Goal: Task Accomplishment & Management: Manage account settings

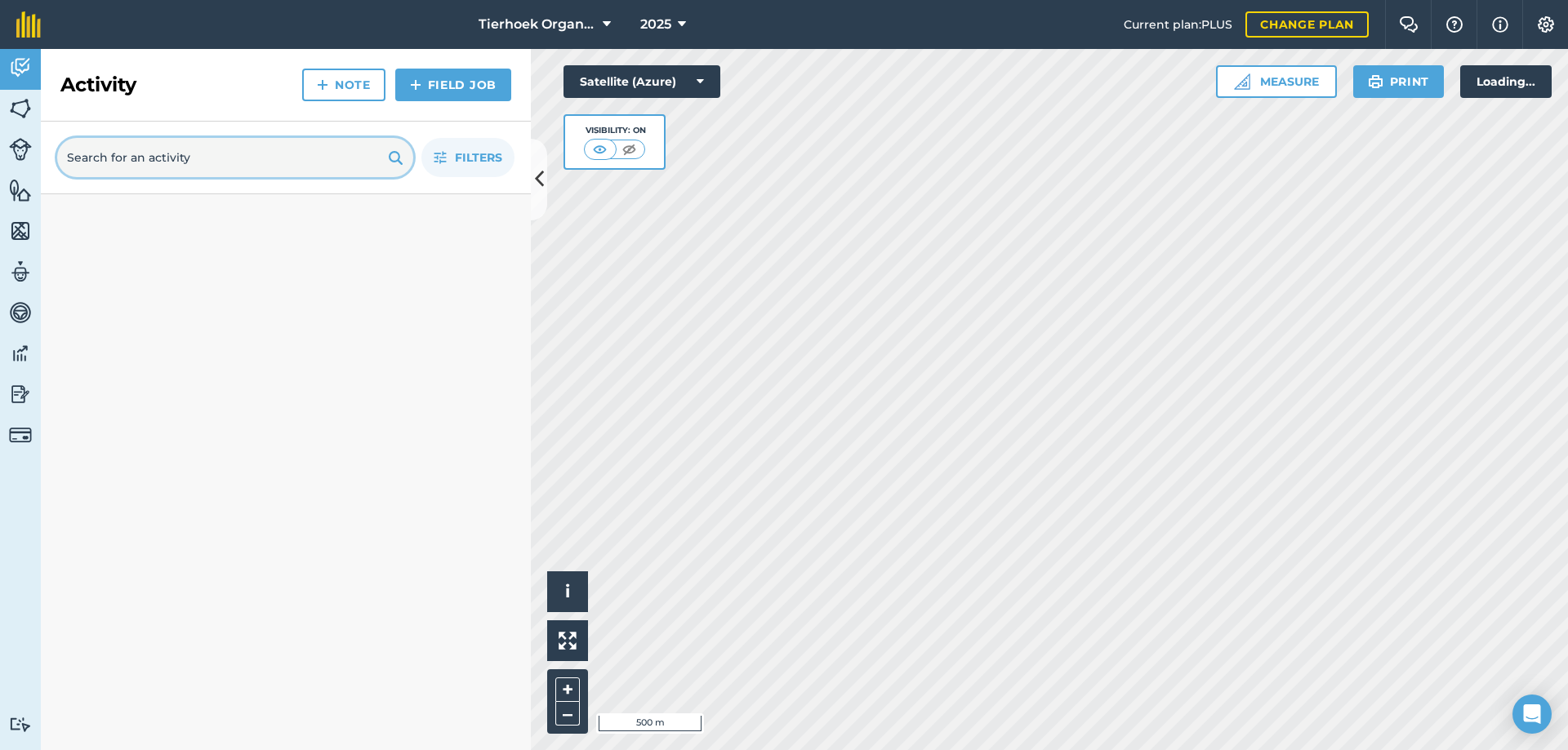
click at [353, 174] on input "text" at bounding box center [235, 157] width 356 height 39
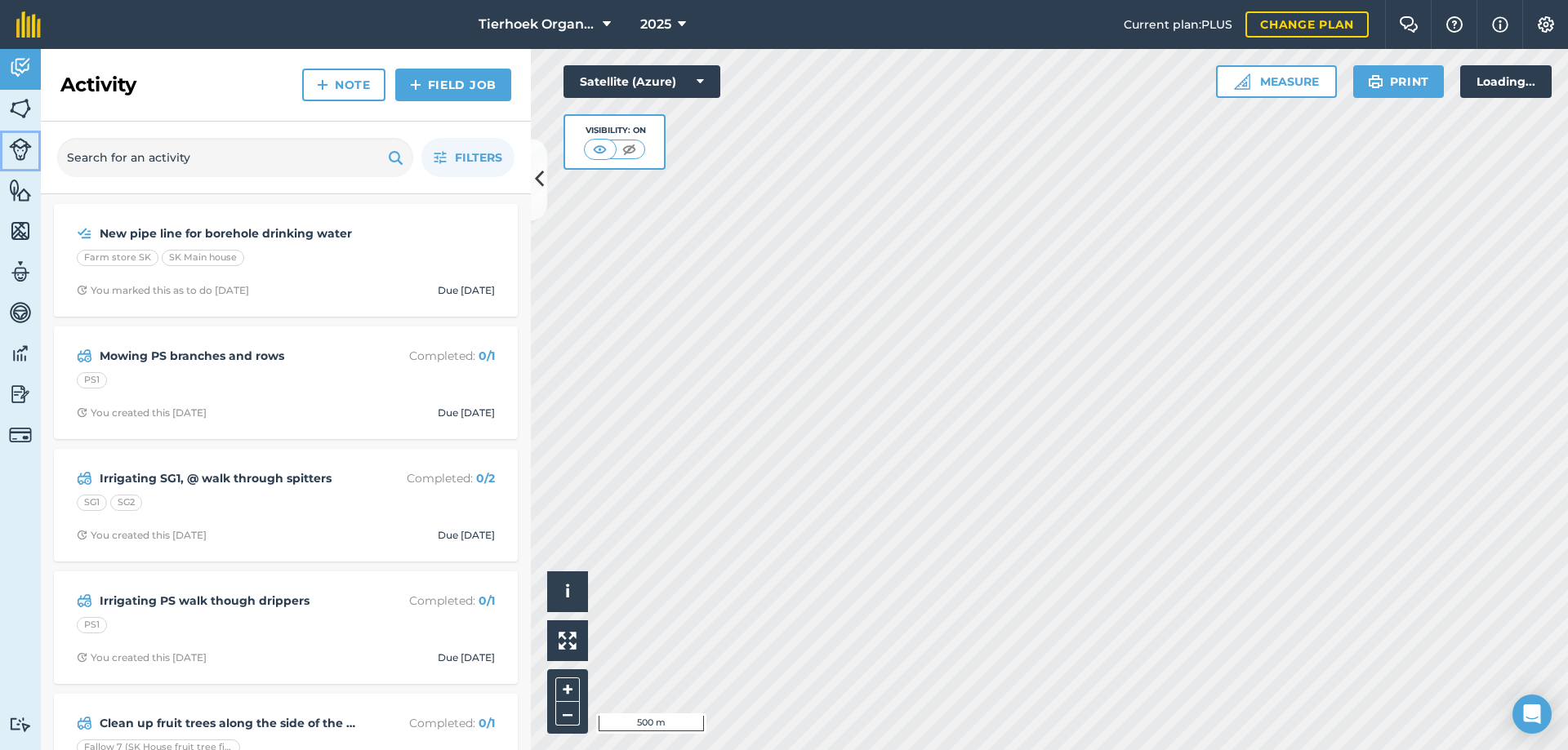
click at [11, 149] on img at bounding box center [20, 149] width 22 height 22
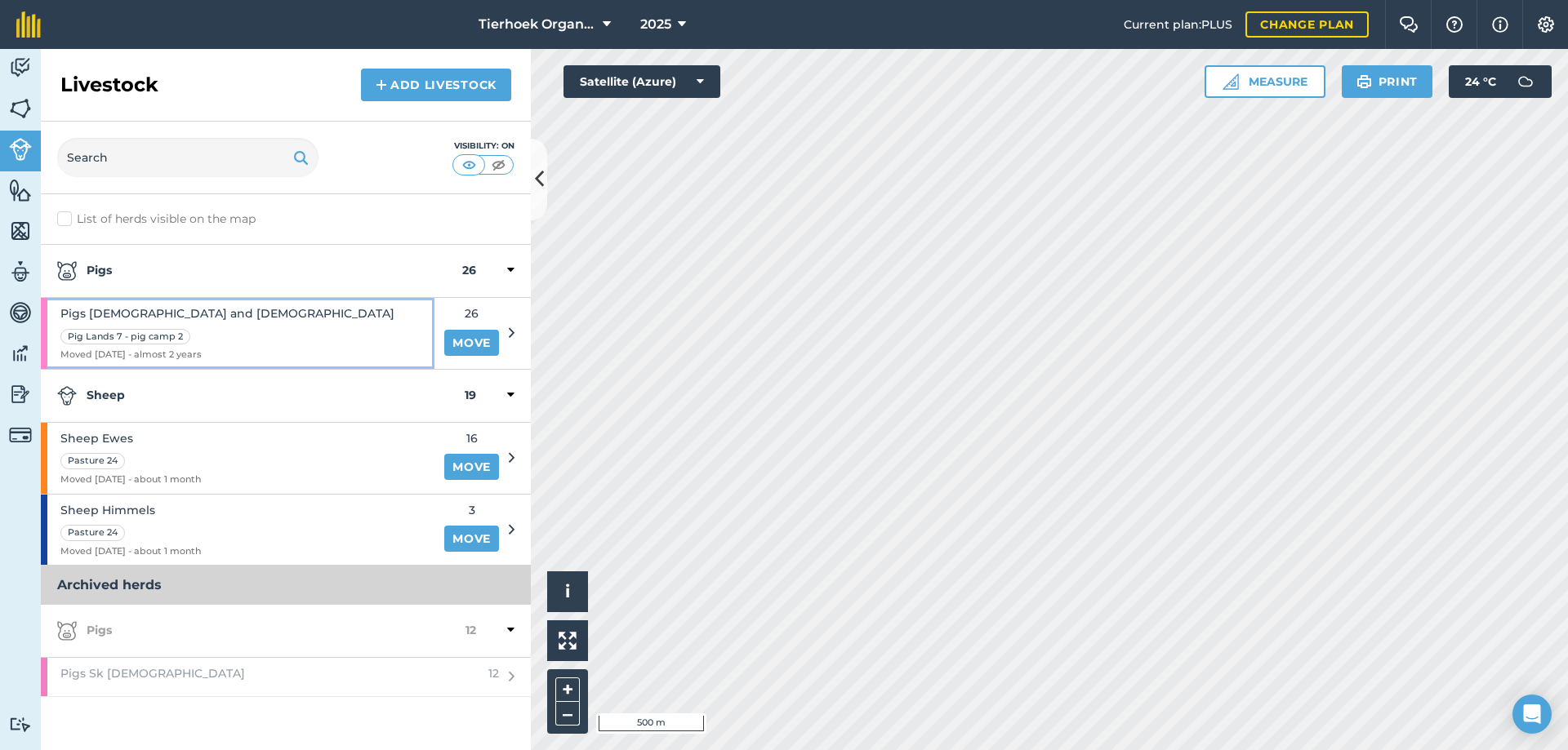
click at [277, 318] on div "Pigs [DEMOGRAPHIC_DATA] and [DEMOGRAPHIC_DATA] Pig Lands 7 - pig camp 2 Moved […" at bounding box center [238, 333] width 393 height 71
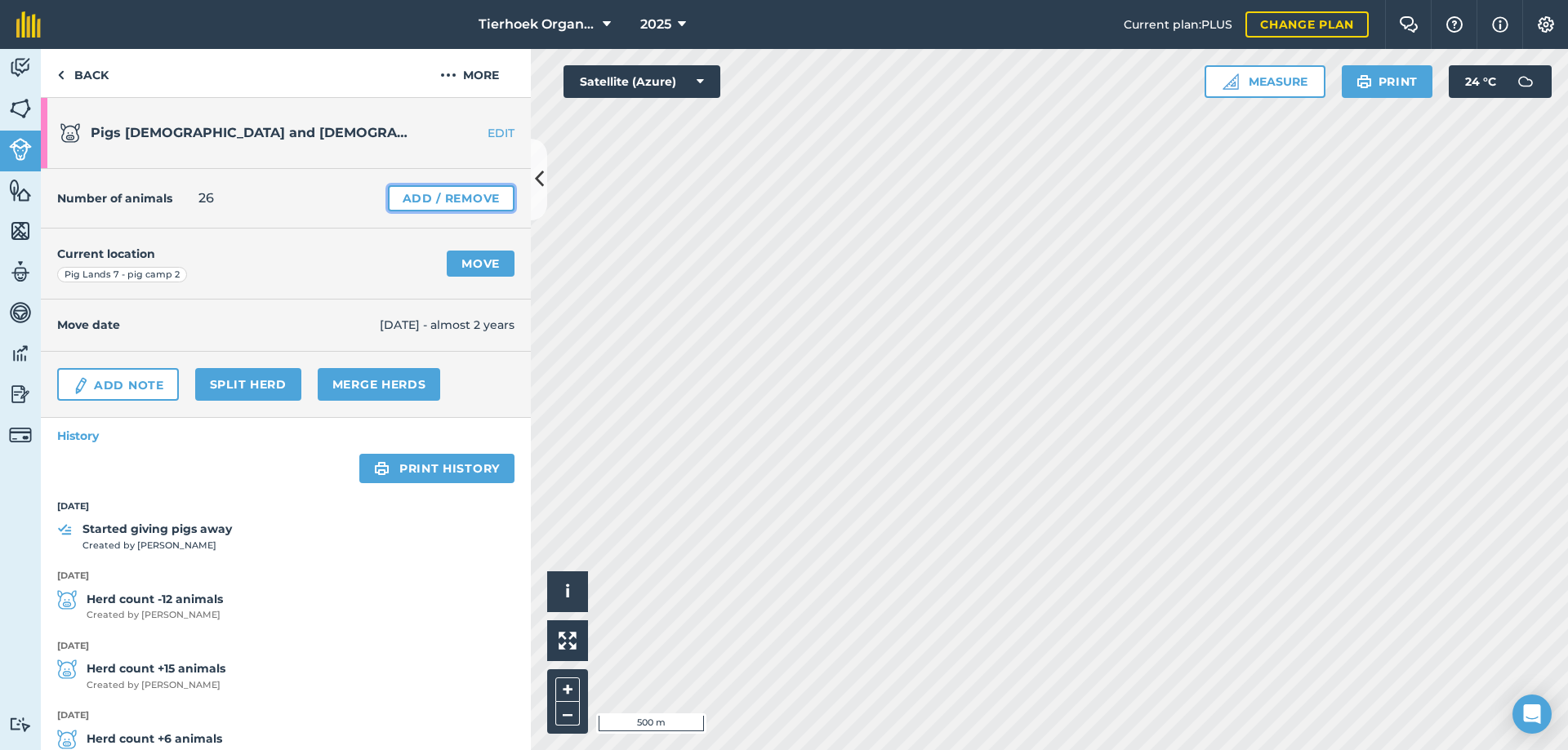
click at [447, 196] on link "Add / Remove" at bounding box center [450, 198] width 126 height 26
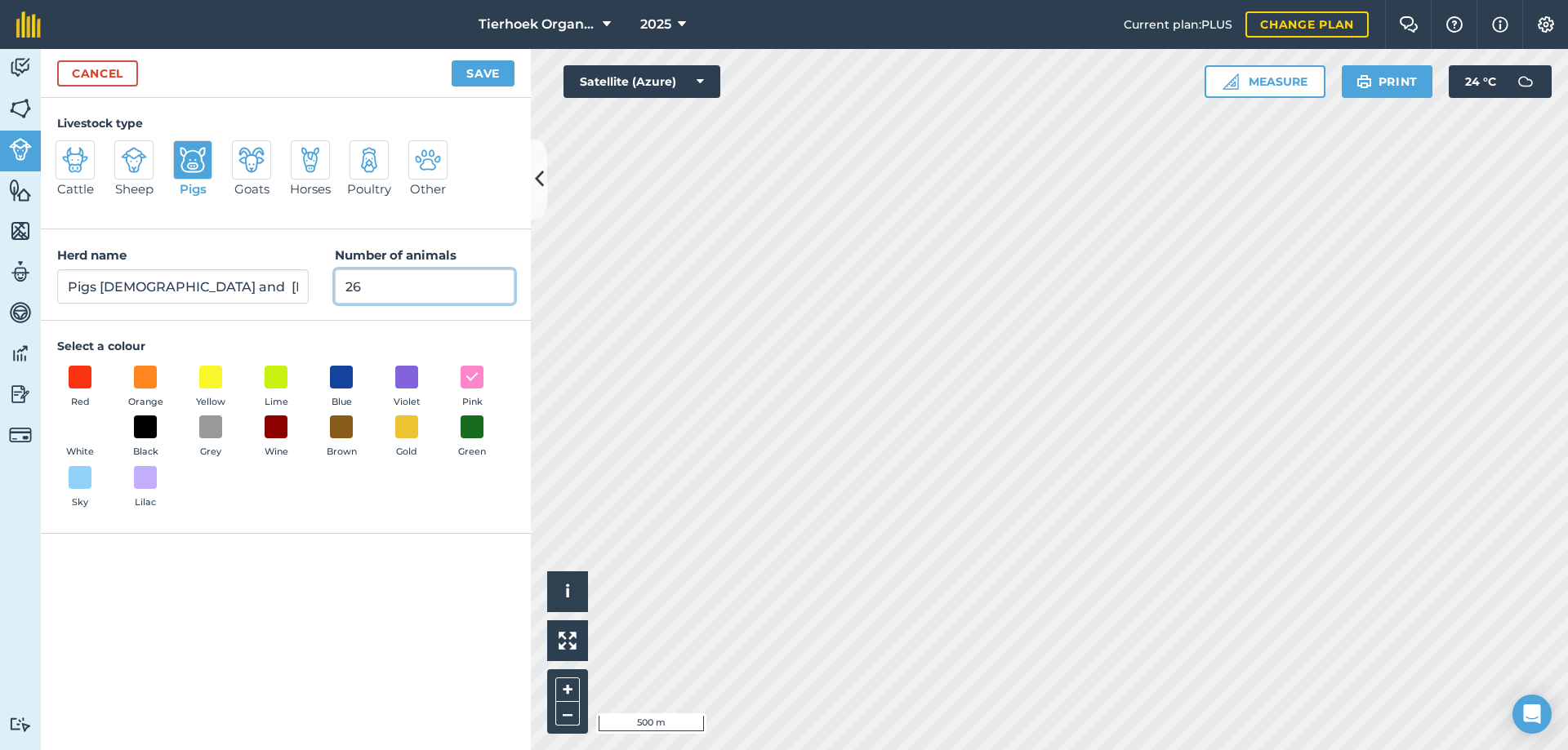
click at [366, 283] on input "26" at bounding box center [425, 286] width 180 height 34
type input "2"
type input "20"
click at [488, 75] on button "Save" at bounding box center [483, 73] width 63 height 26
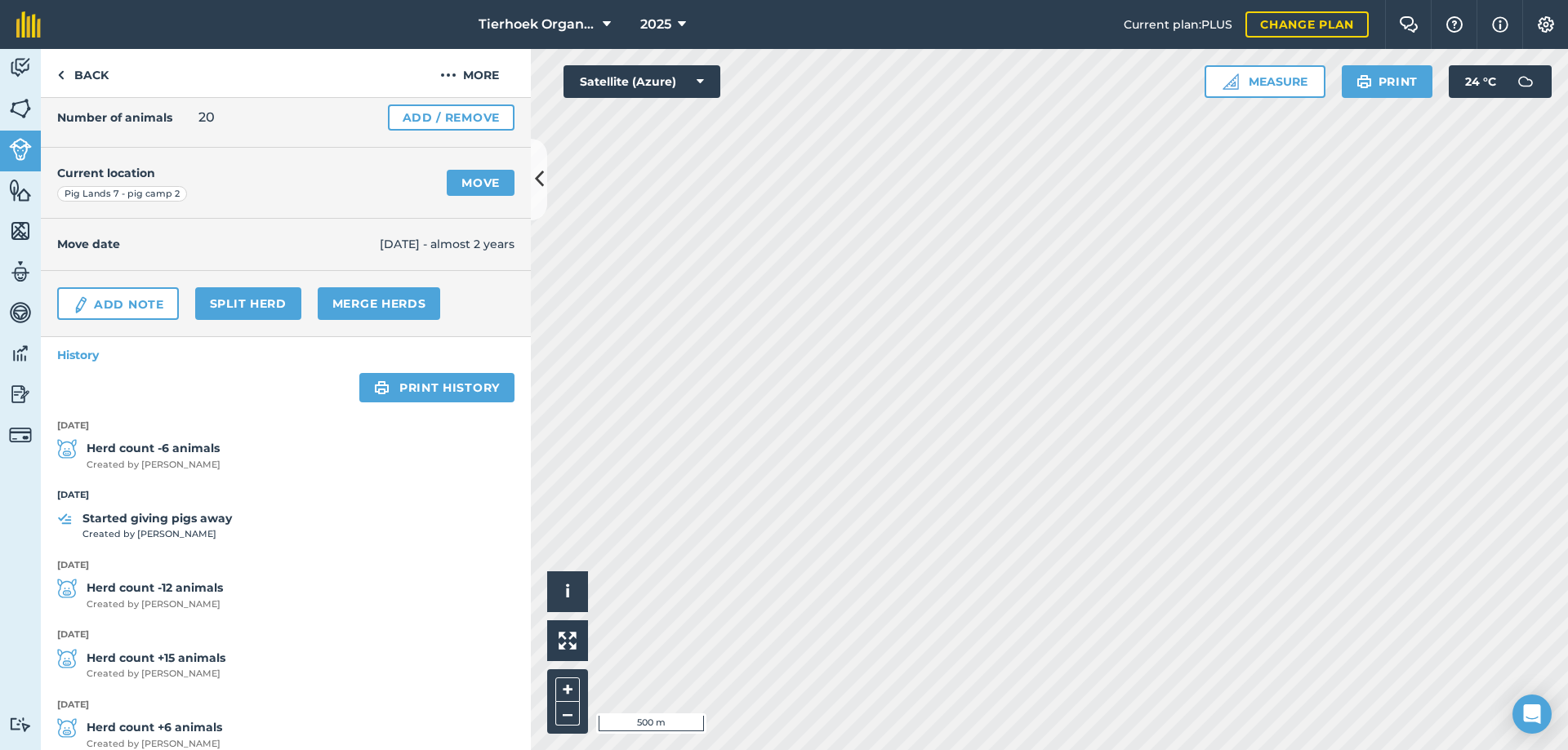
scroll to position [81, 0]
click at [433, 111] on link "Add / Remove" at bounding box center [450, 116] width 126 height 26
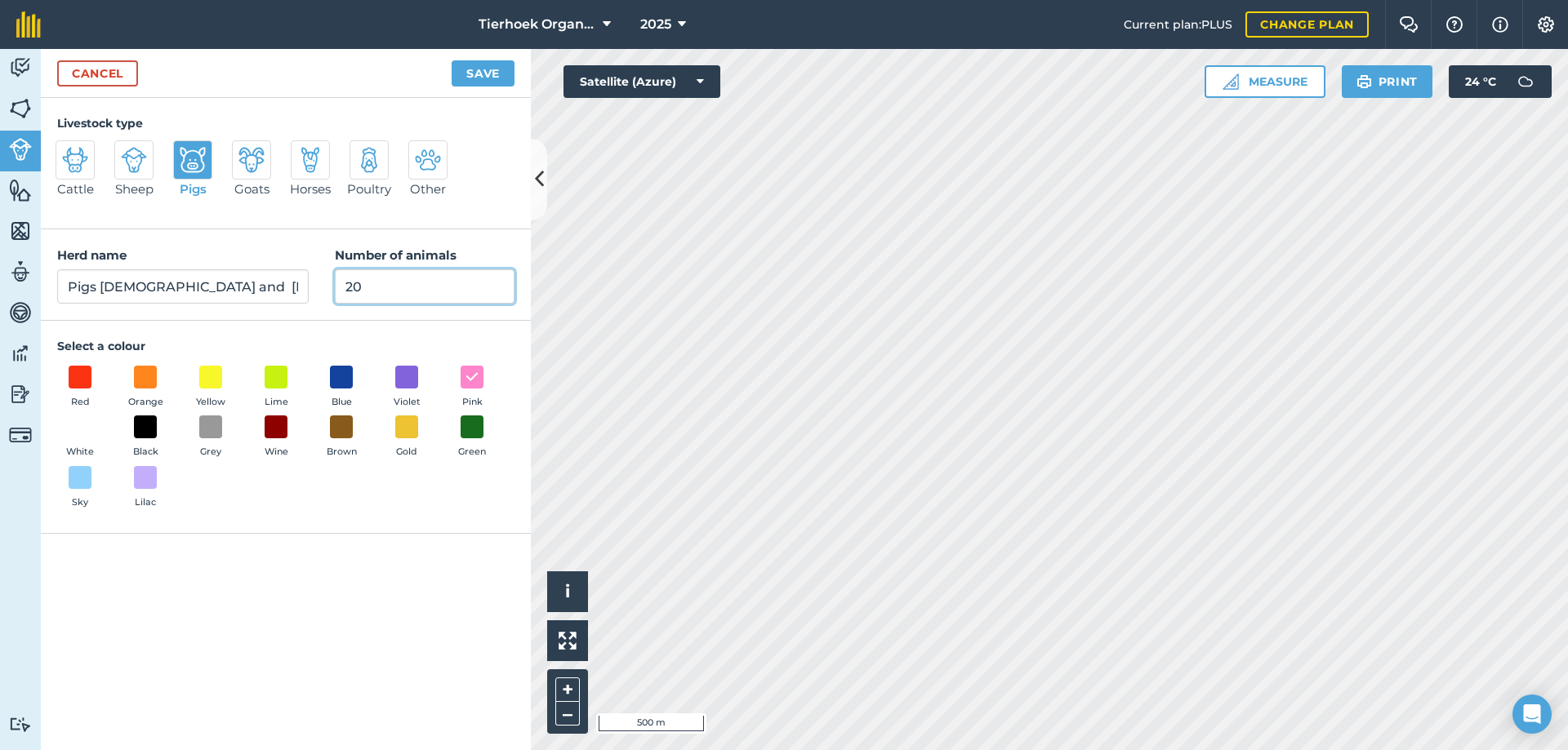
drag, startPoint x: 347, startPoint y: 287, endPoint x: 416, endPoint y: 283, distance: 69.1
click at [416, 283] on input "20" at bounding box center [425, 286] width 180 height 34
type input "8"
click at [482, 73] on button "Save" at bounding box center [483, 73] width 63 height 26
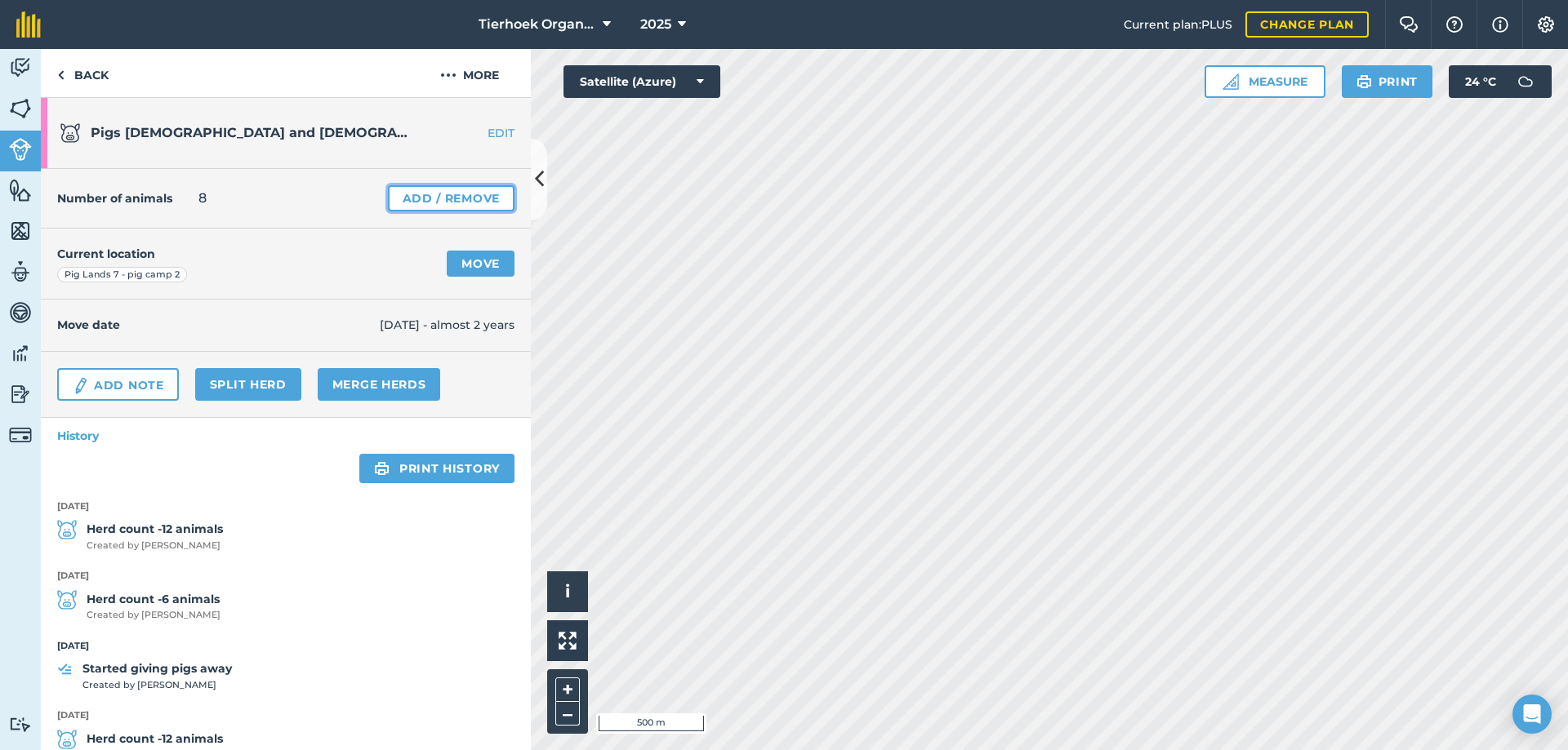
click at [452, 199] on link "Add / Remove" at bounding box center [450, 198] width 126 height 26
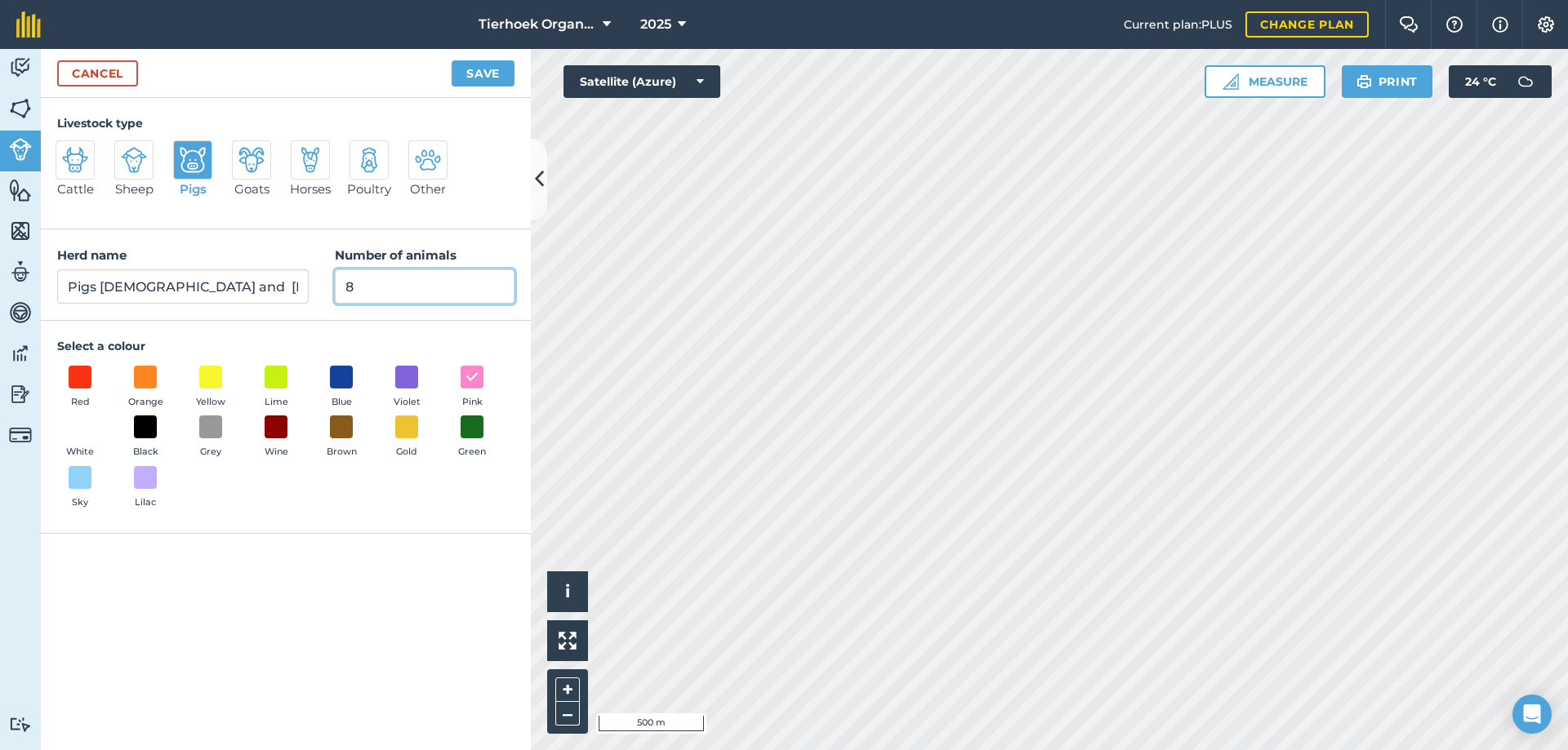
drag, startPoint x: 343, startPoint y: 284, endPoint x: 426, endPoint y: 286, distance: 83.0
click at [426, 286] on input "8" at bounding box center [425, 286] width 180 height 34
type input "4"
click at [479, 71] on button "Save" at bounding box center [483, 73] width 63 height 26
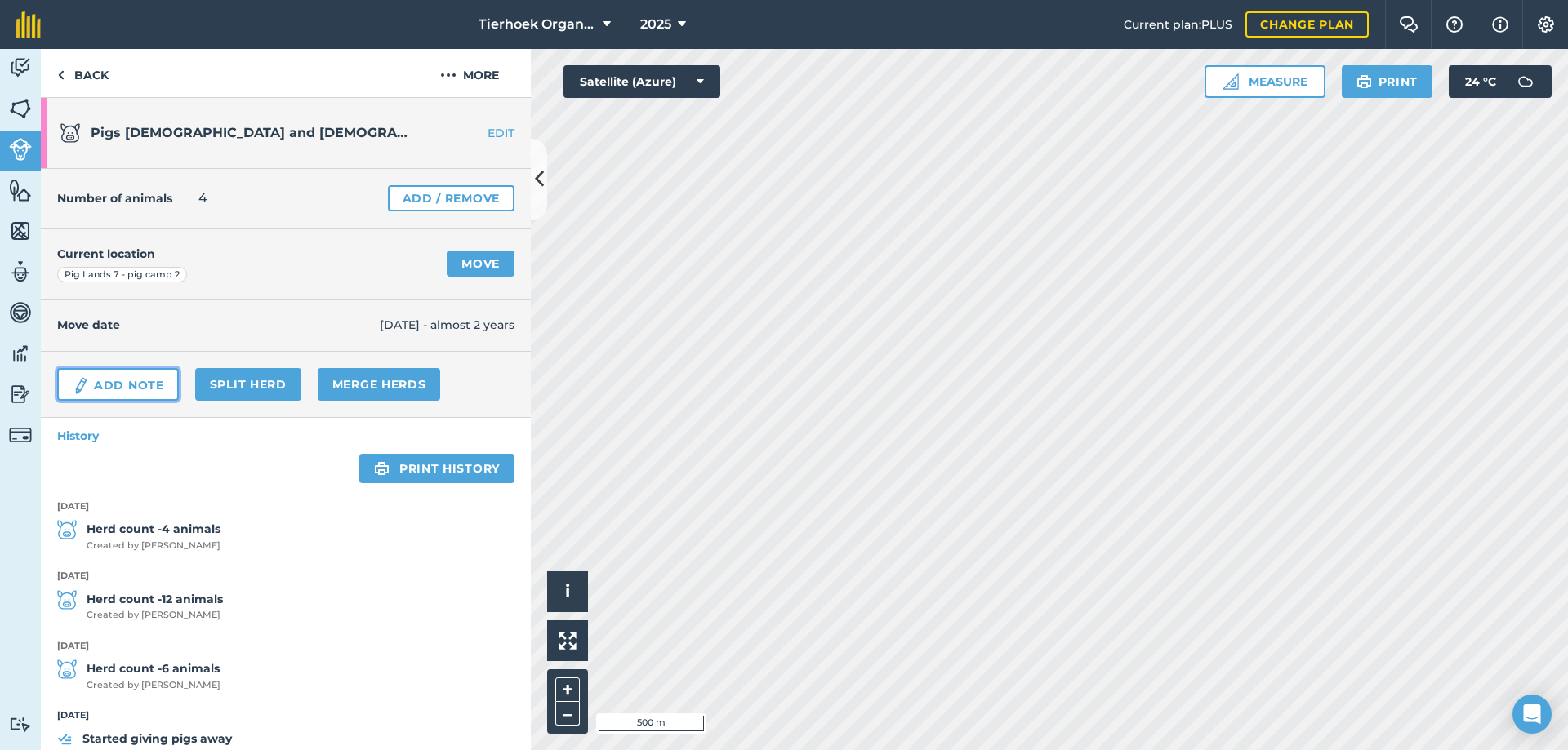
click at [112, 386] on link "Add Note" at bounding box center [117, 383] width 121 height 32
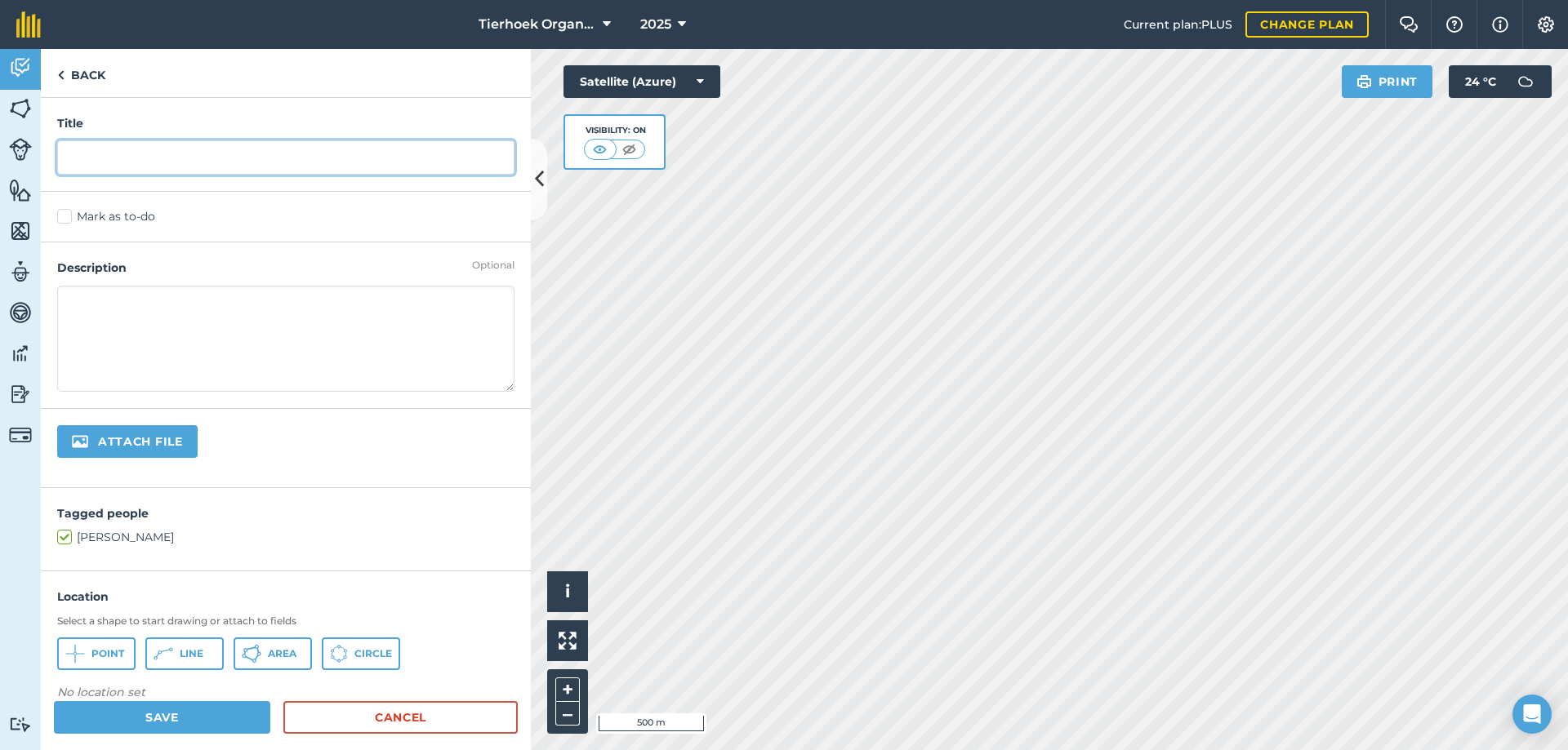
click at [119, 154] on input "text" at bounding box center [285, 157] width 457 height 34
type input "Sold 4 pigs R1000 [PERSON_NAME]"
click at [64, 220] on label "Mark as to-do" at bounding box center [285, 217] width 457 height 18
click at [64, 219] on input "Mark as to-do" at bounding box center [62, 213] width 11 height 11
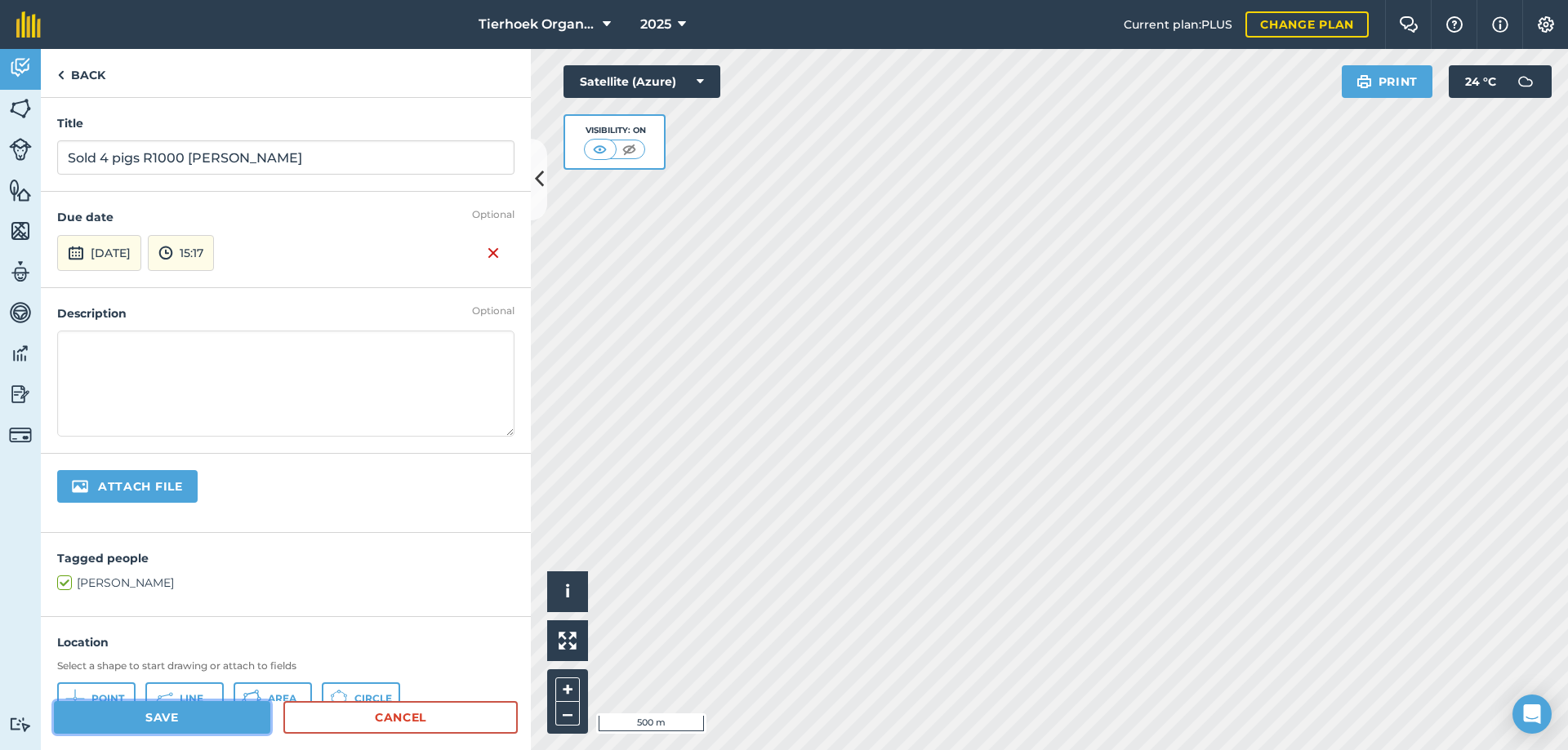
click at [219, 708] on button "Save" at bounding box center [161, 717] width 216 height 32
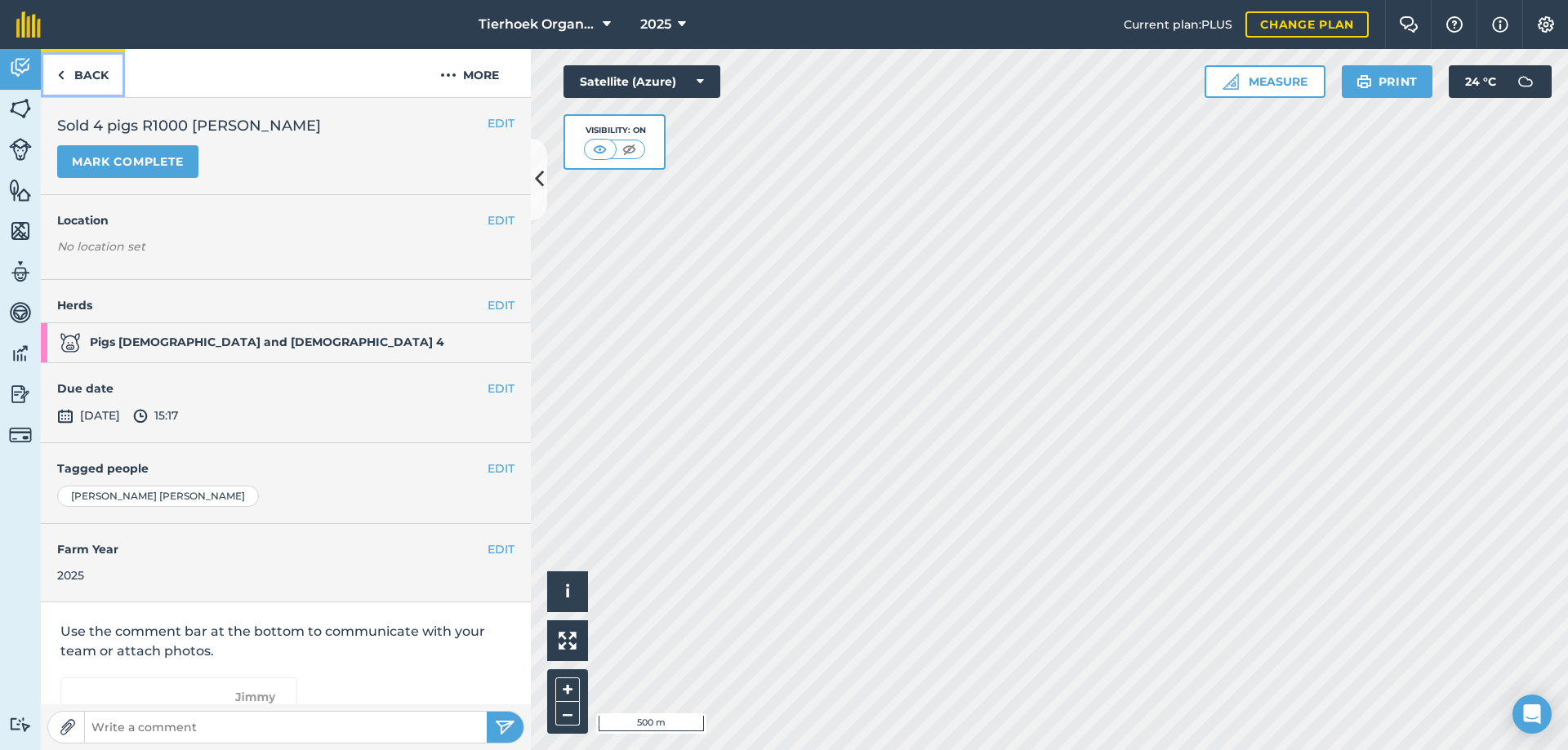
click at [94, 71] on link "Back" at bounding box center [83, 72] width 84 height 48
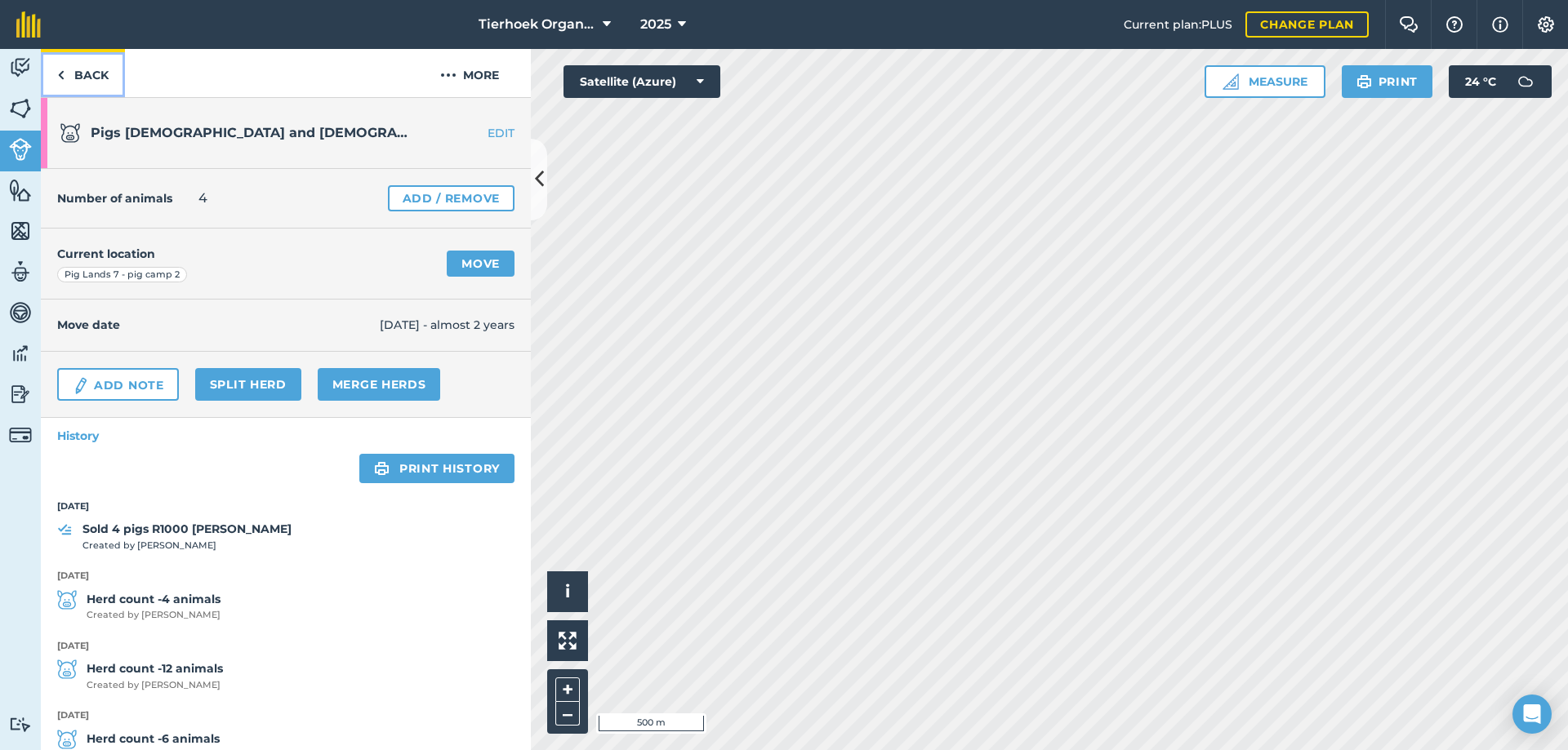
click at [81, 76] on link "Back" at bounding box center [83, 72] width 84 height 48
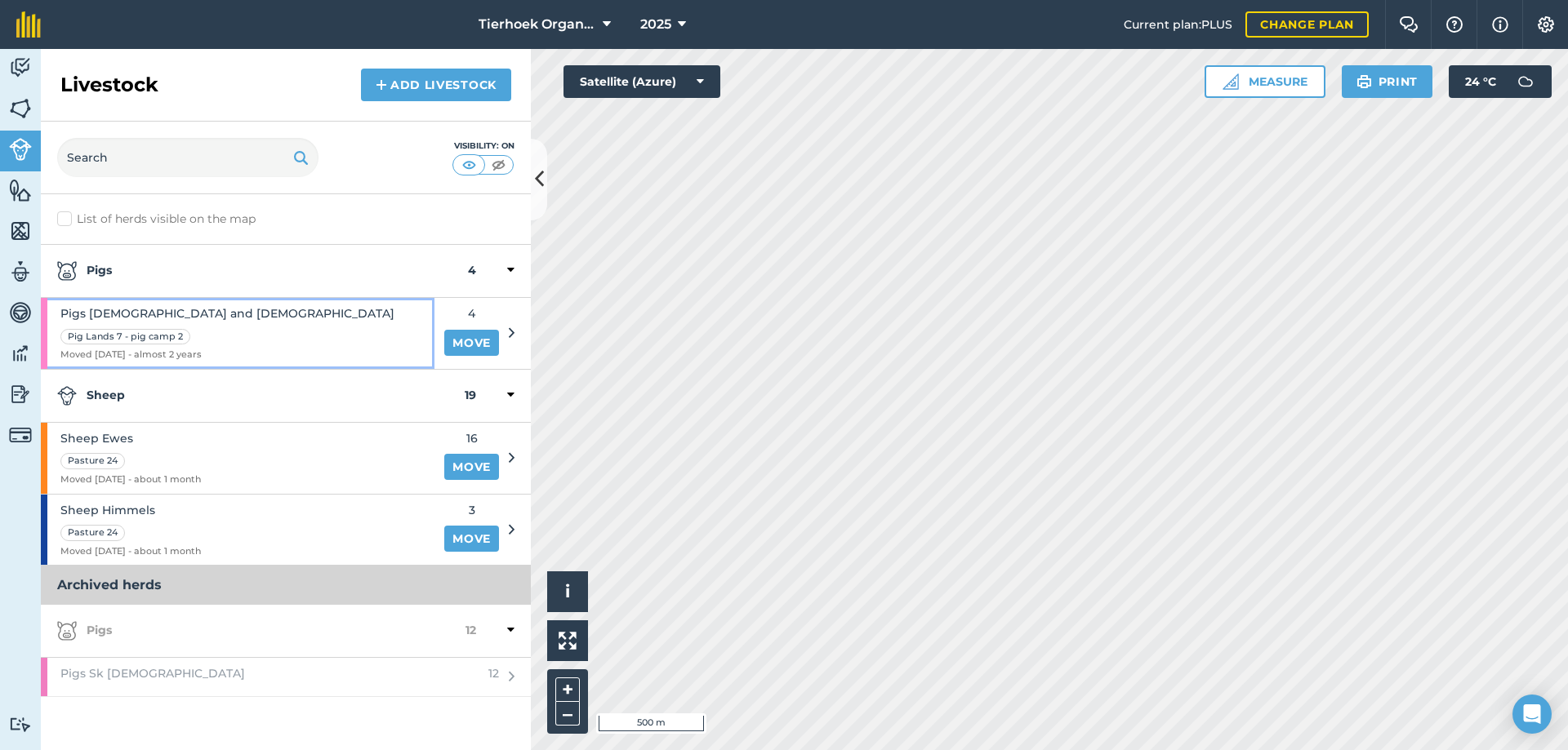
click at [277, 318] on div "Pigs [DEMOGRAPHIC_DATA] and [DEMOGRAPHIC_DATA] Pig Lands 7 - pig camp 2 Moved […" at bounding box center [238, 333] width 393 height 71
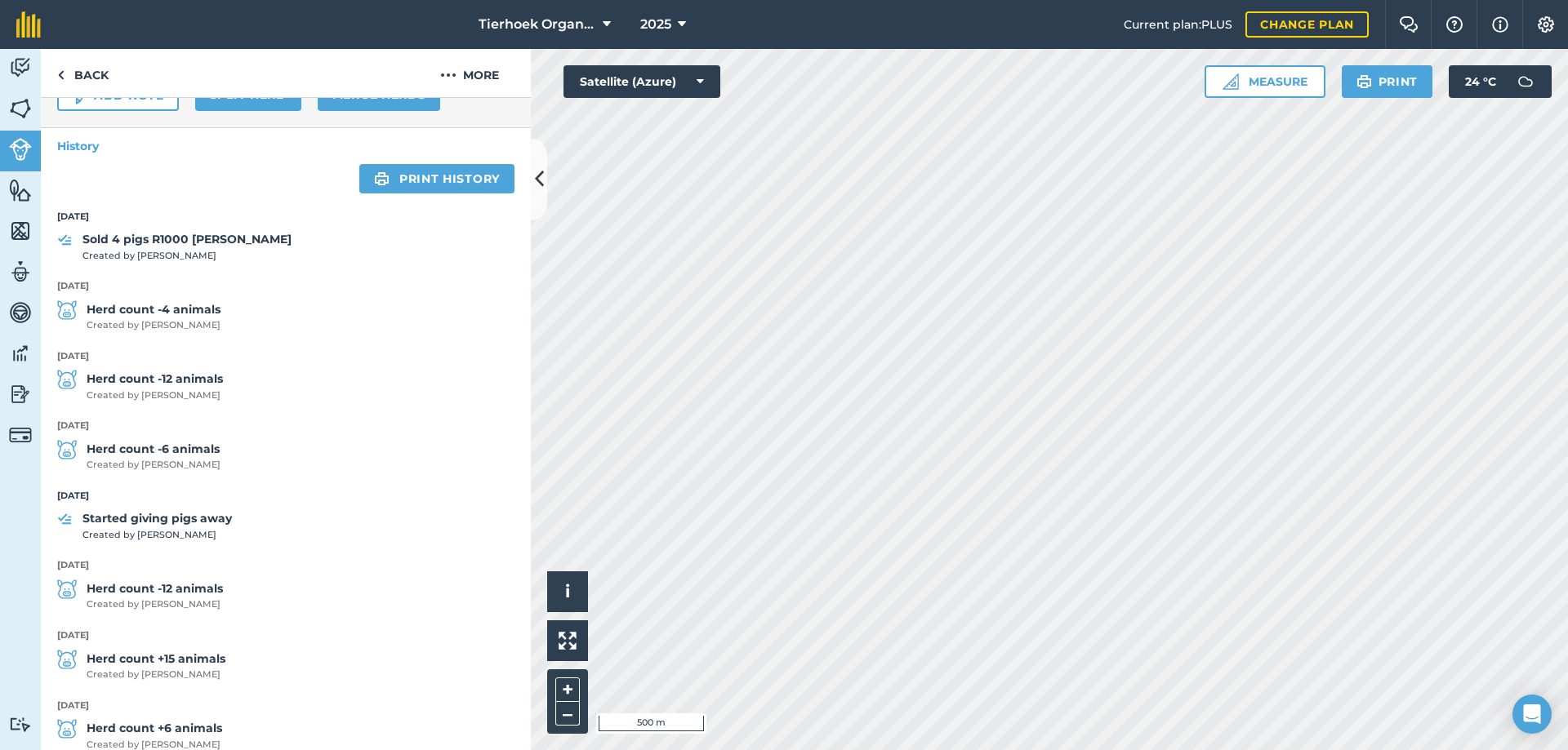
scroll to position [327, 0]
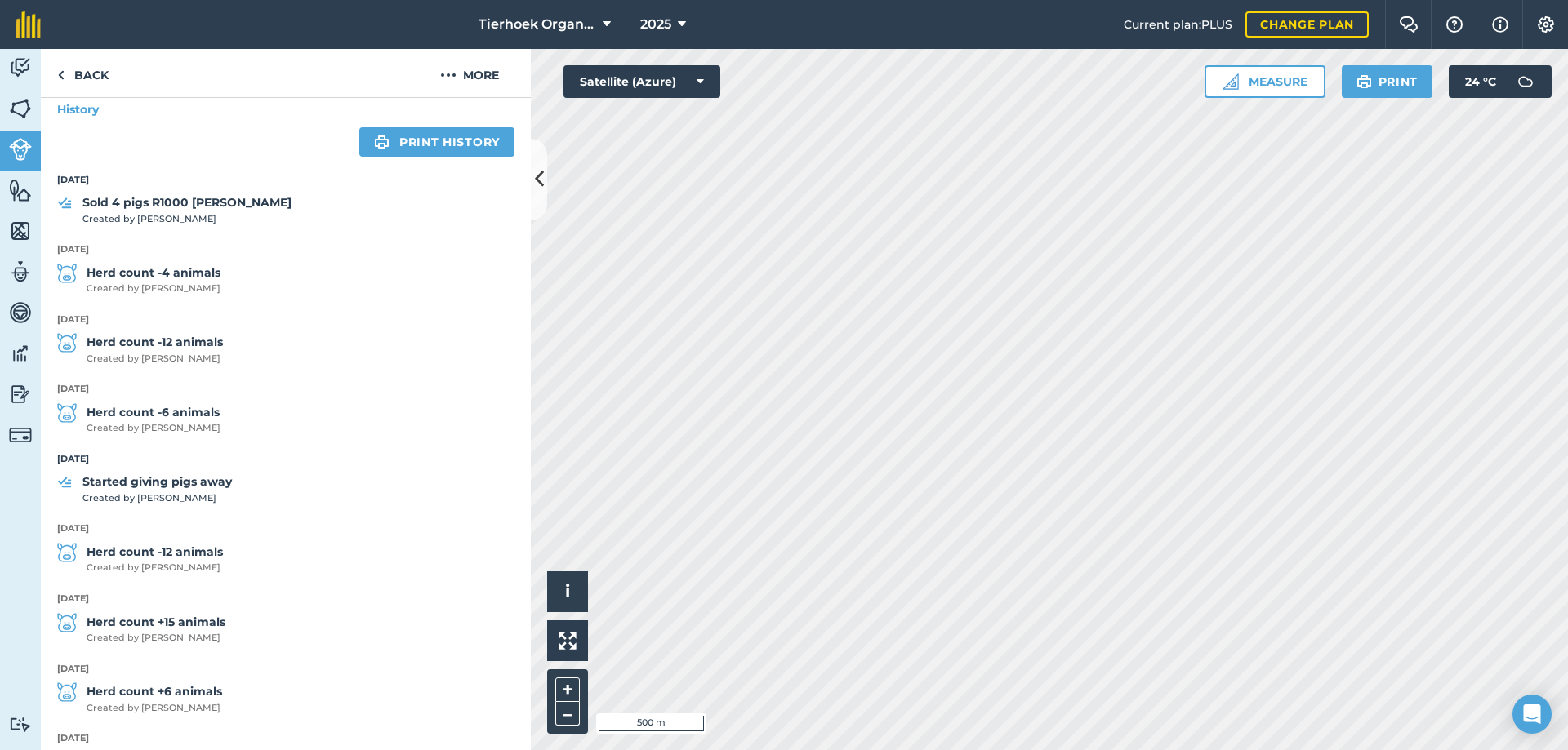
click at [141, 624] on strong "Herd count +15 animals" at bounding box center [156, 622] width 139 height 18
click at [453, 76] on img at bounding box center [448, 75] width 17 height 20
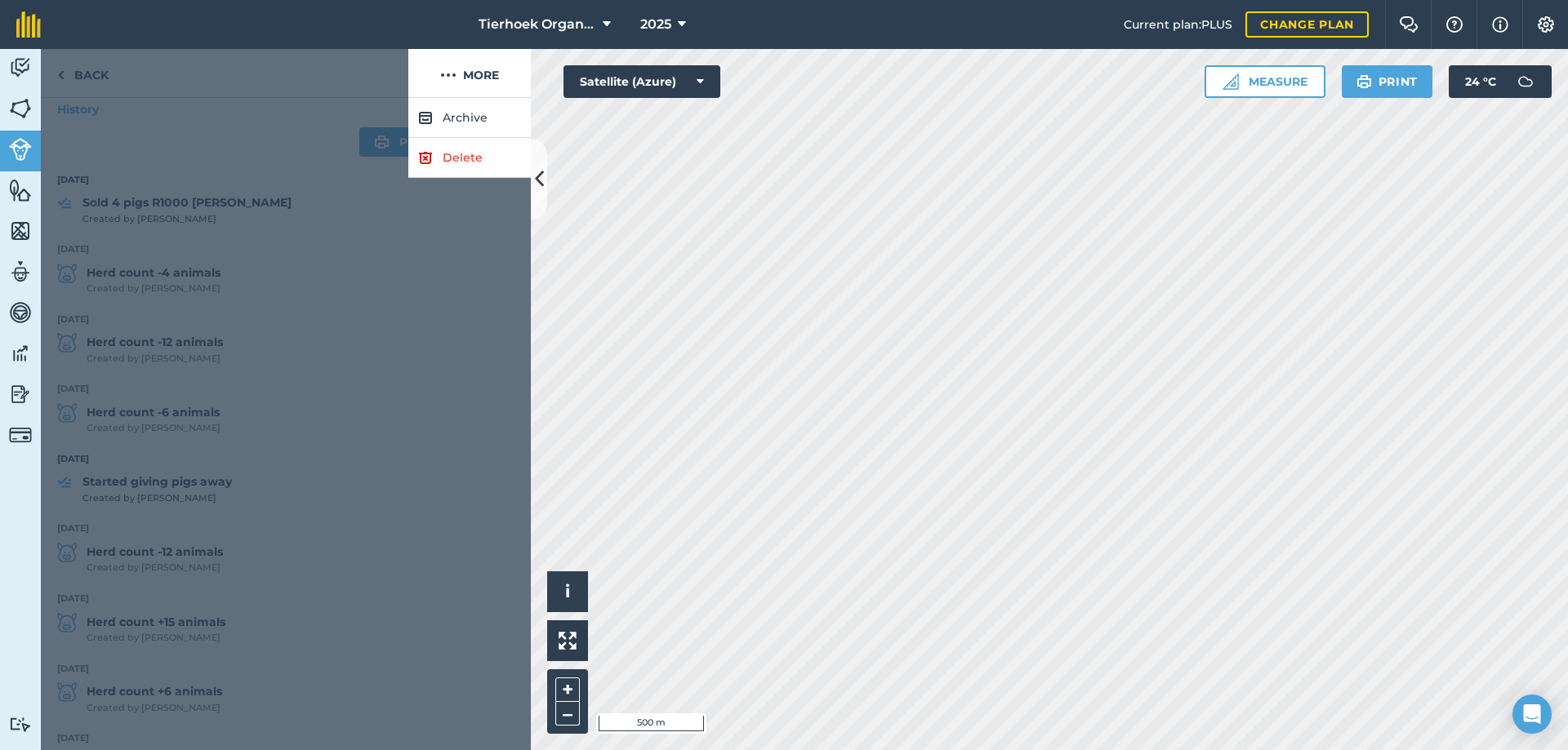
click at [374, 76] on div at bounding box center [225, 73] width 368 height 49
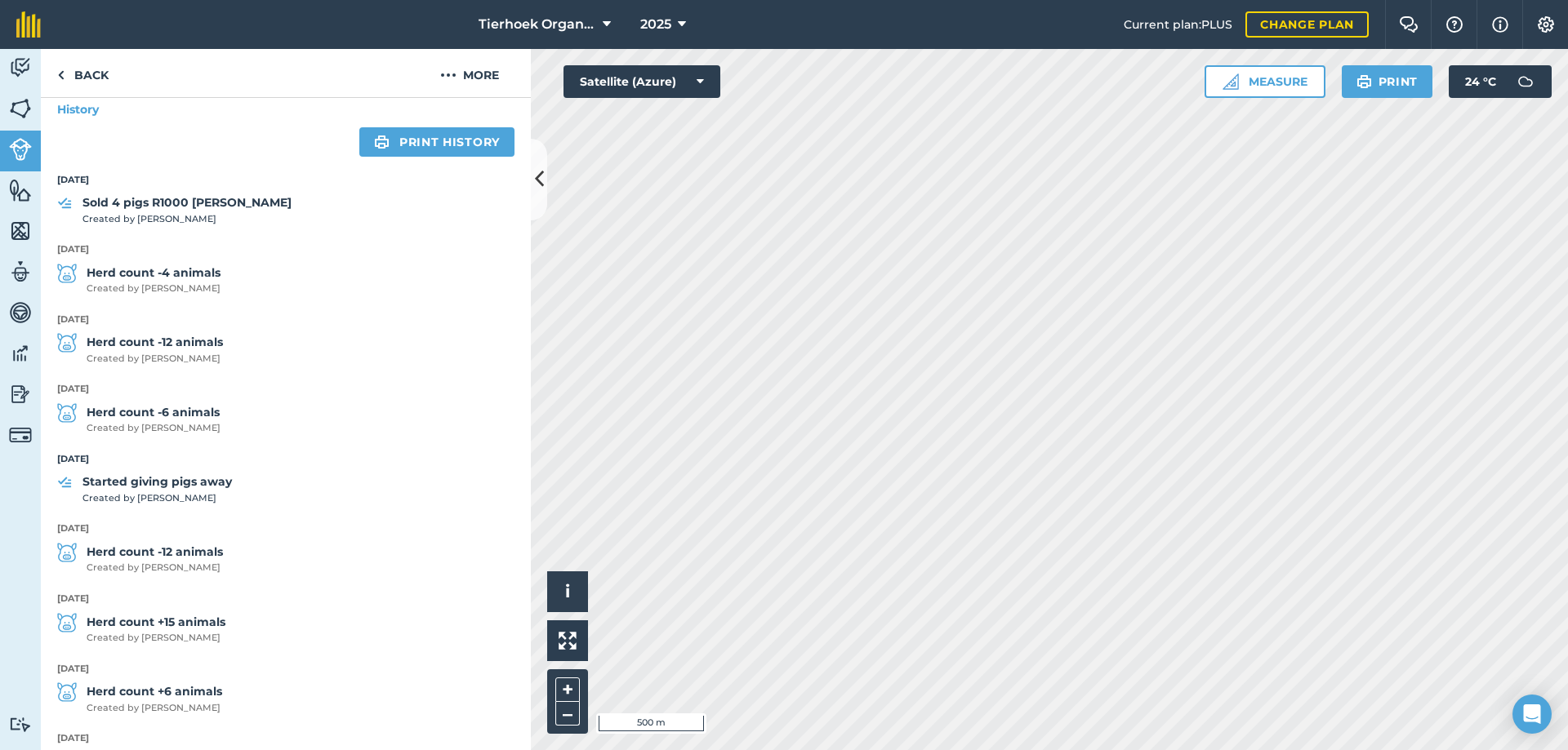
click at [115, 548] on strong "Herd count -12 animals" at bounding box center [154, 551] width 136 height 18
click at [144, 545] on strong "Herd count -12 animals" at bounding box center [154, 551] width 136 height 18
click at [152, 481] on strong "Started giving pigs away" at bounding box center [157, 481] width 150 height 18
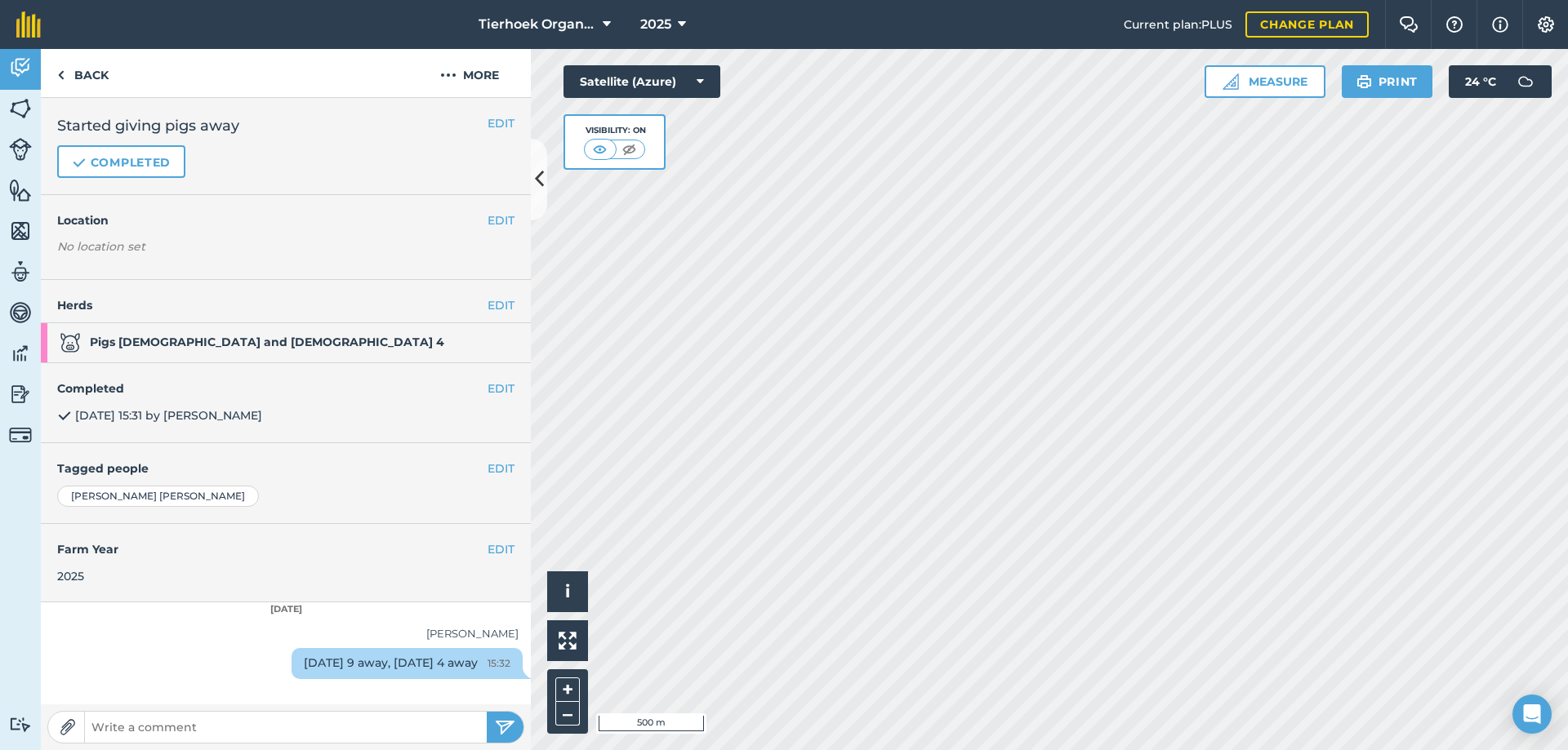
click at [121, 730] on input "text" at bounding box center [286, 727] width 402 height 22
type input "[DATE] 4 pigs away"
click at [504, 728] on img "submit" at bounding box center [505, 728] width 21 height 20
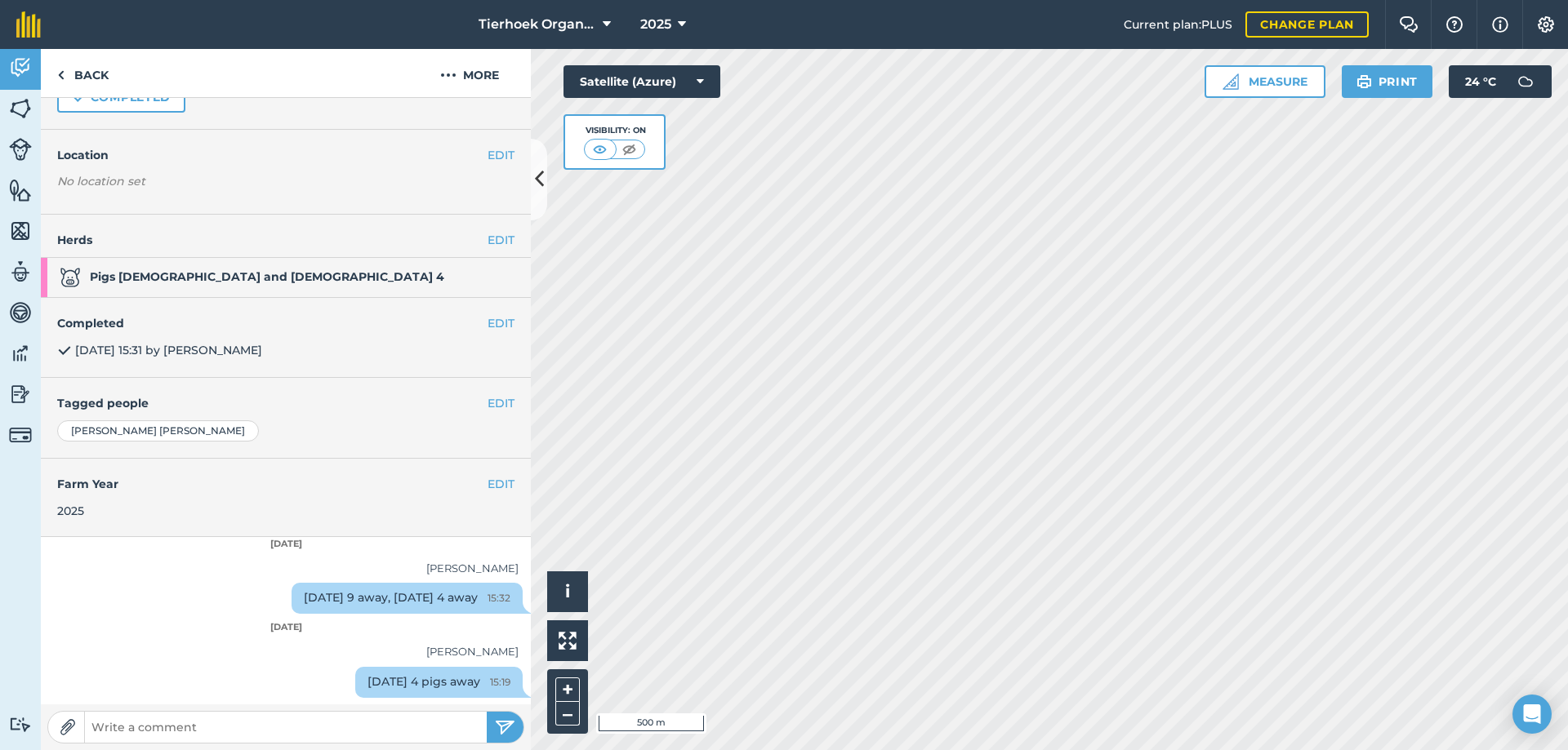
click at [149, 724] on input "text" at bounding box center [286, 727] width 402 height 22
type input "[DATE] 4 pigs away"
click at [498, 724] on img "submit" at bounding box center [505, 728] width 21 height 20
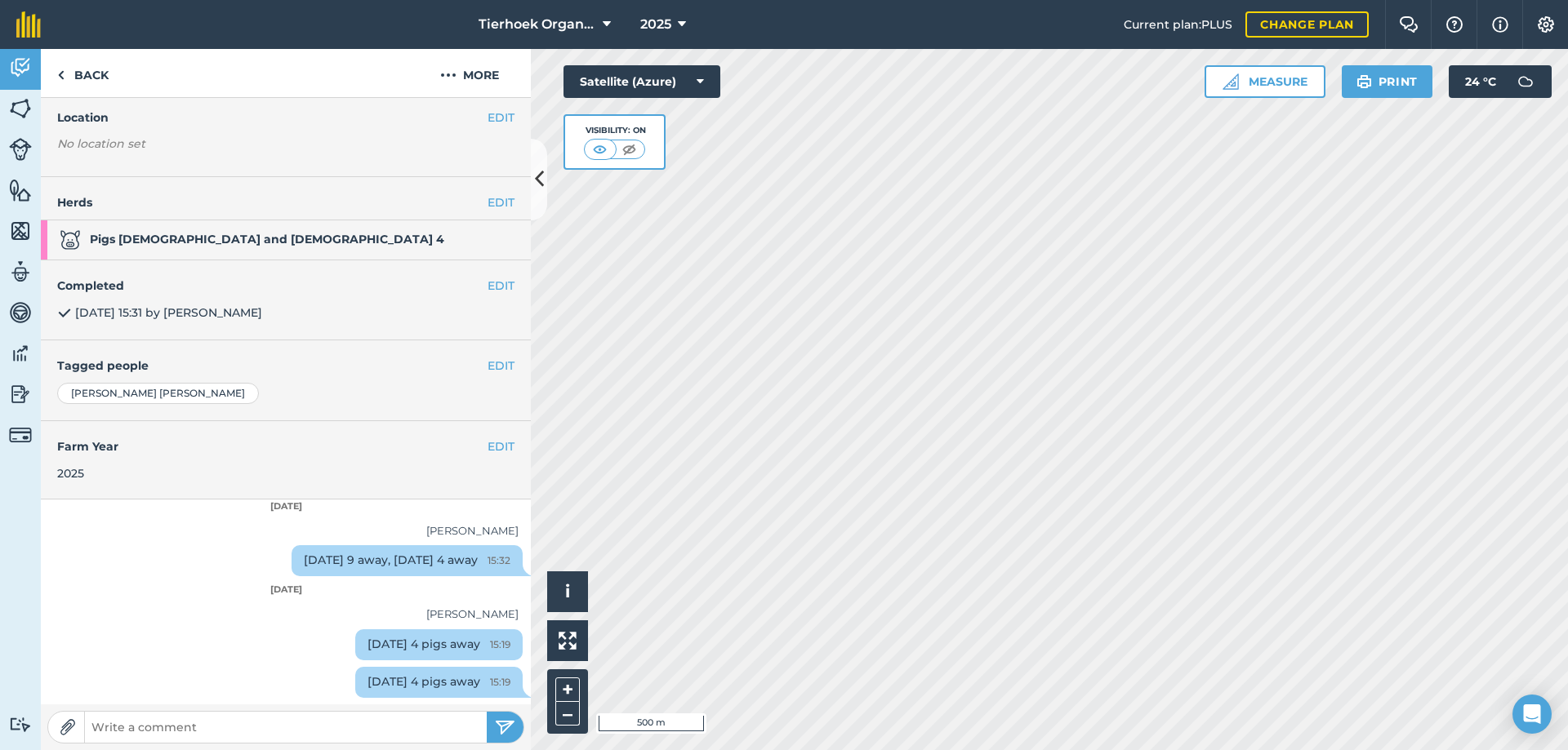
click at [161, 728] on input "text" at bounding box center [286, 727] width 402 height 22
type input "[DATE] 4 pigs to [PERSON_NAME]."
click at [502, 724] on img "submit" at bounding box center [505, 728] width 21 height 20
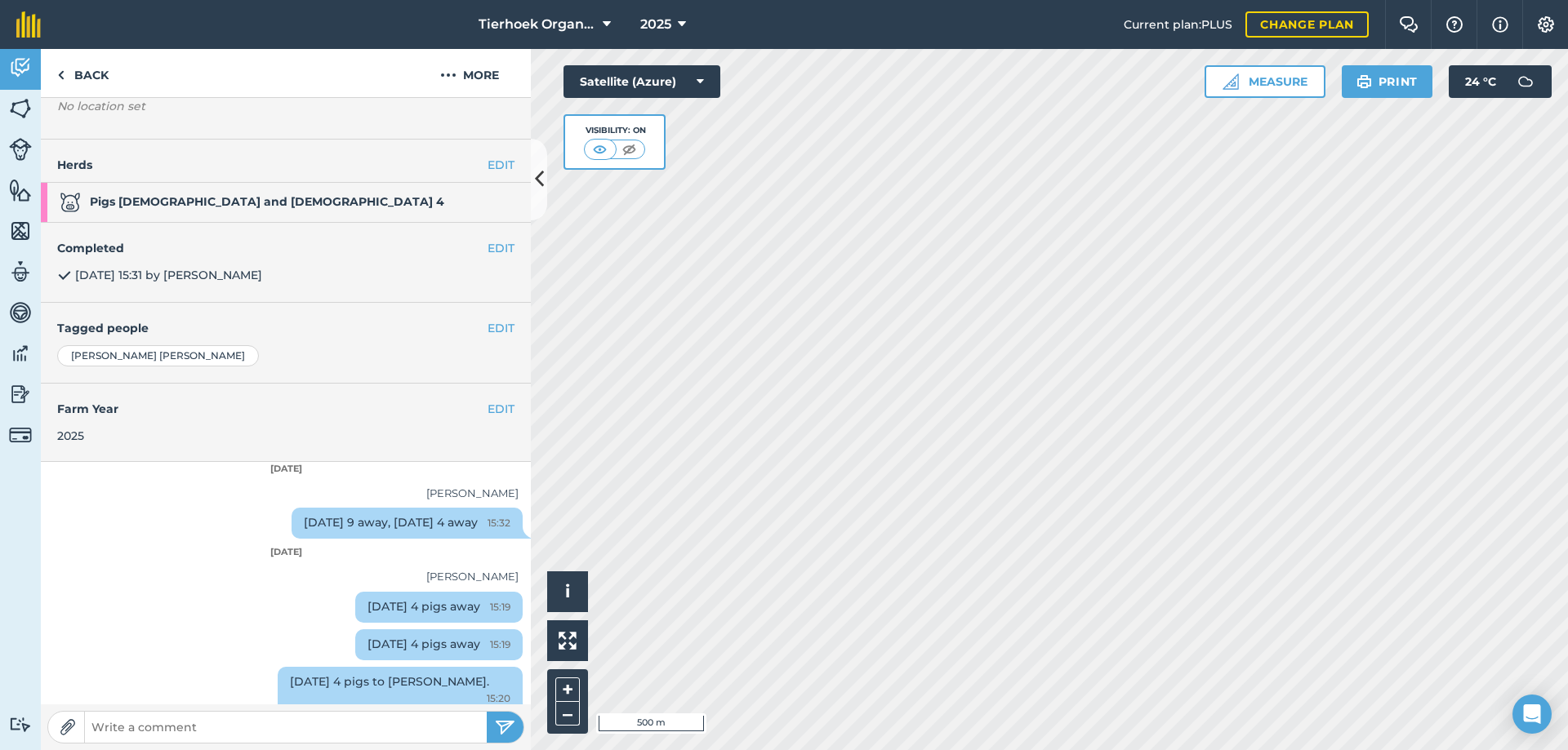
click at [136, 728] on input "text" at bounding box center [286, 727] width 402 height 22
type input "[DATE] 8 pigs away"
click at [500, 727] on img "submit" at bounding box center [505, 728] width 21 height 20
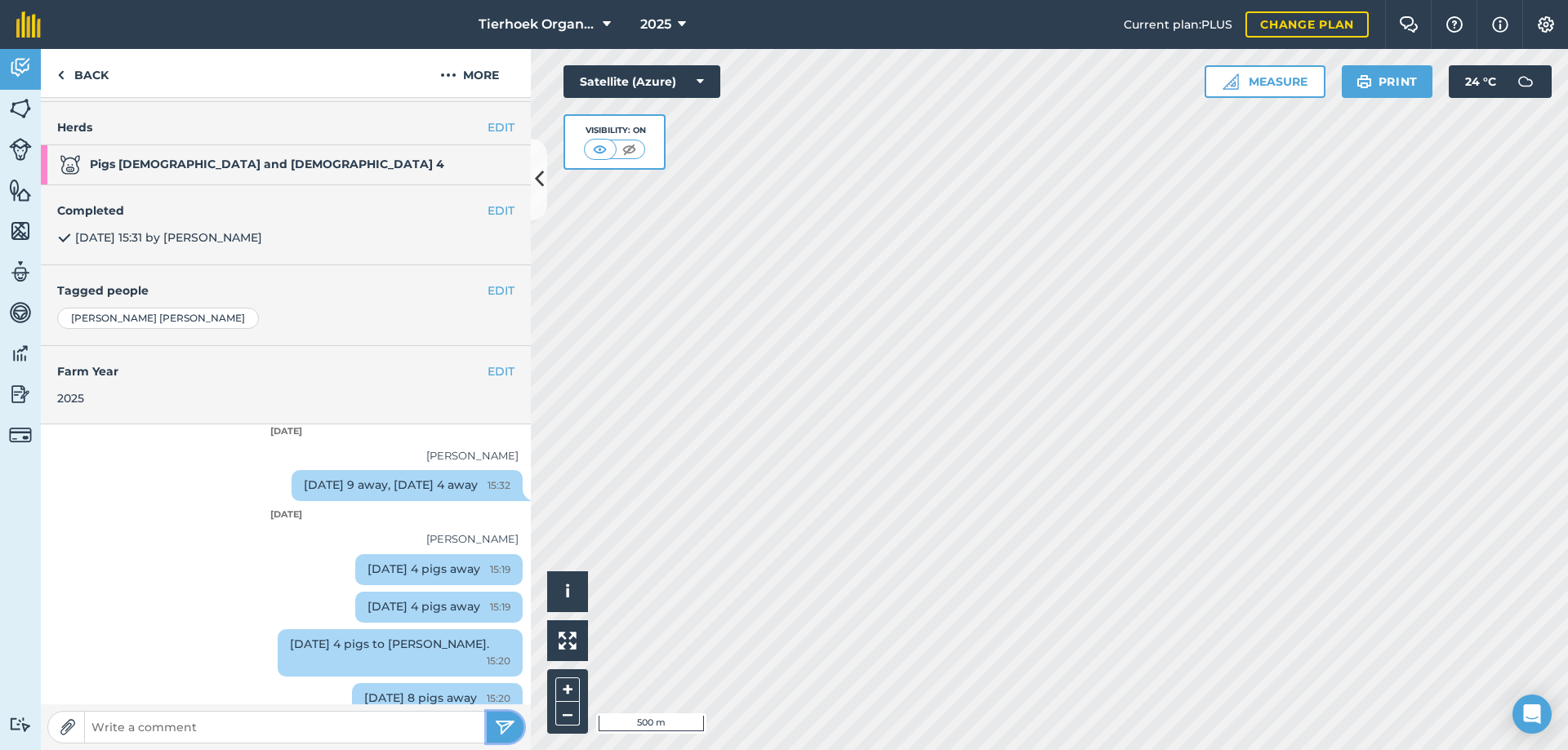
drag, startPoint x: 501, startPoint y: 727, endPoint x: 115, endPoint y: 647, distance: 394.2
drag, startPoint x: 115, startPoint y: 647, endPoint x: 87, endPoint y: 74, distance: 573.7
click at [87, 74] on link "Back" at bounding box center [83, 72] width 84 height 48
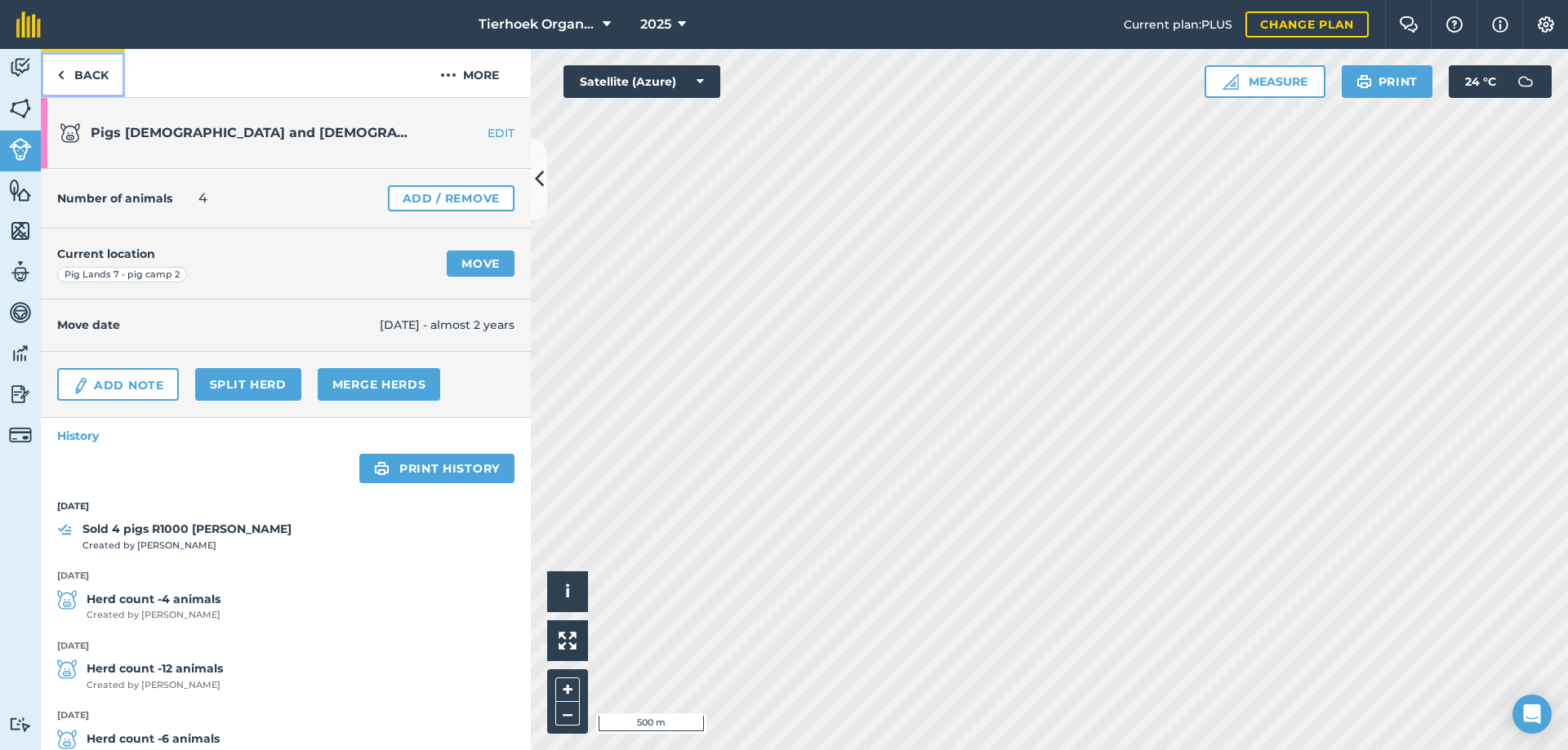
click at [86, 76] on link "Back" at bounding box center [83, 72] width 84 height 48
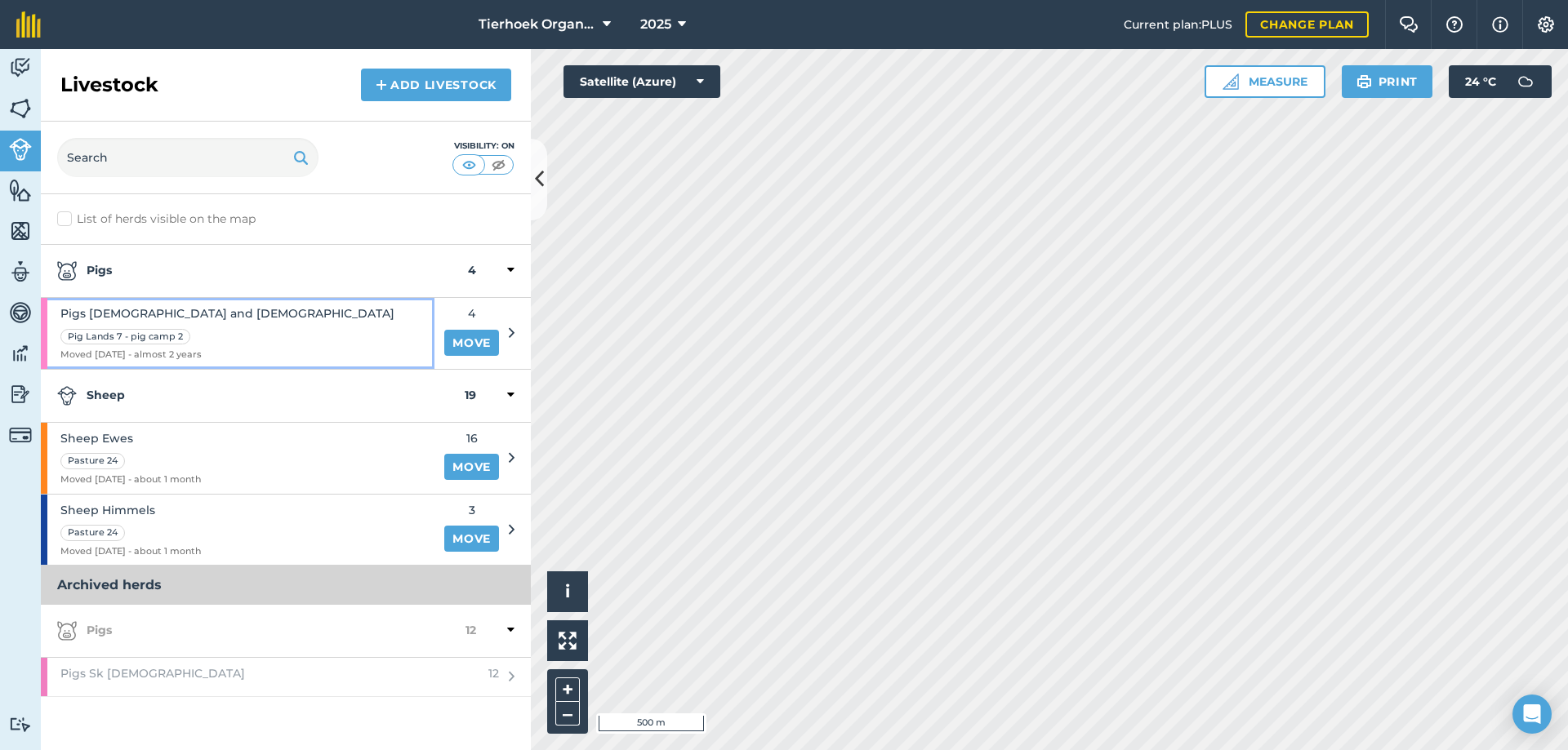
click at [259, 323] on div "Pigs [DEMOGRAPHIC_DATA] and [DEMOGRAPHIC_DATA] Pig Lands 7 - pig camp 2 Moved […" at bounding box center [238, 333] width 393 height 71
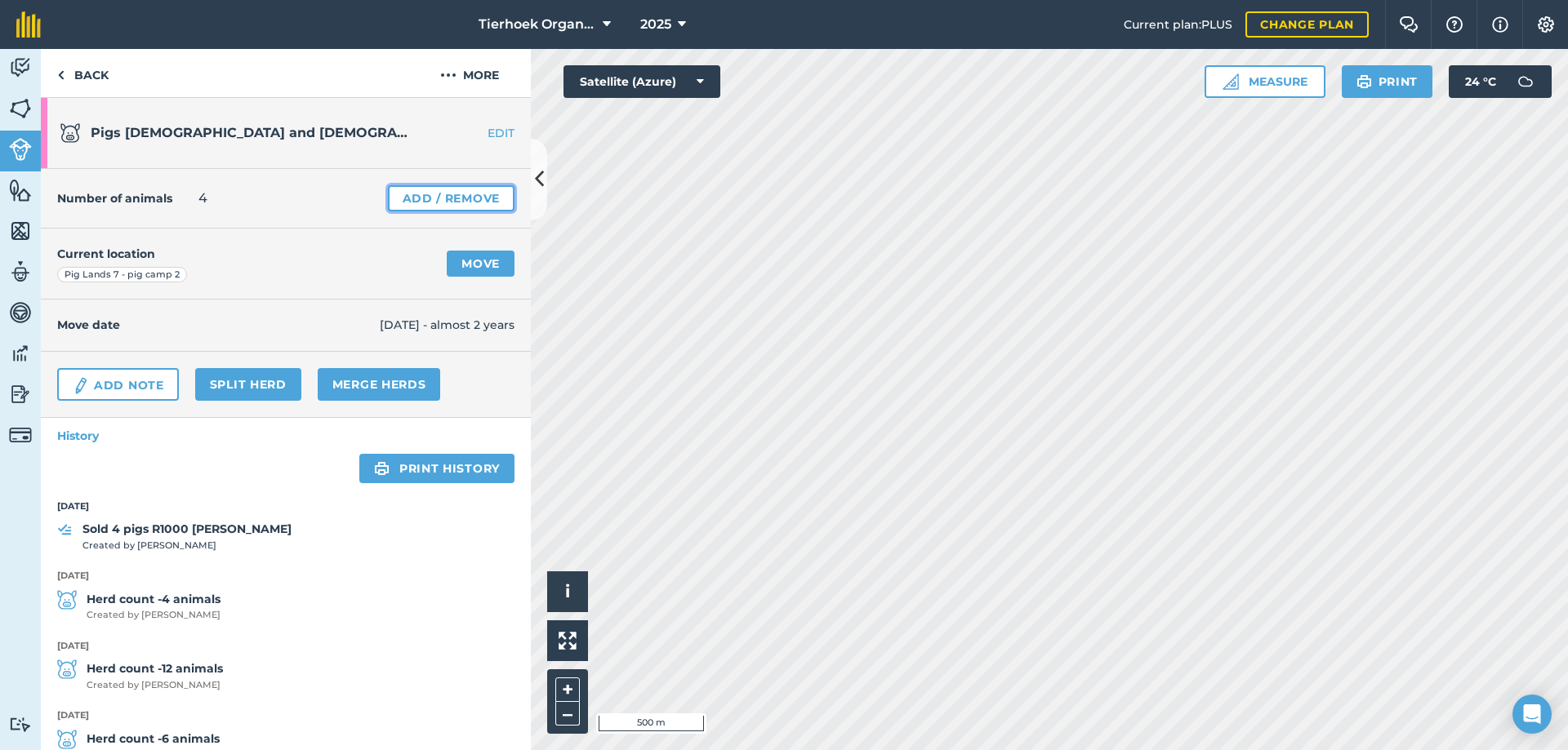
click at [462, 199] on link "Add / Remove" at bounding box center [450, 198] width 126 height 26
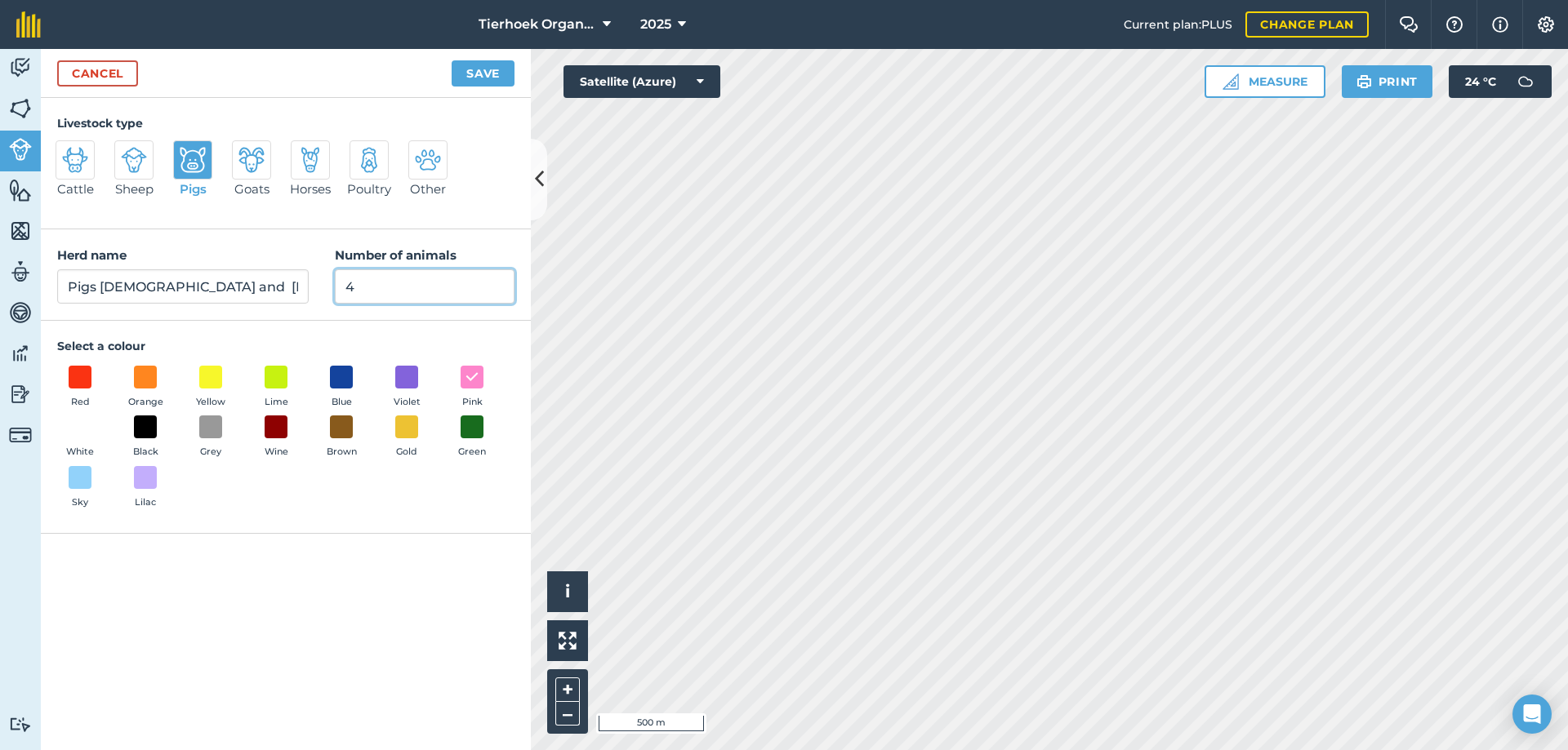
drag, startPoint x: 357, startPoint y: 284, endPoint x: 344, endPoint y: 285, distance: 13.0
click at [344, 285] on input "4" at bounding box center [425, 286] width 180 height 34
type input "14"
click at [466, 79] on button "Save" at bounding box center [483, 73] width 63 height 26
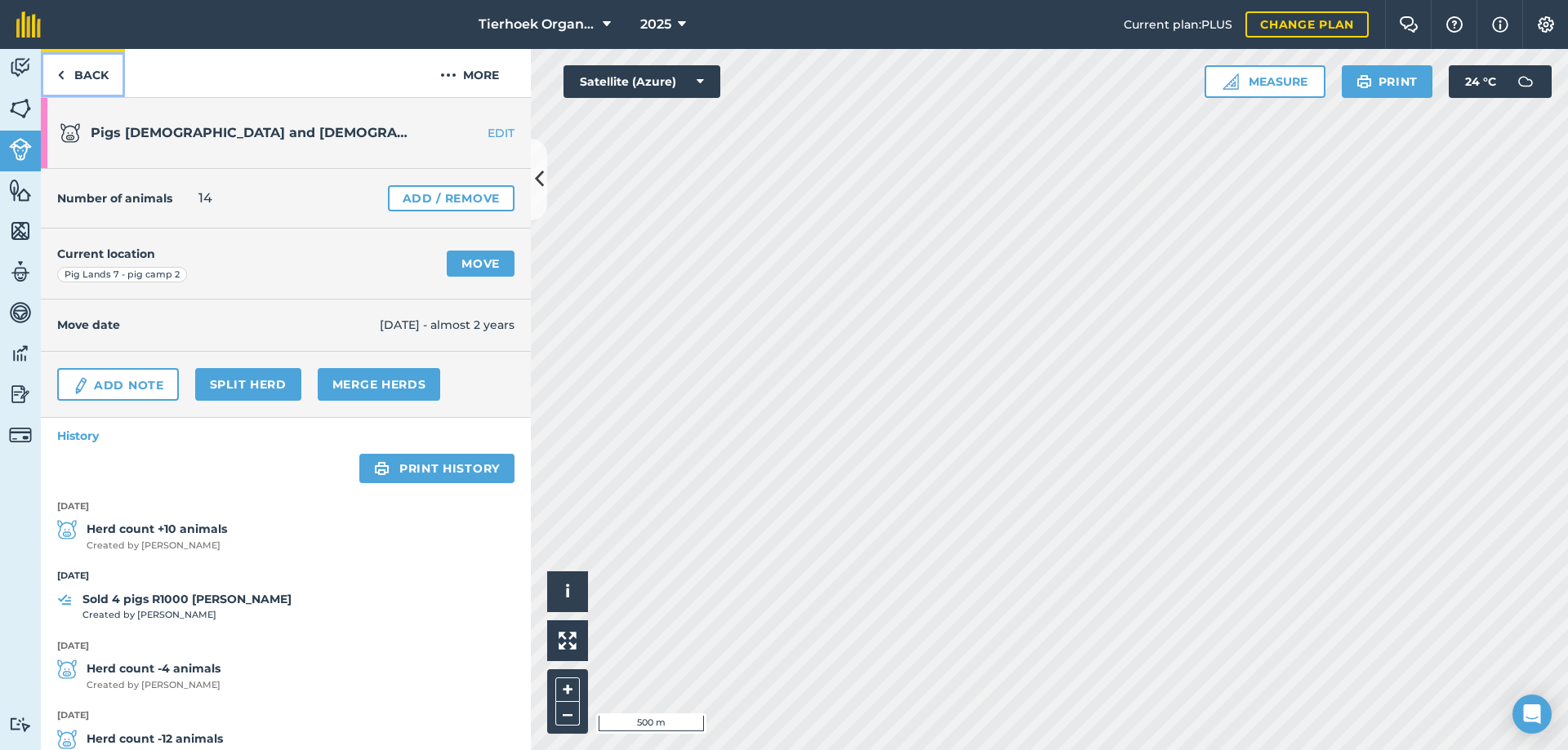
click at [87, 75] on link "Back" at bounding box center [83, 72] width 84 height 48
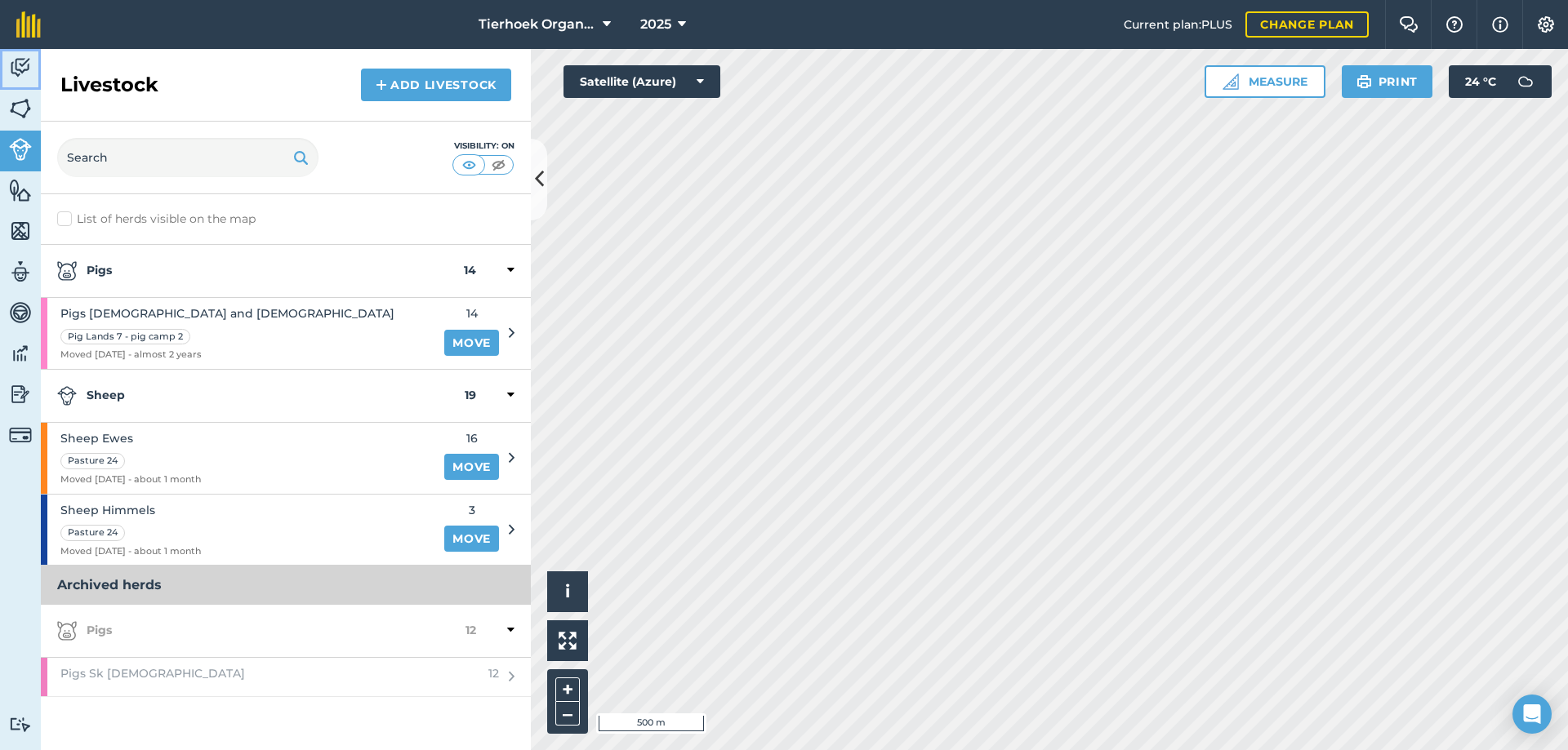
click at [12, 70] on img at bounding box center [20, 67] width 22 height 24
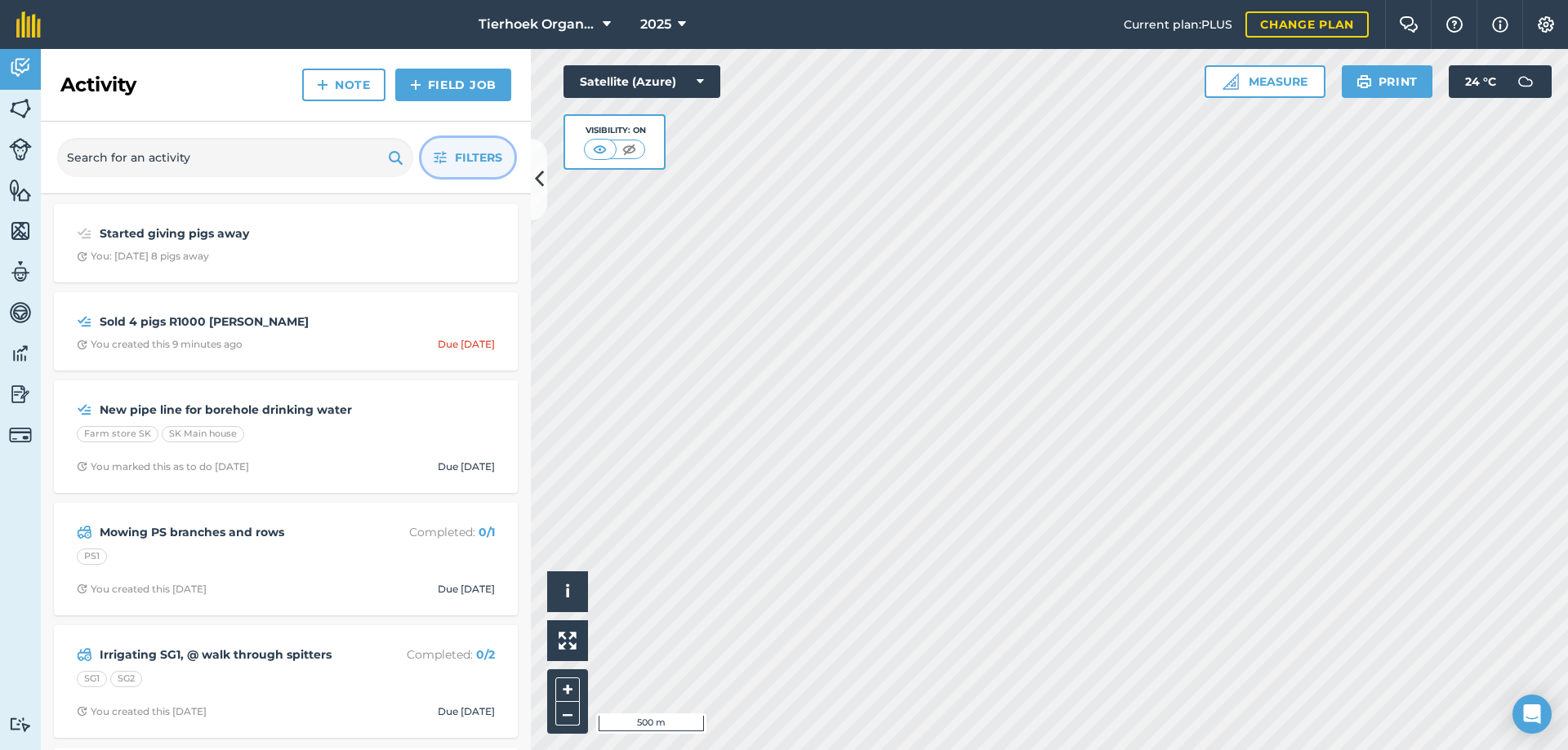
click at [466, 159] on span "Filters" at bounding box center [478, 157] width 47 height 18
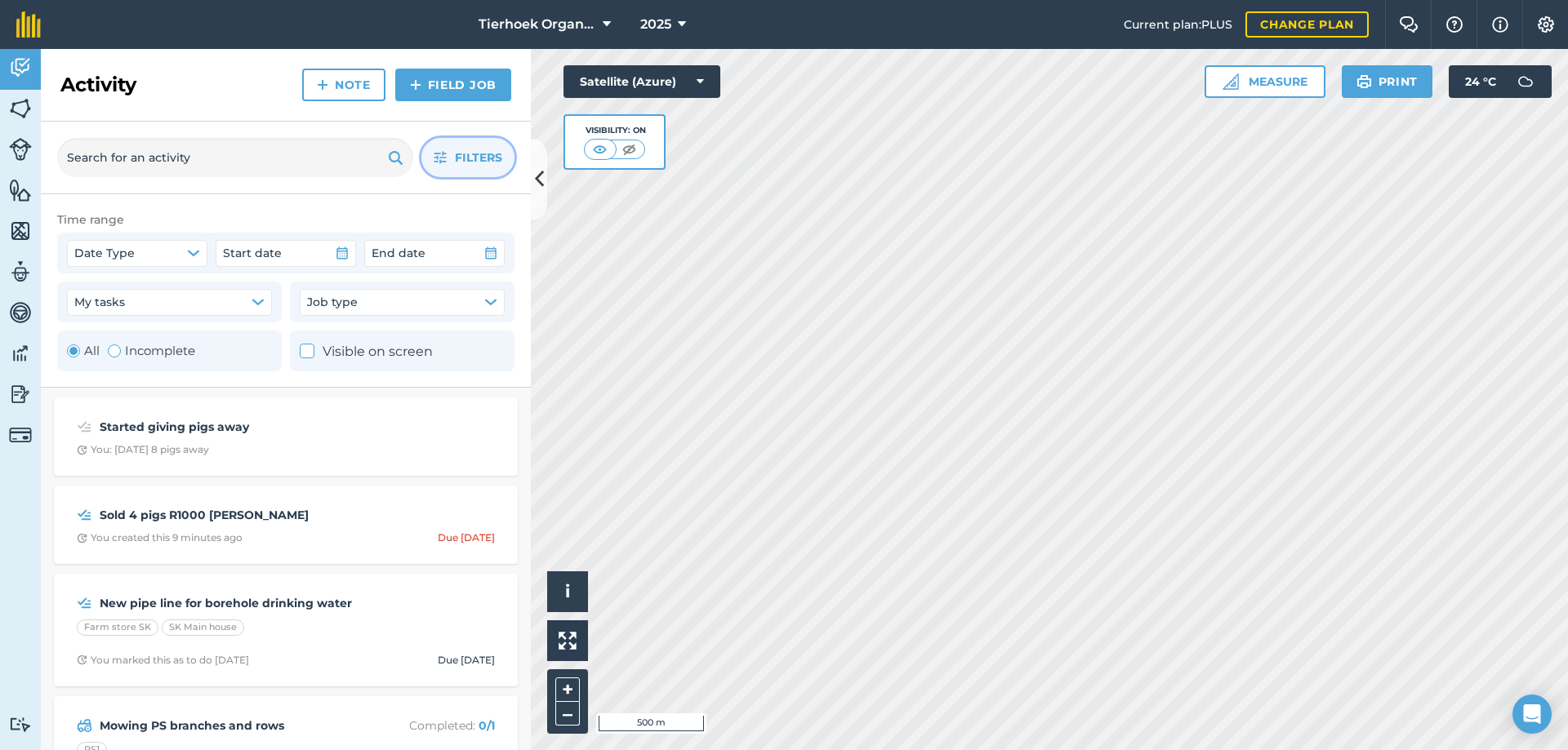
click at [118, 349] on div "Toggle Activity" at bounding box center [113, 350] width 13 height 13
radio input "false"
radio input "true"
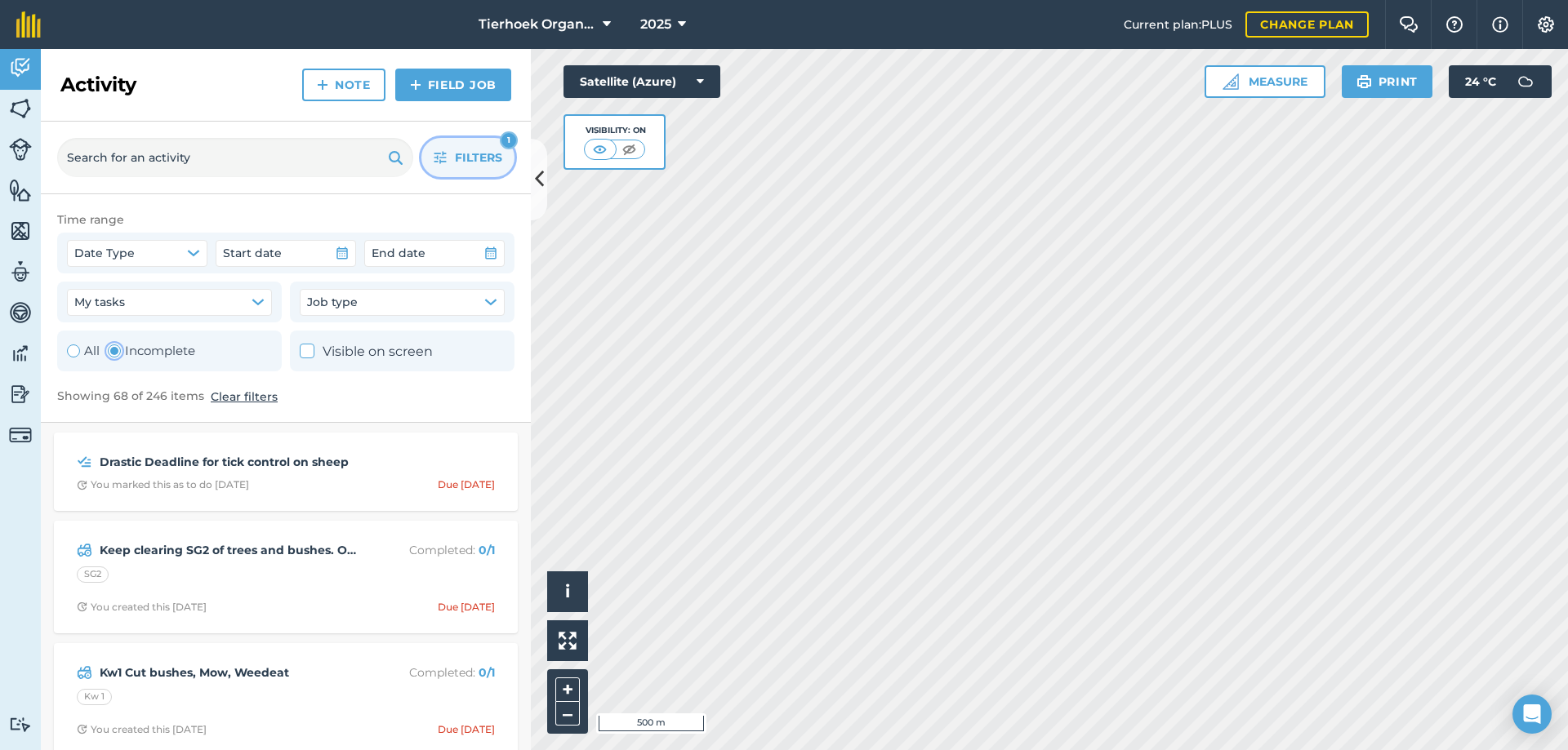
click at [470, 163] on span "Filters" at bounding box center [478, 157] width 47 height 18
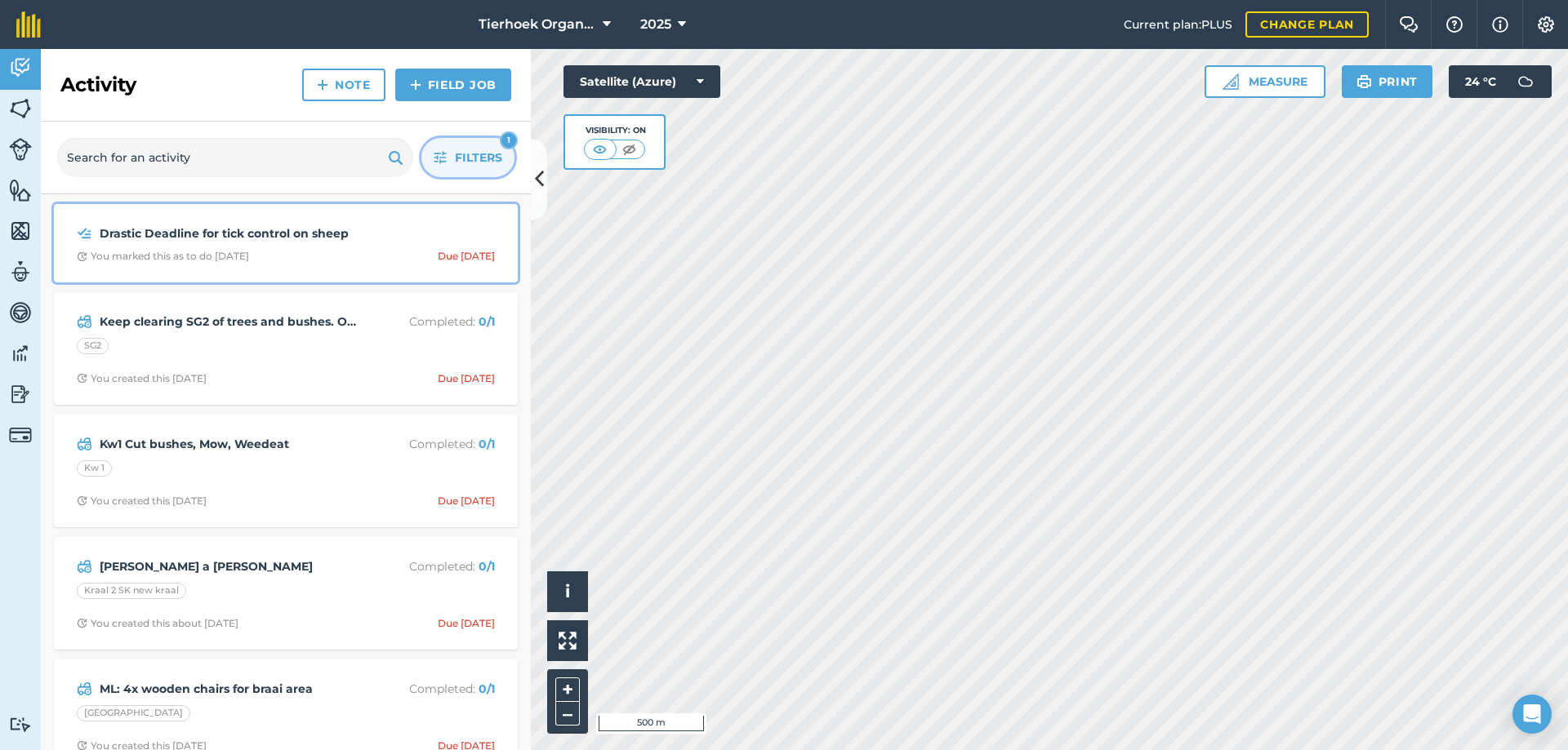
click at [321, 247] on div "Drastic Deadline for tick control on sheep You marked this as to do [DATE] Due …" at bounding box center [286, 243] width 444 height 59
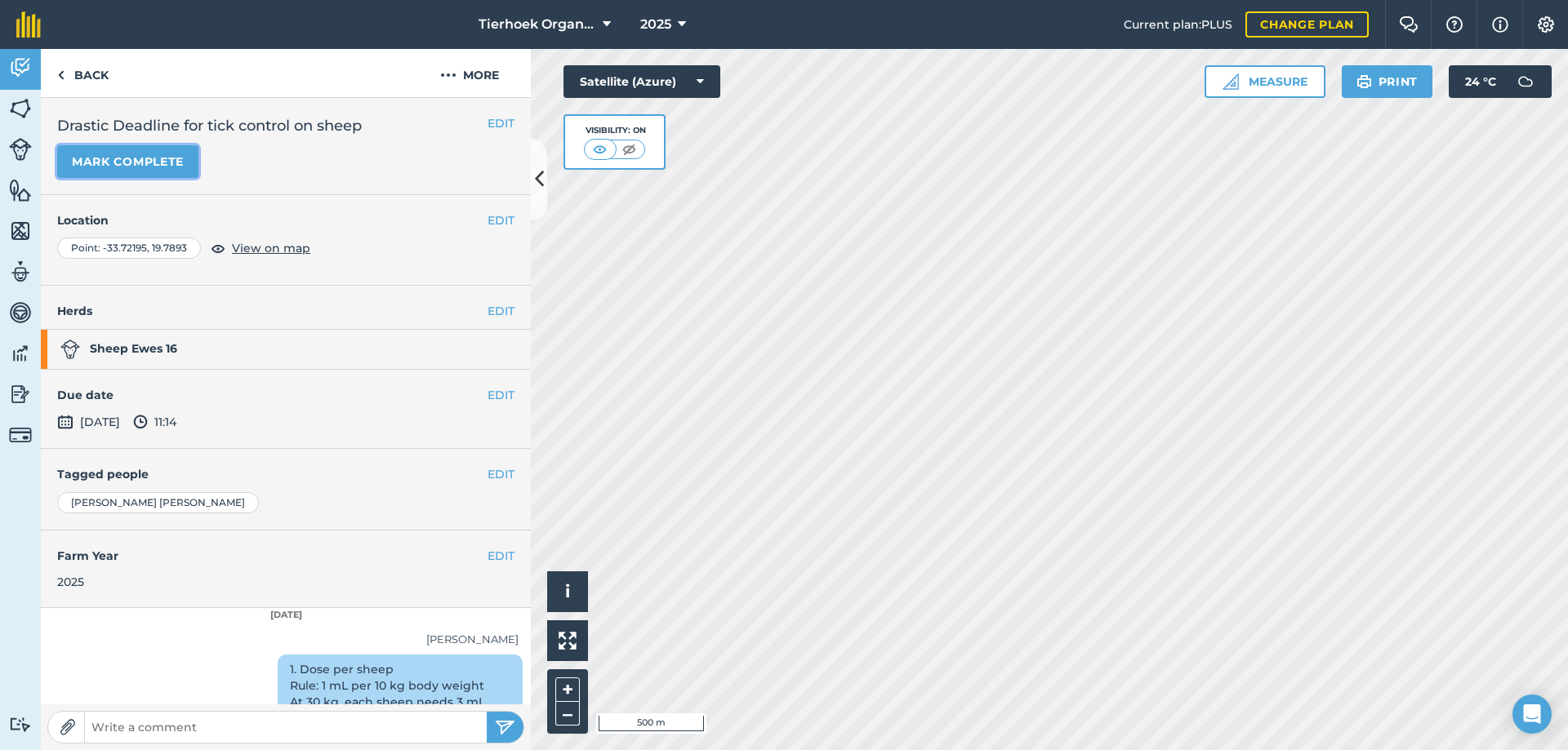
click at [133, 165] on button "Mark complete" at bounding box center [127, 161] width 141 height 32
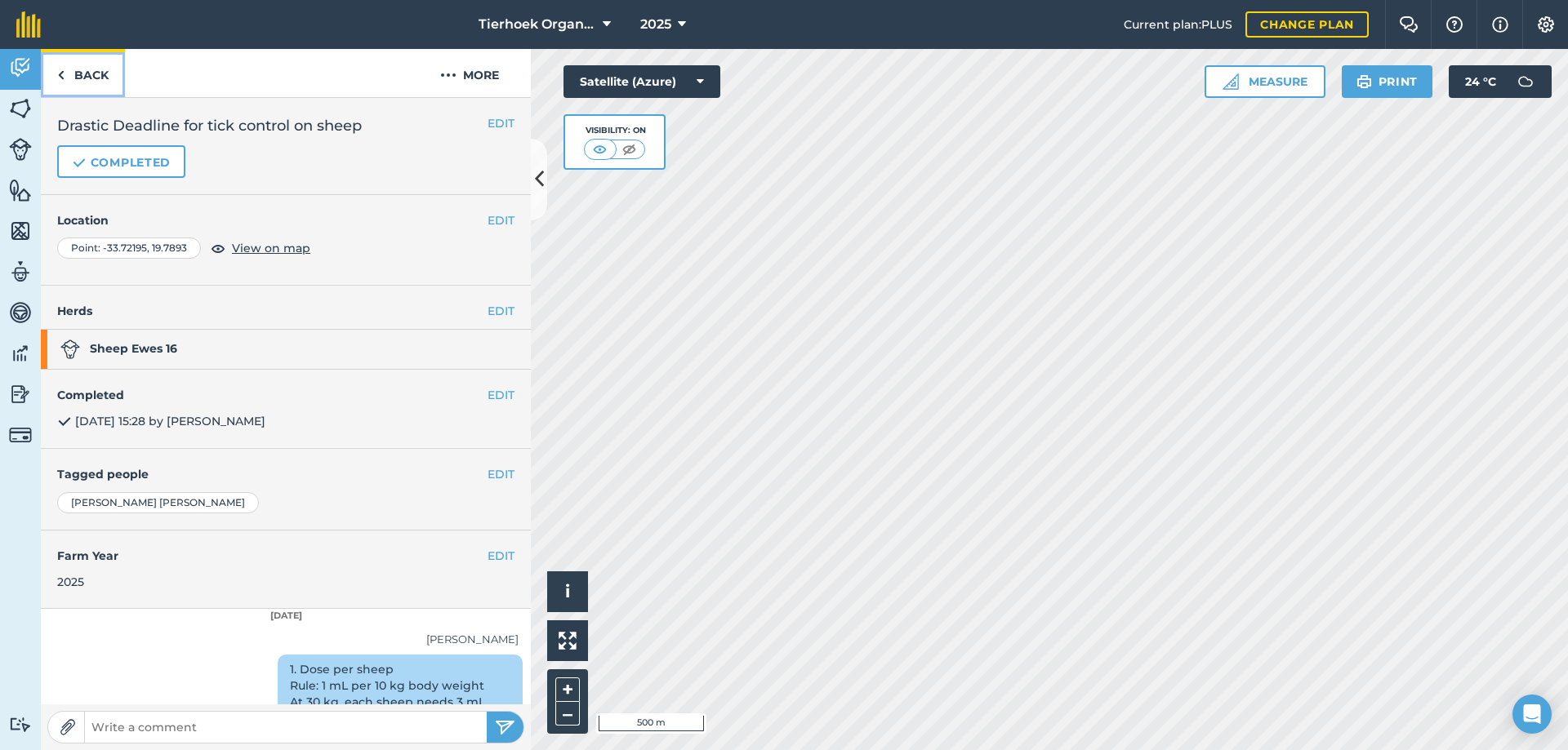
click at [87, 78] on link "Back" at bounding box center [83, 72] width 84 height 48
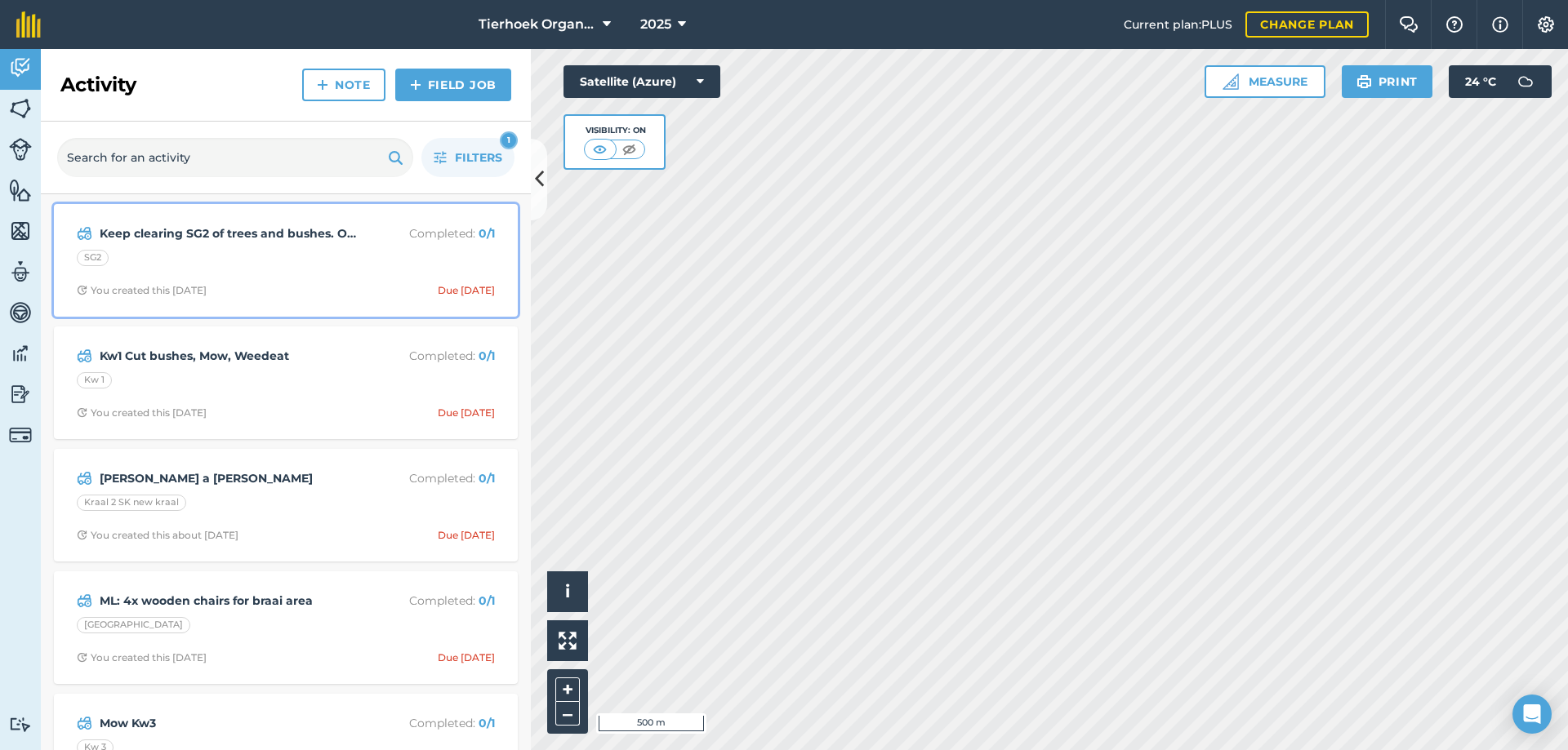
click at [314, 271] on div "Keep clearing SG2 of trees and bushes. ONGOING Completed : 0 / 1 SG2 You create…" at bounding box center [286, 260] width 444 height 93
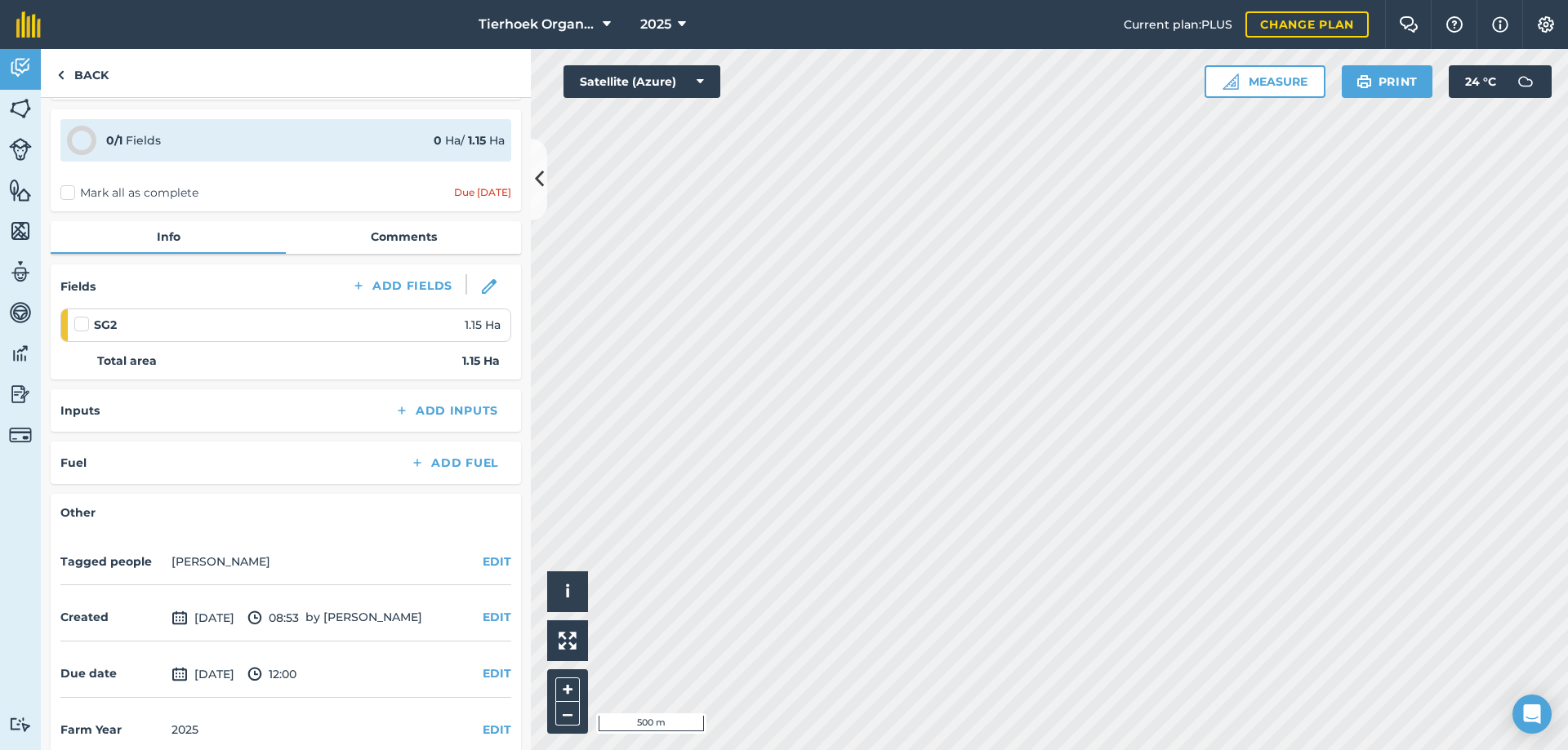
scroll to position [72, 0]
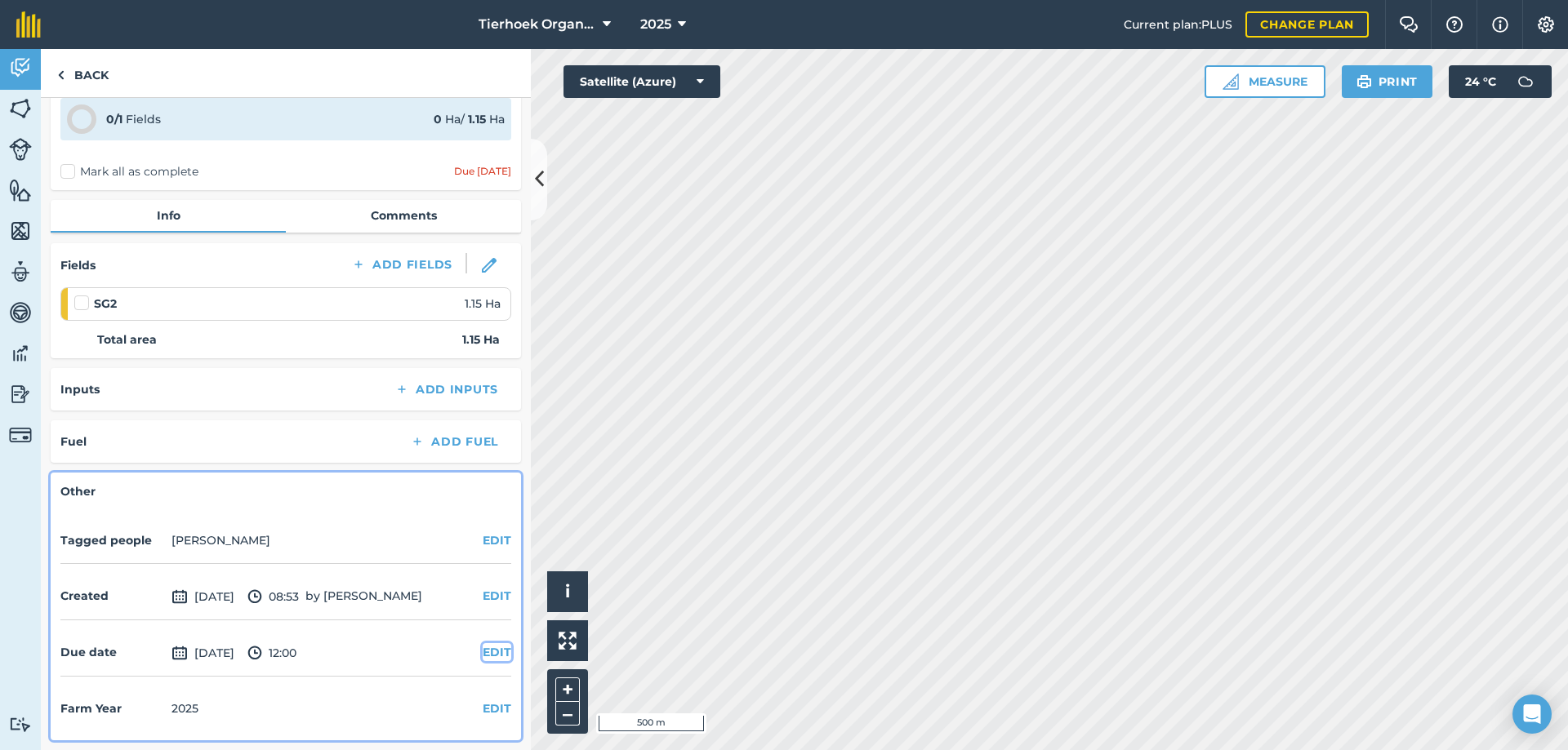
click at [482, 650] on button "EDIT" at bounding box center [496, 652] width 28 height 18
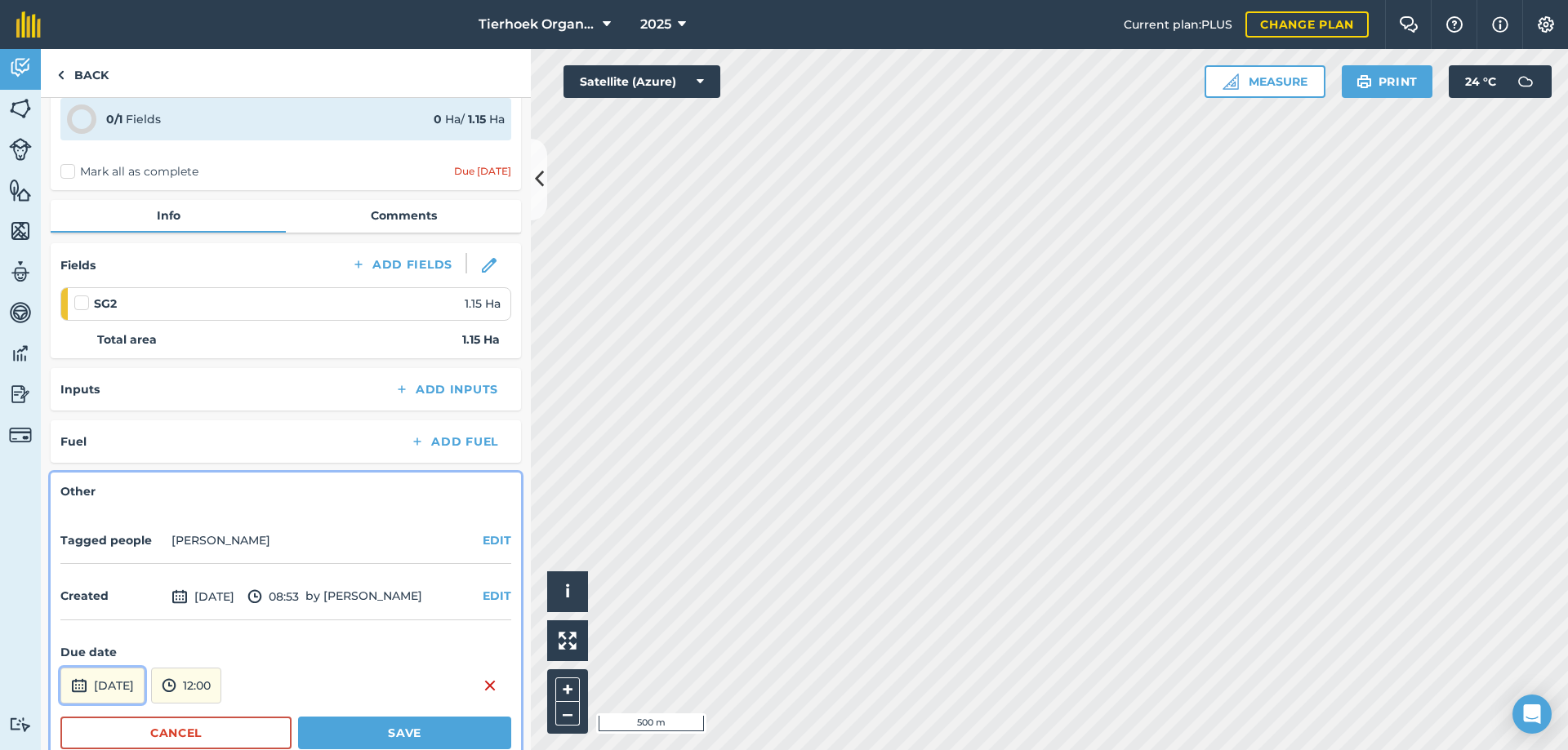
click at [122, 687] on button "[DATE]" at bounding box center [103, 685] width 84 height 36
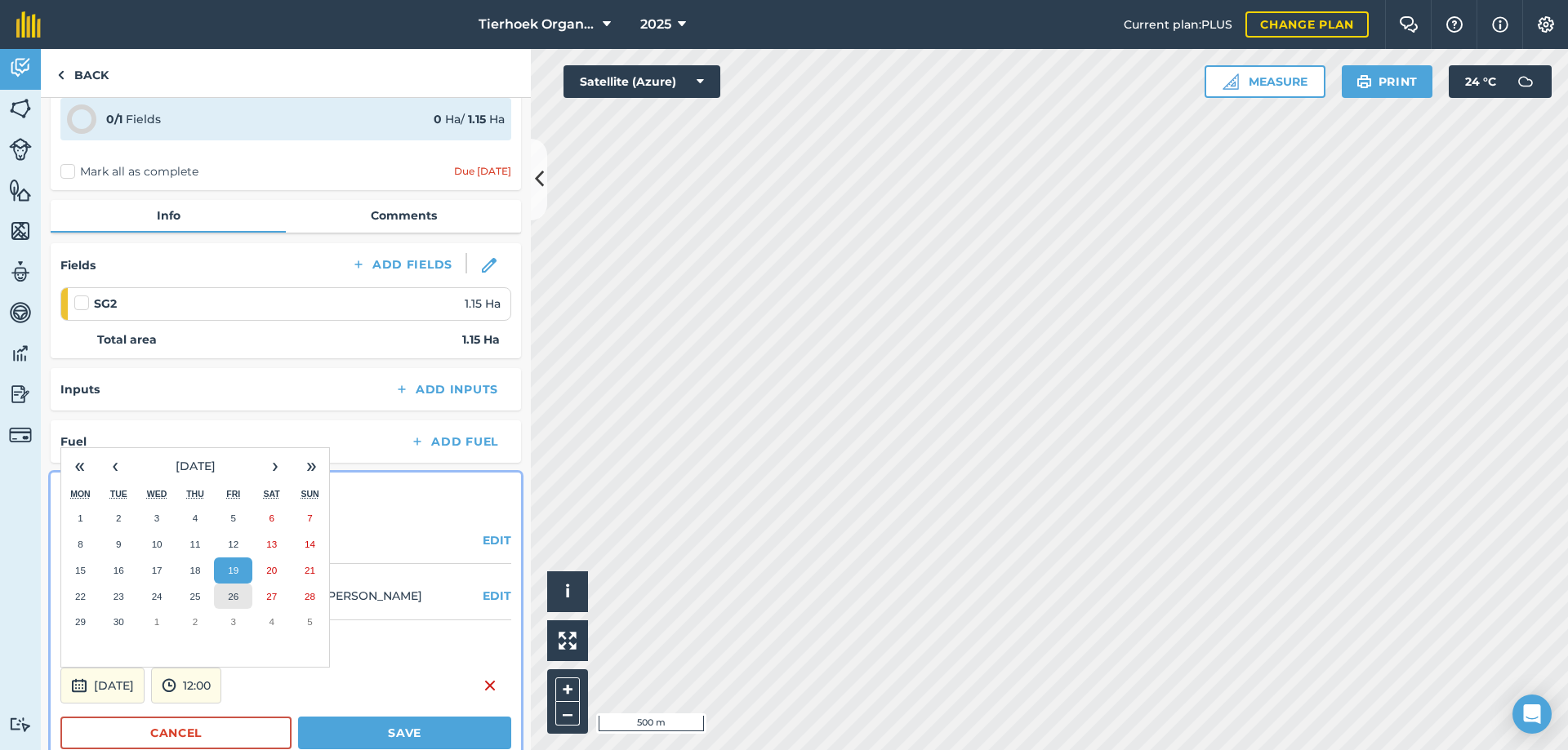
click at [241, 597] on button "26" at bounding box center [233, 596] width 38 height 26
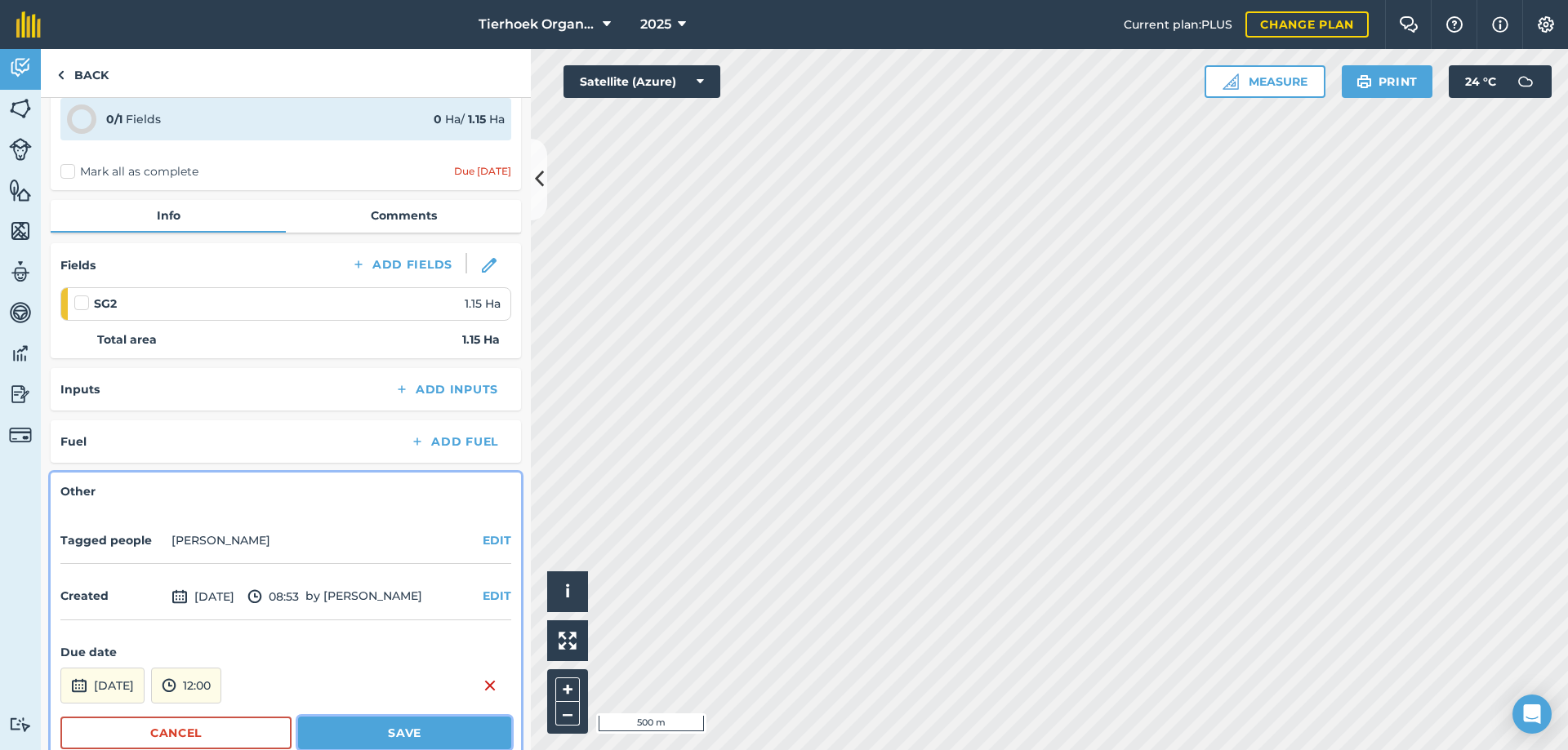
click at [334, 728] on button "Save" at bounding box center [405, 732] width 213 height 32
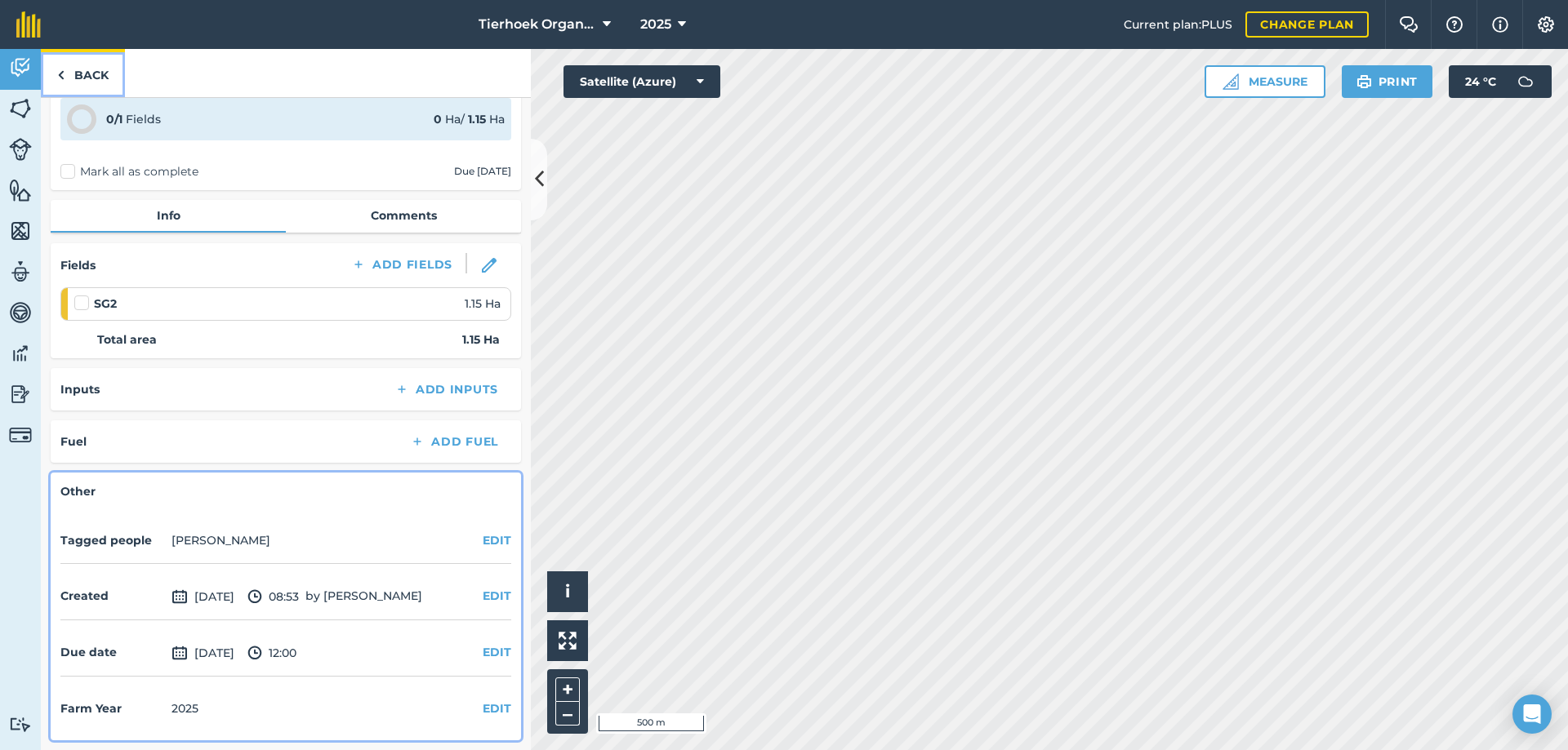
click at [89, 74] on link "Back" at bounding box center [83, 72] width 84 height 48
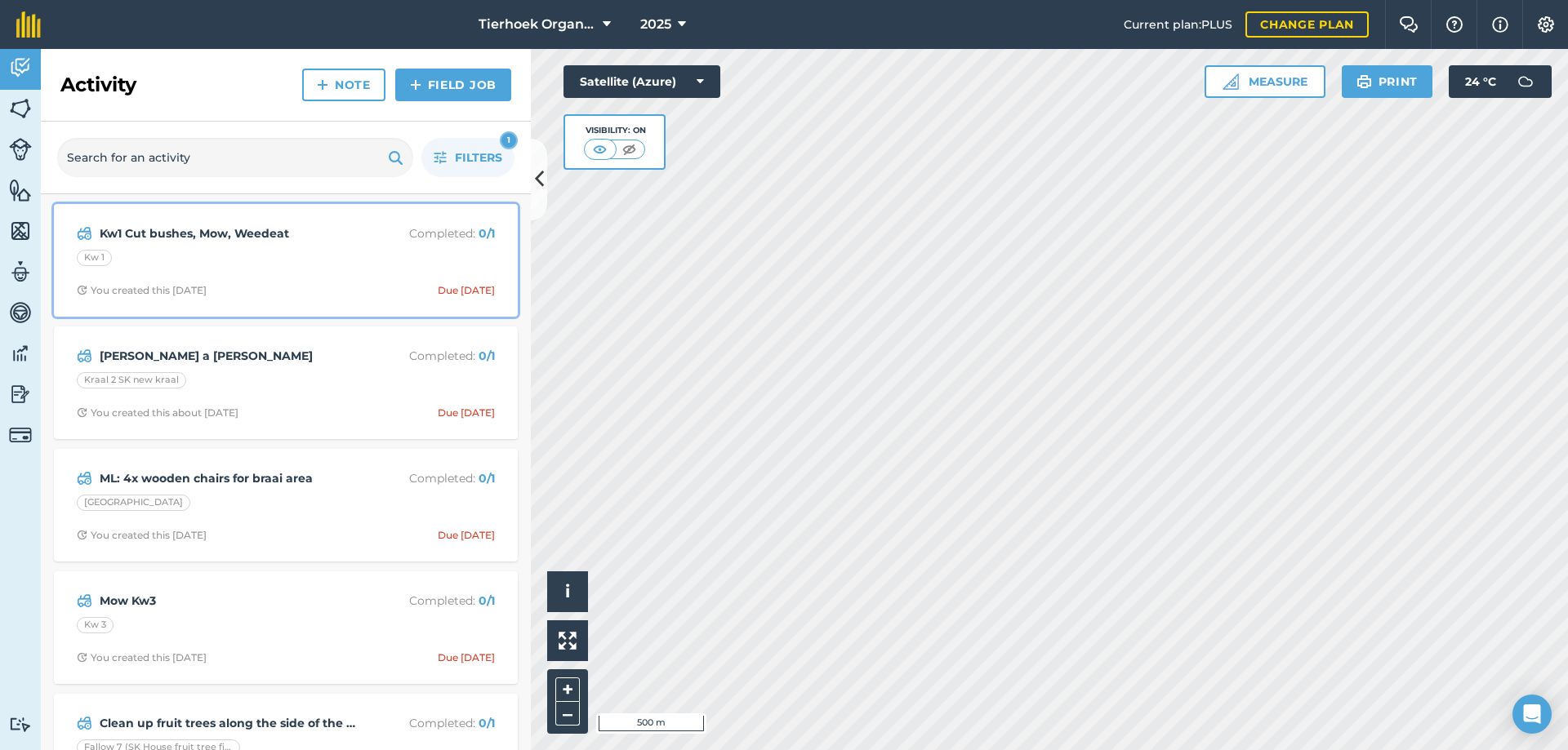
click at [334, 265] on div "Kw 1" at bounding box center [285, 260] width 418 height 22
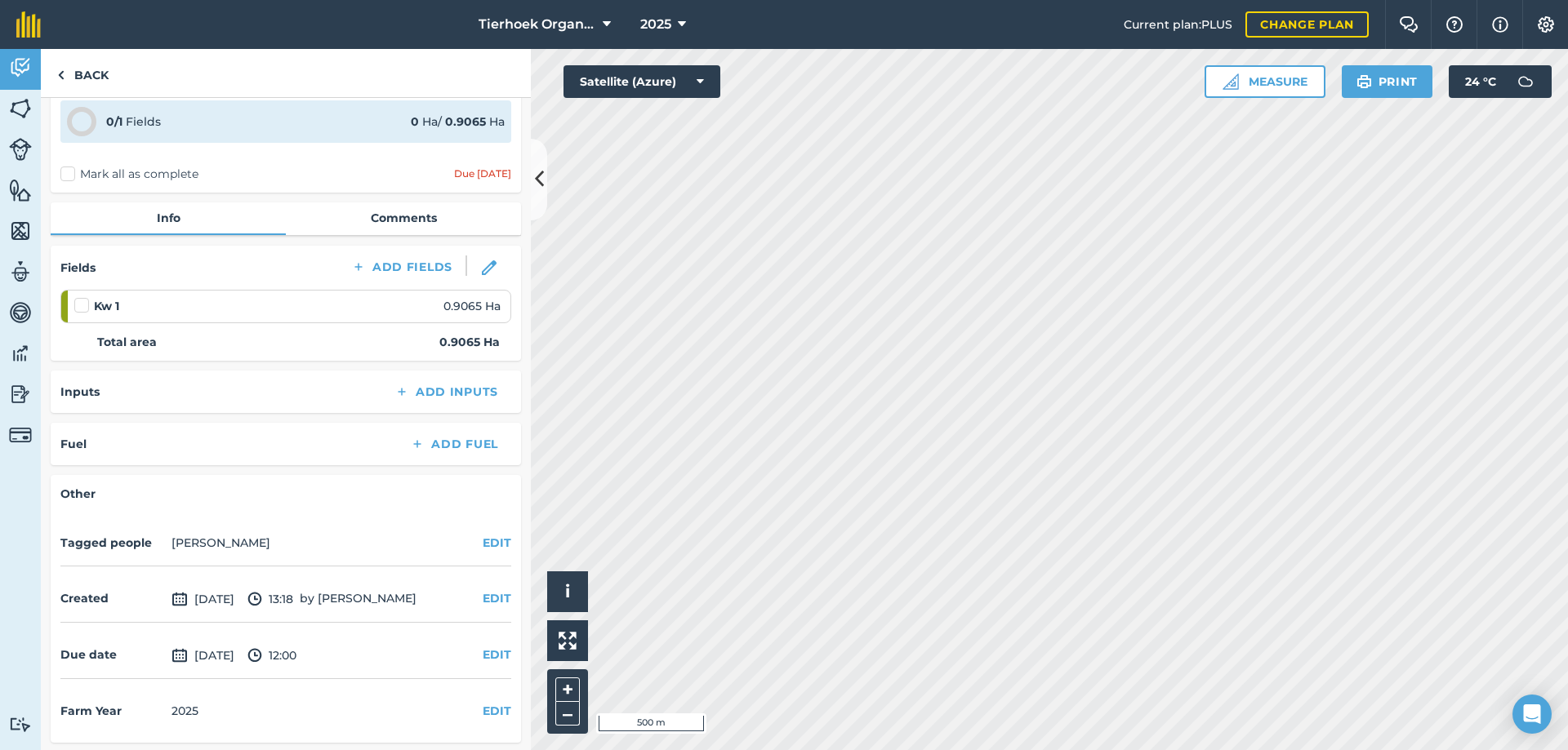
scroll to position [72, 0]
click at [483, 648] on button "EDIT" at bounding box center [496, 652] width 28 height 18
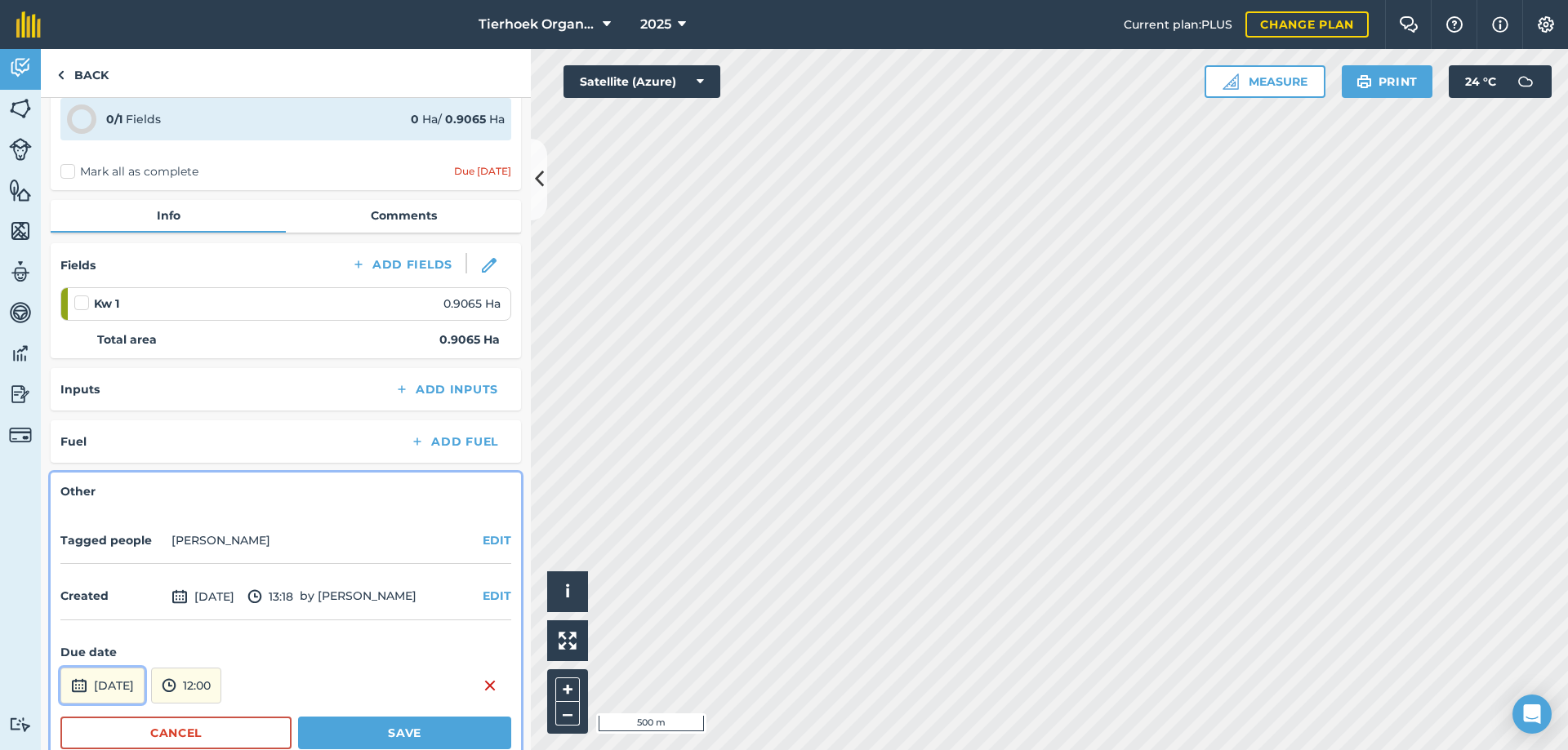
click at [145, 684] on button "[DATE]" at bounding box center [103, 685] width 84 height 36
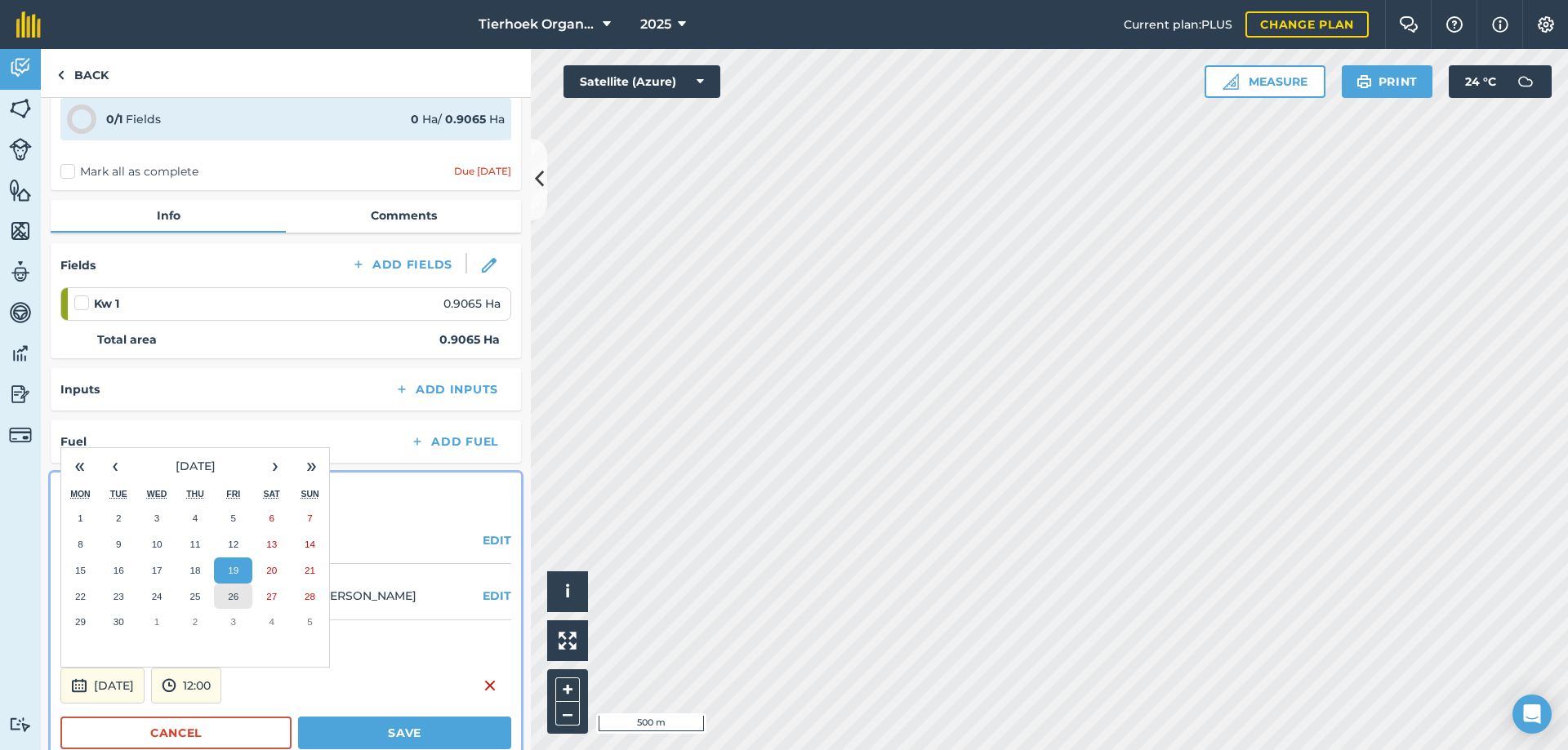
click at [230, 599] on abbr "26" at bounding box center [233, 596] width 11 height 11
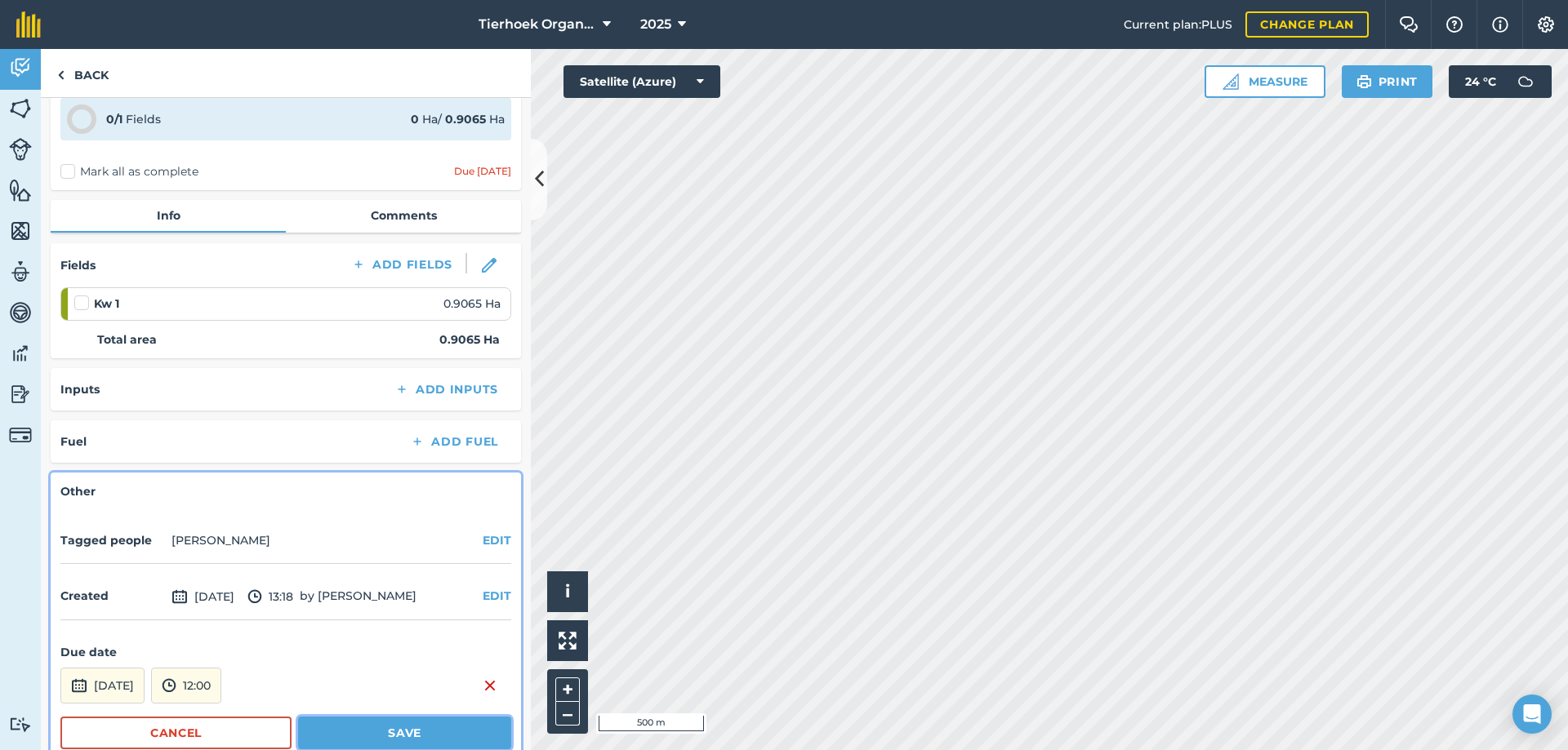
click at [329, 732] on button "Save" at bounding box center [405, 732] width 213 height 32
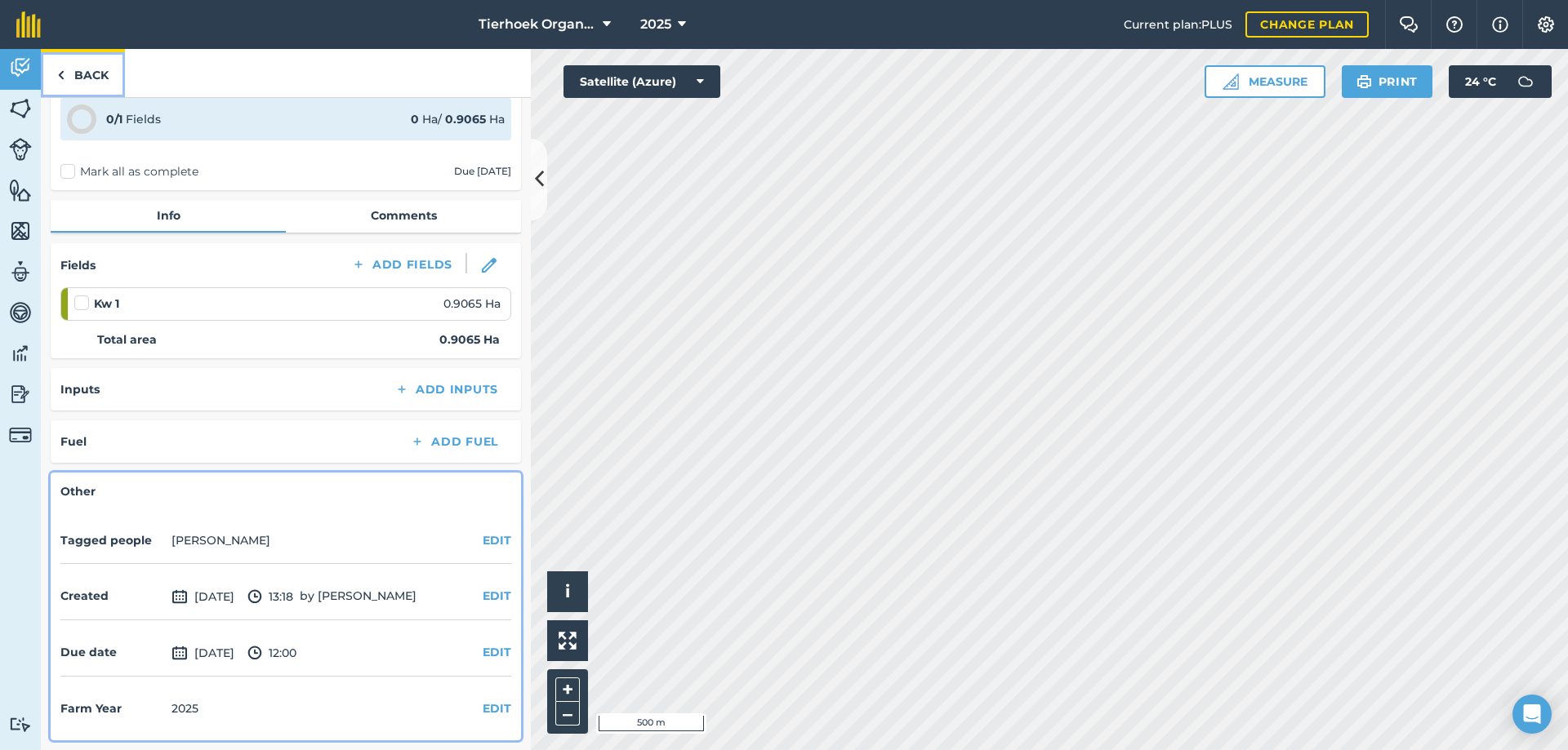
click at [86, 74] on link "Back" at bounding box center [83, 72] width 84 height 48
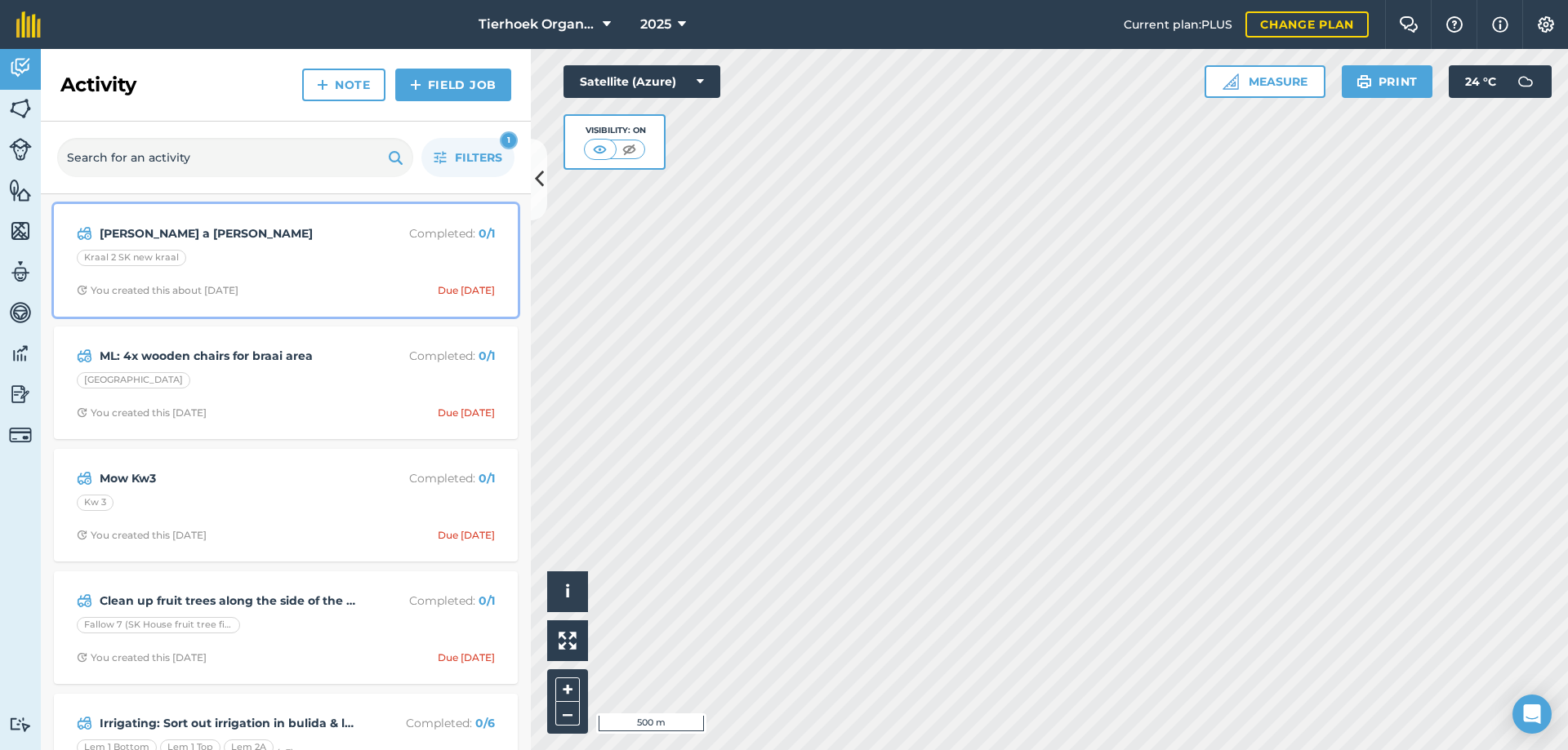
click at [334, 264] on div "Kraal 2 SK new kraal" at bounding box center [285, 260] width 418 height 22
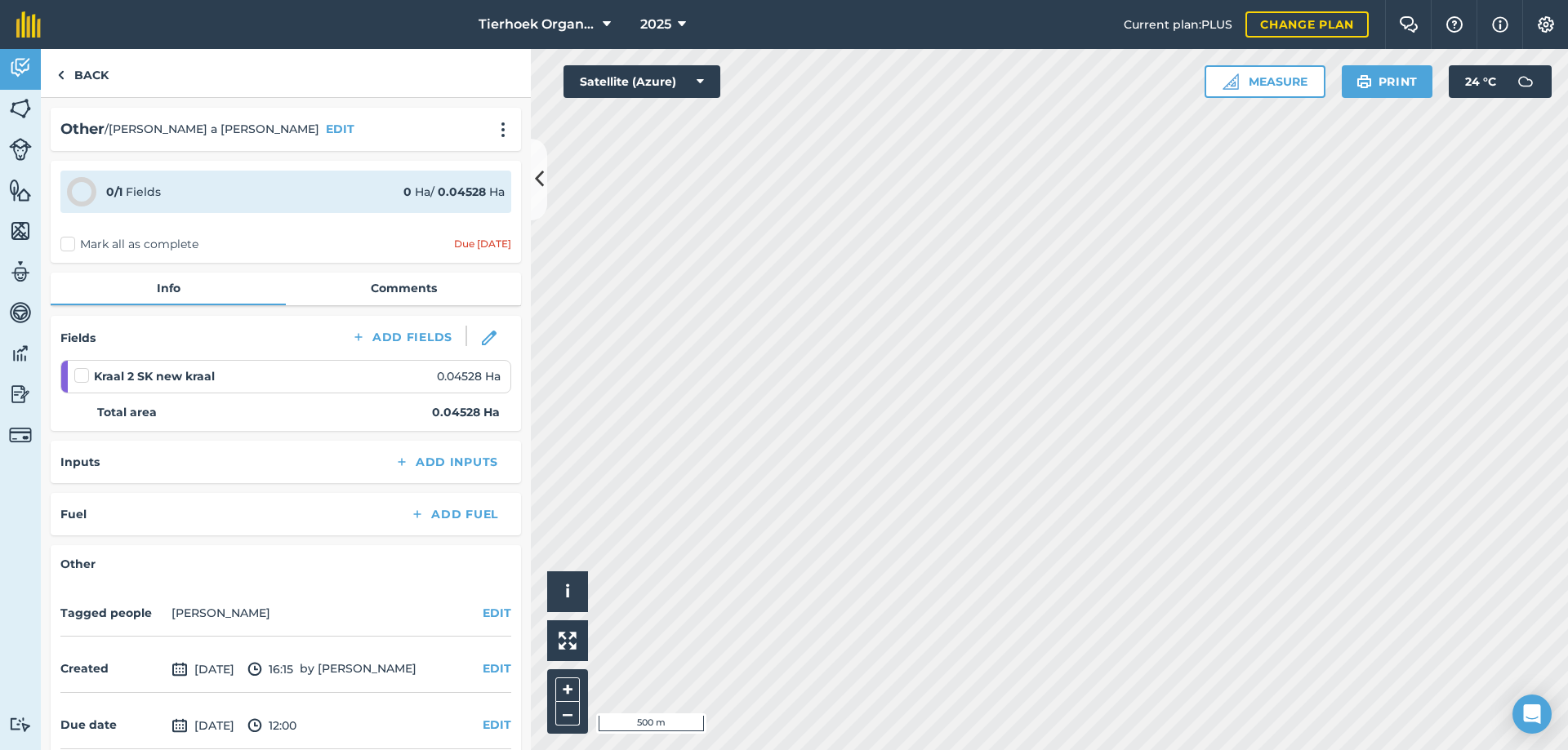
scroll to position [72, 0]
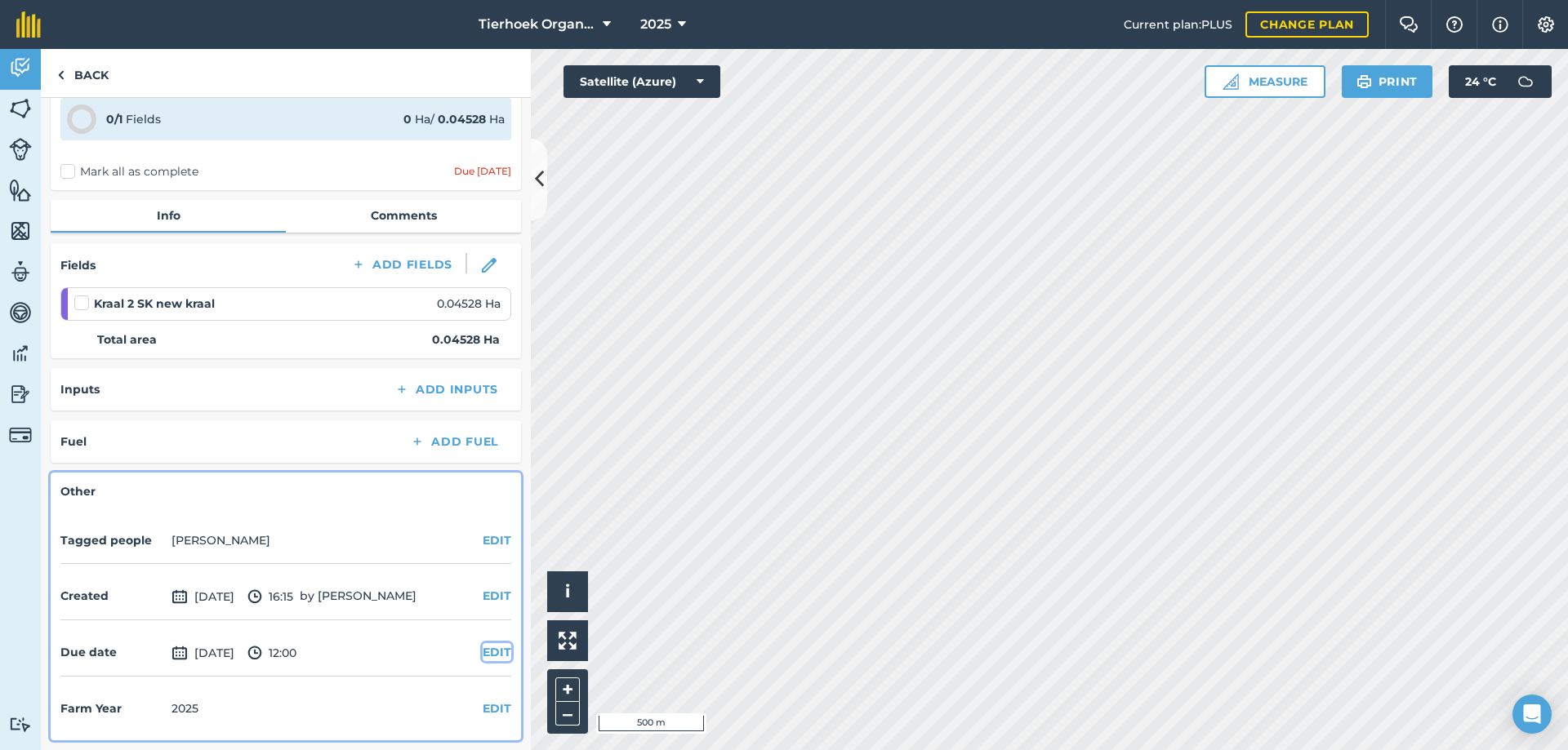
click at [485, 653] on button "EDIT" at bounding box center [496, 652] width 28 height 18
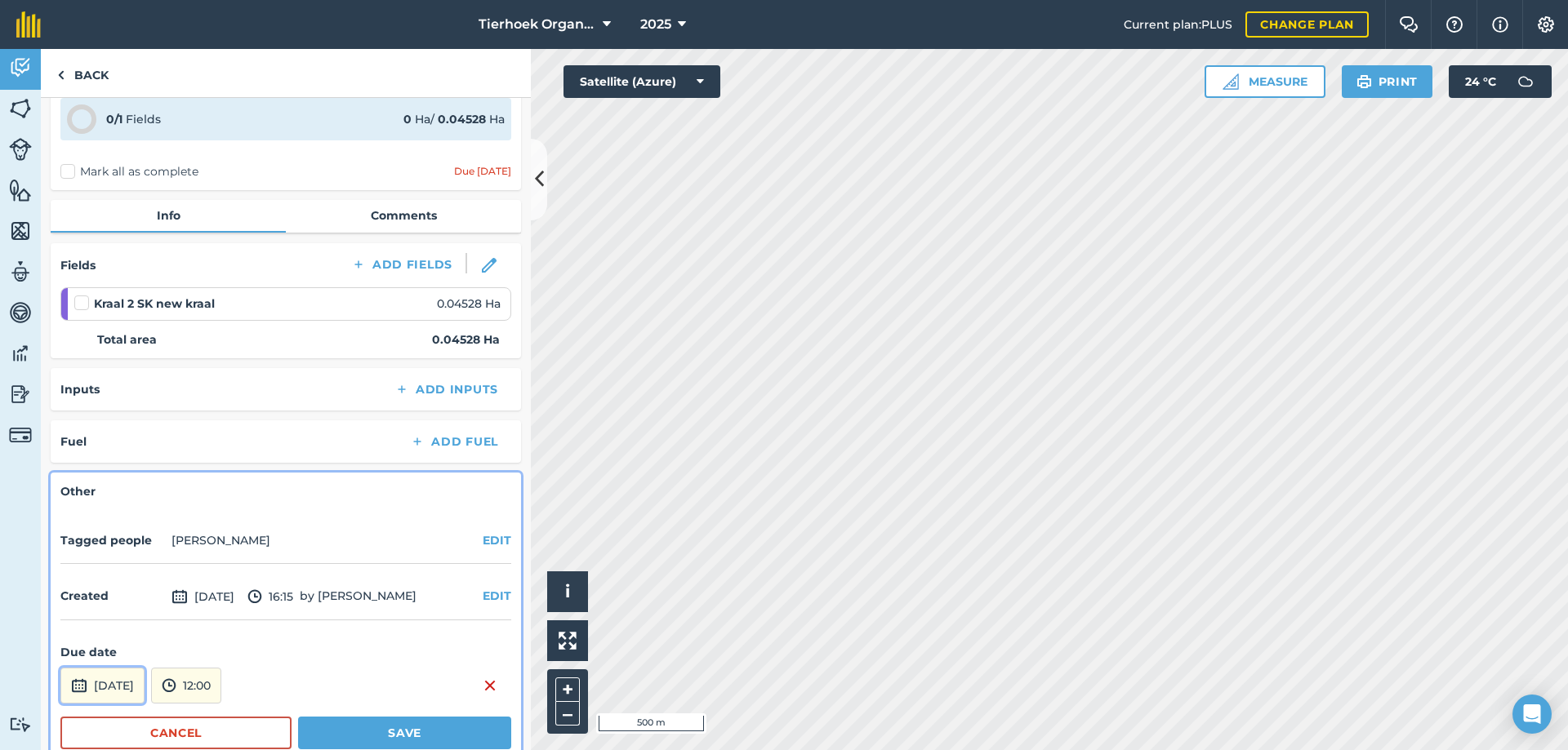
click at [145, 688] on button "[DATE]" at bounding box center [103, 685] width 84 height 36
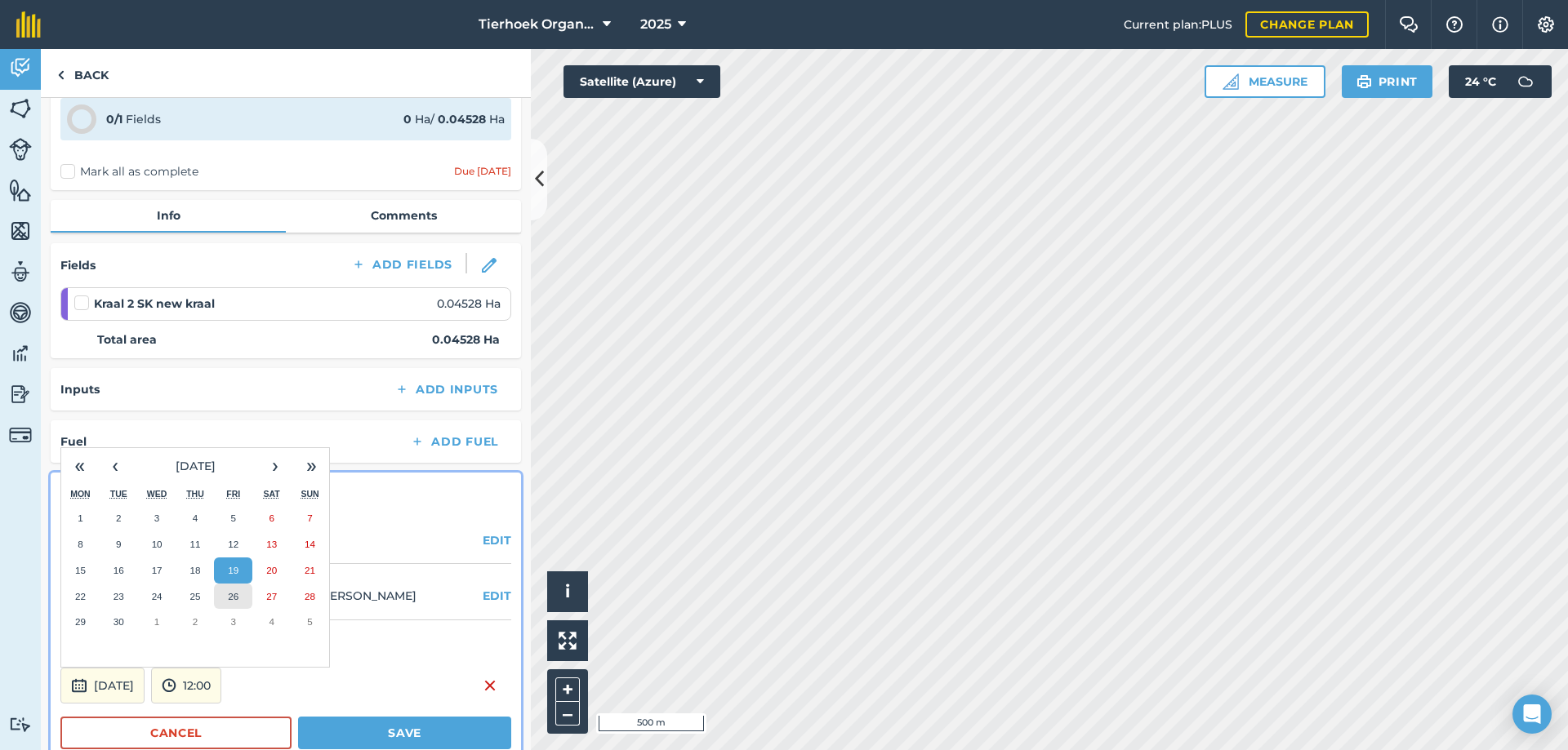
click at [235, 595] on abbr "26" at bounding box center [233, 596] width 11 height 11
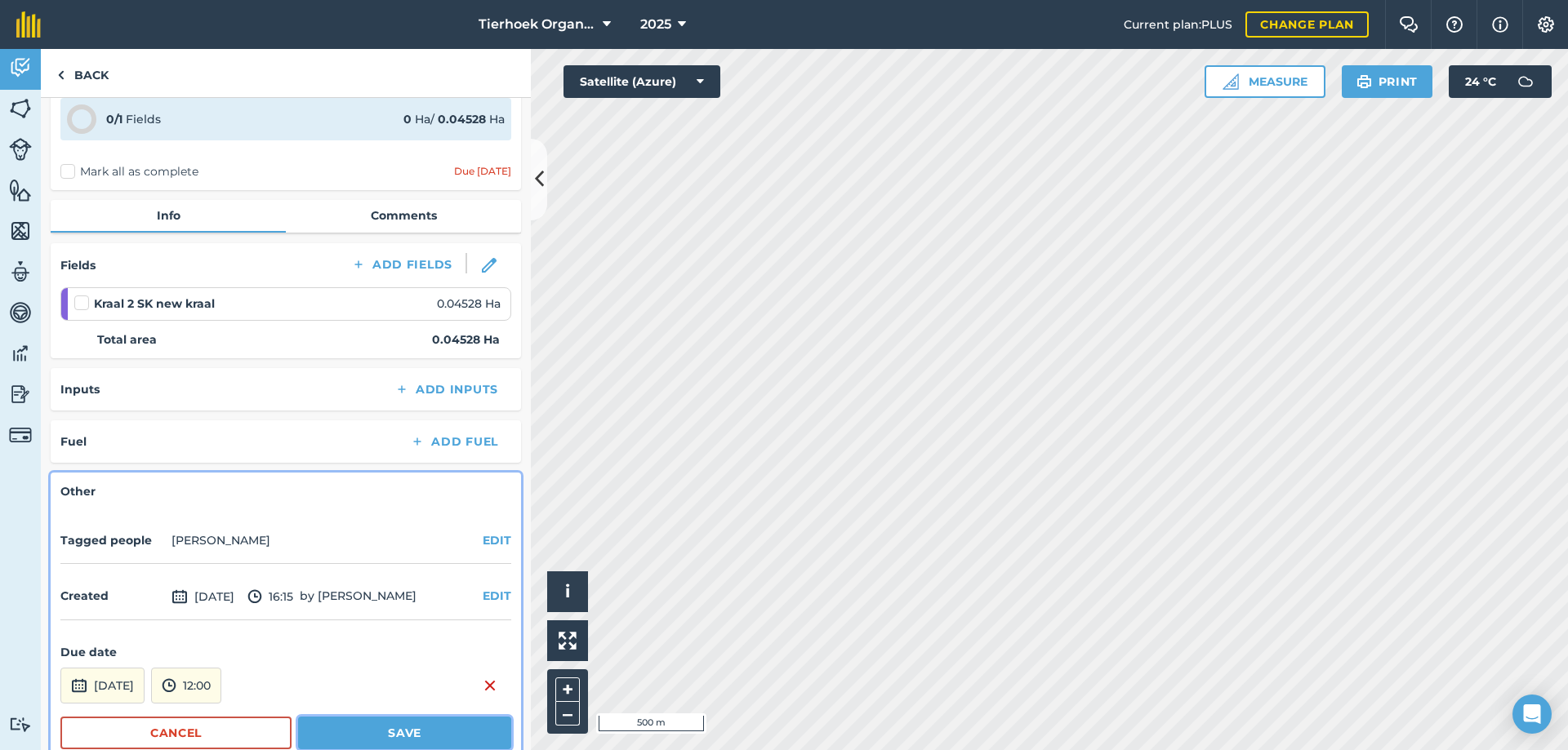
click at [338, 728] on button "Save" at bounding box center [405, 732] width 213 height 32
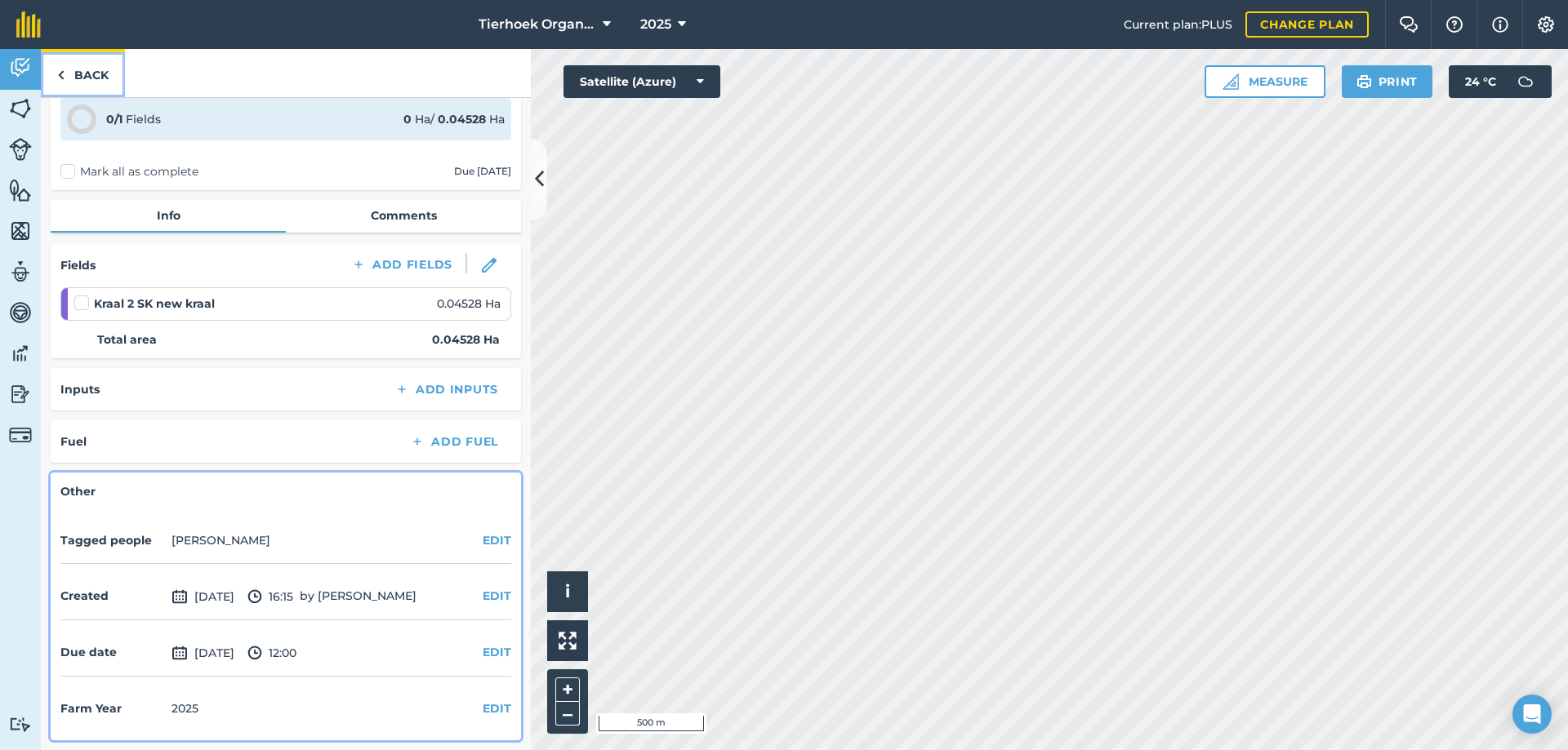
click at [92, 71] on link "Back" at bounding box center [83, 72] width 84 height 48
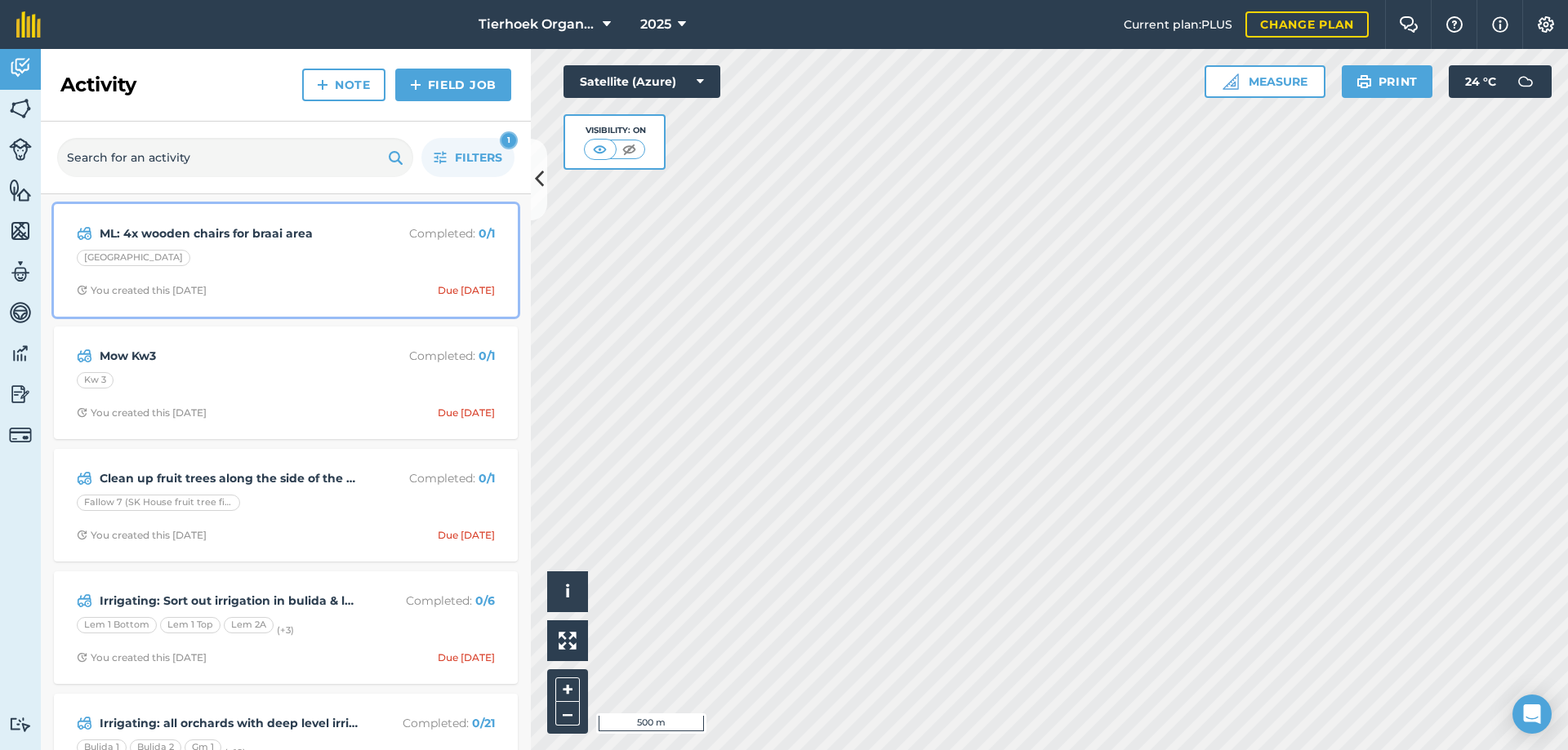
click at [341, 264] on div "[GEOGRAPHIC_DATA]" at bounding box center [285, 260] width 418 height 22
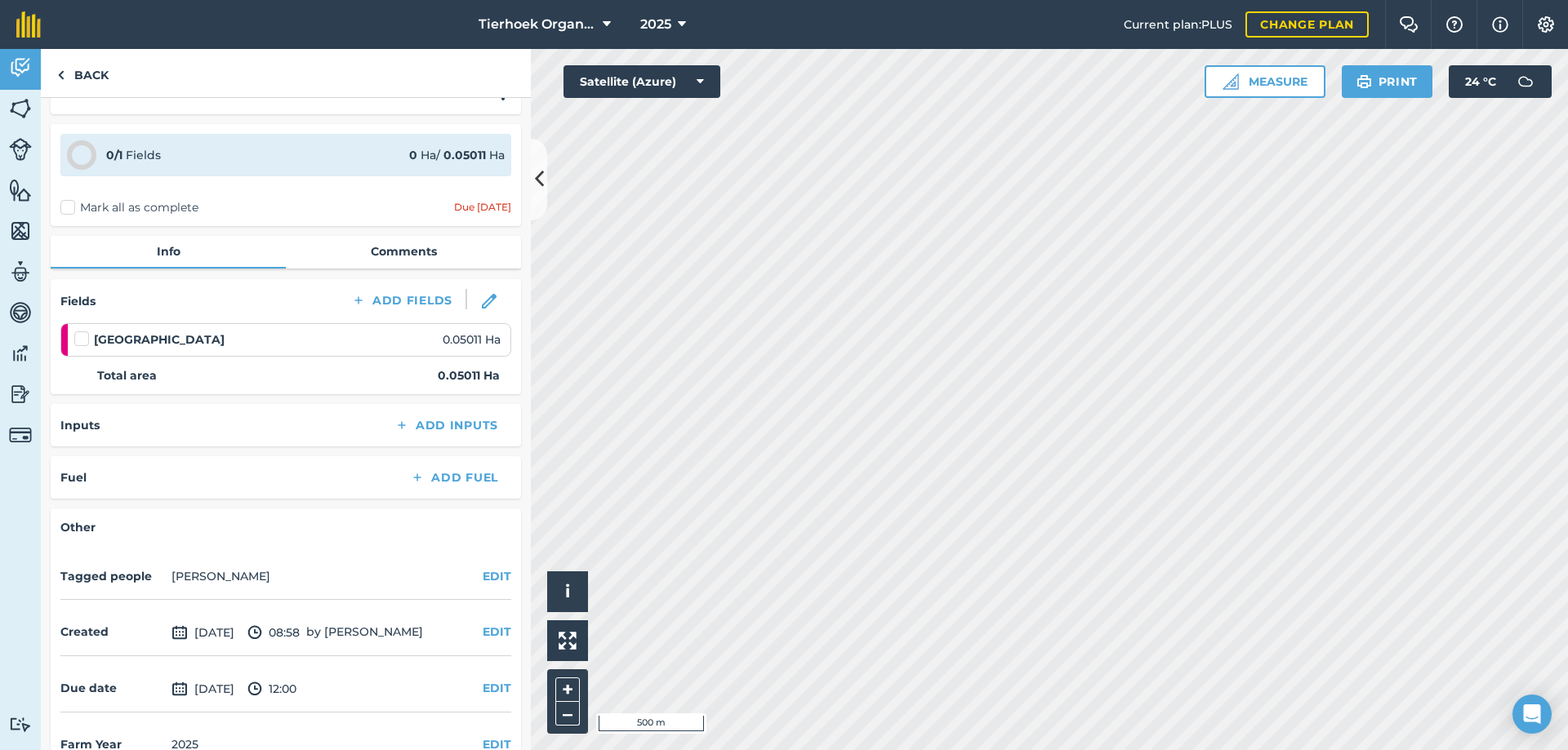
scroll to position [72, 0]
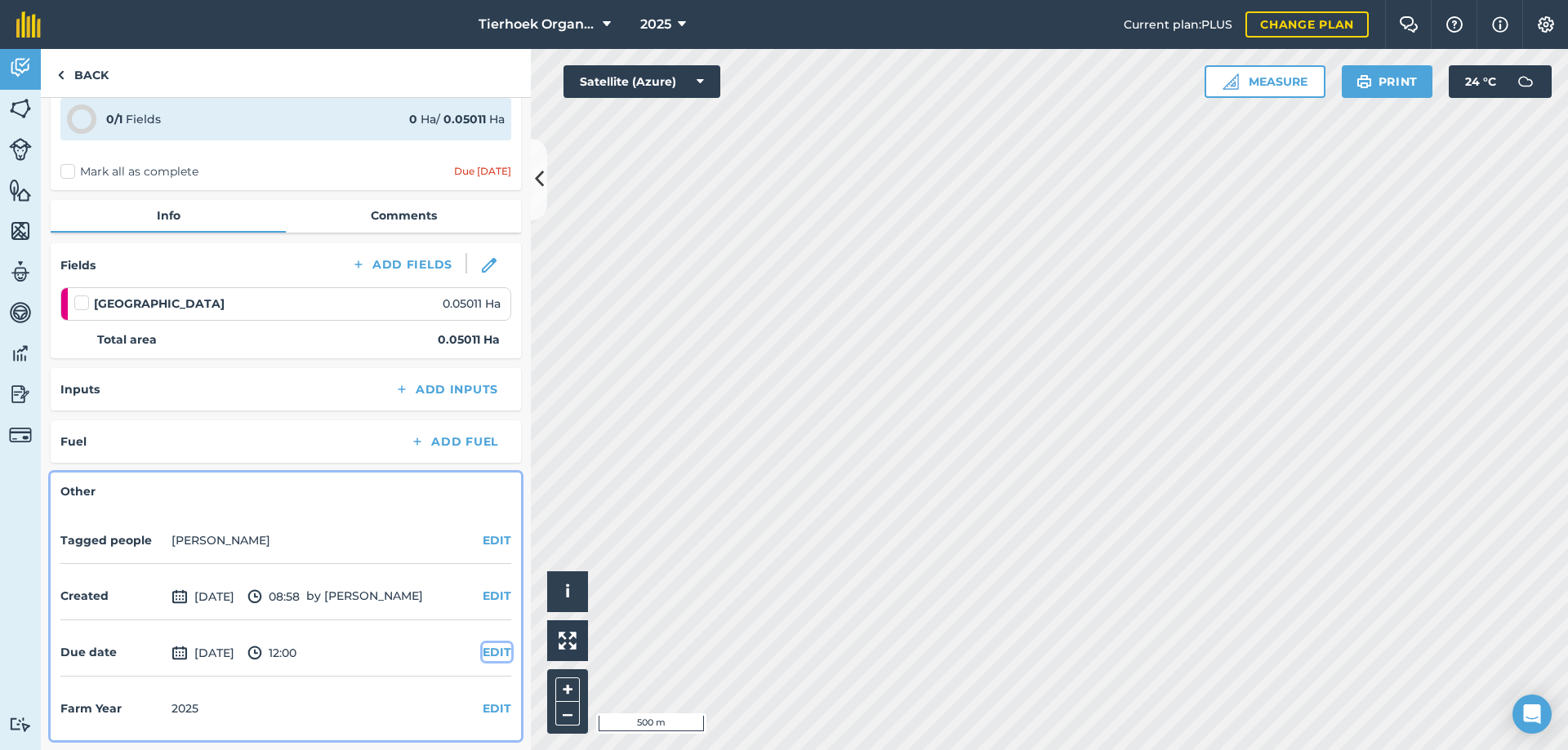
click at [482, 651] on button "EDIT" at bounding box center [496, 652] width 28 height 18
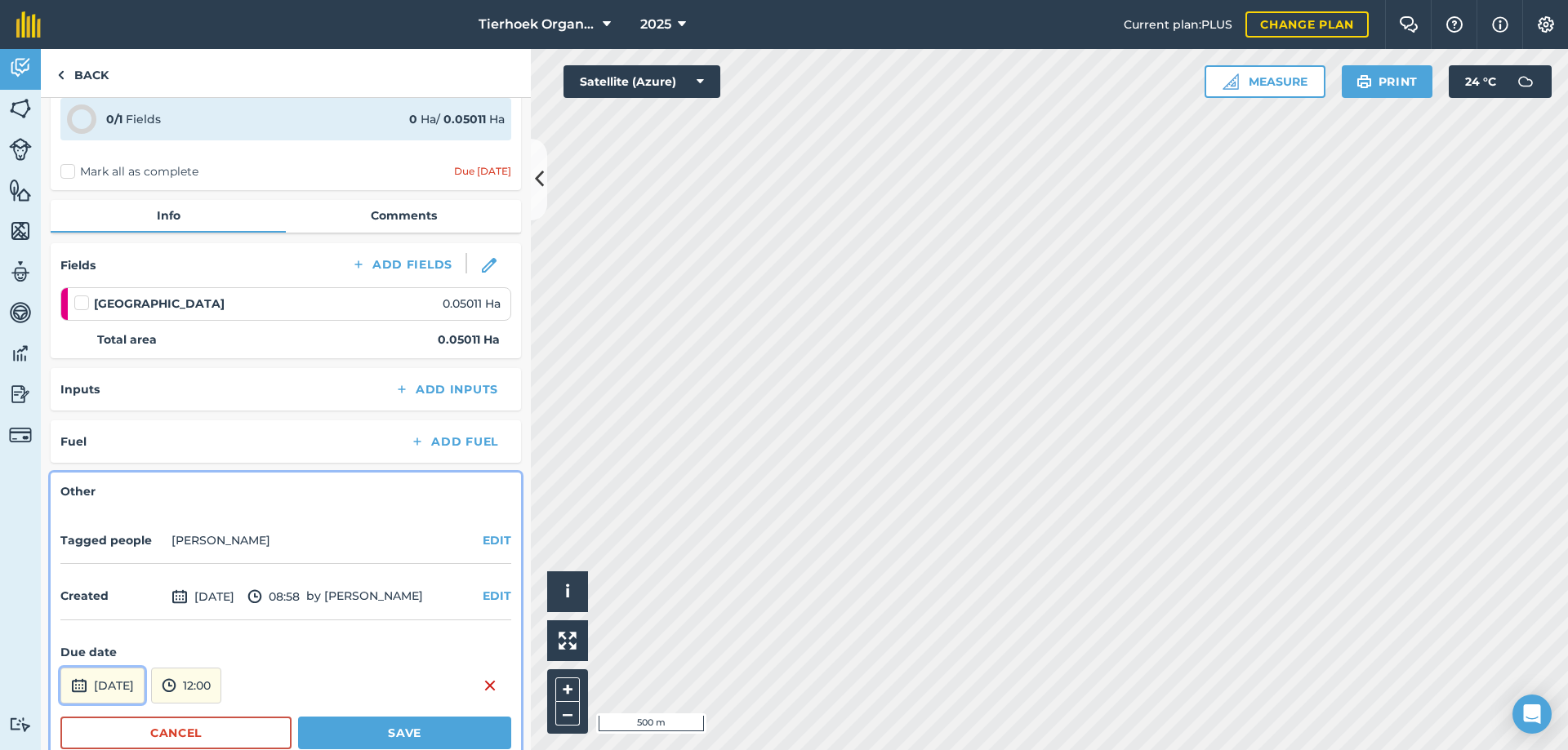
click at [145, 683] on button "[DATE]" at bounding box center [103, 685] width 84 height 36
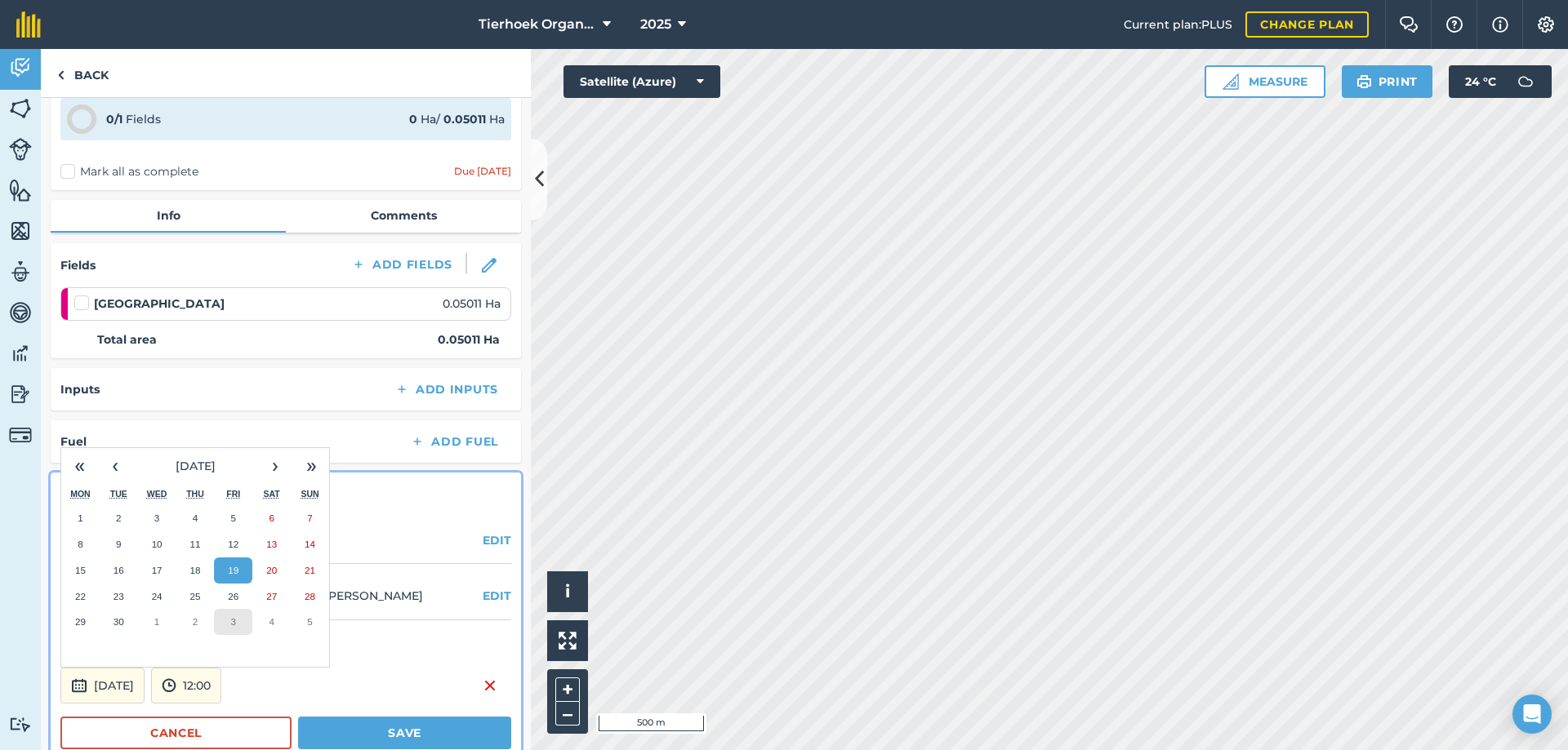
click at [230, 624] on button "3" at bounding box center [233, 622] width 38 height 26
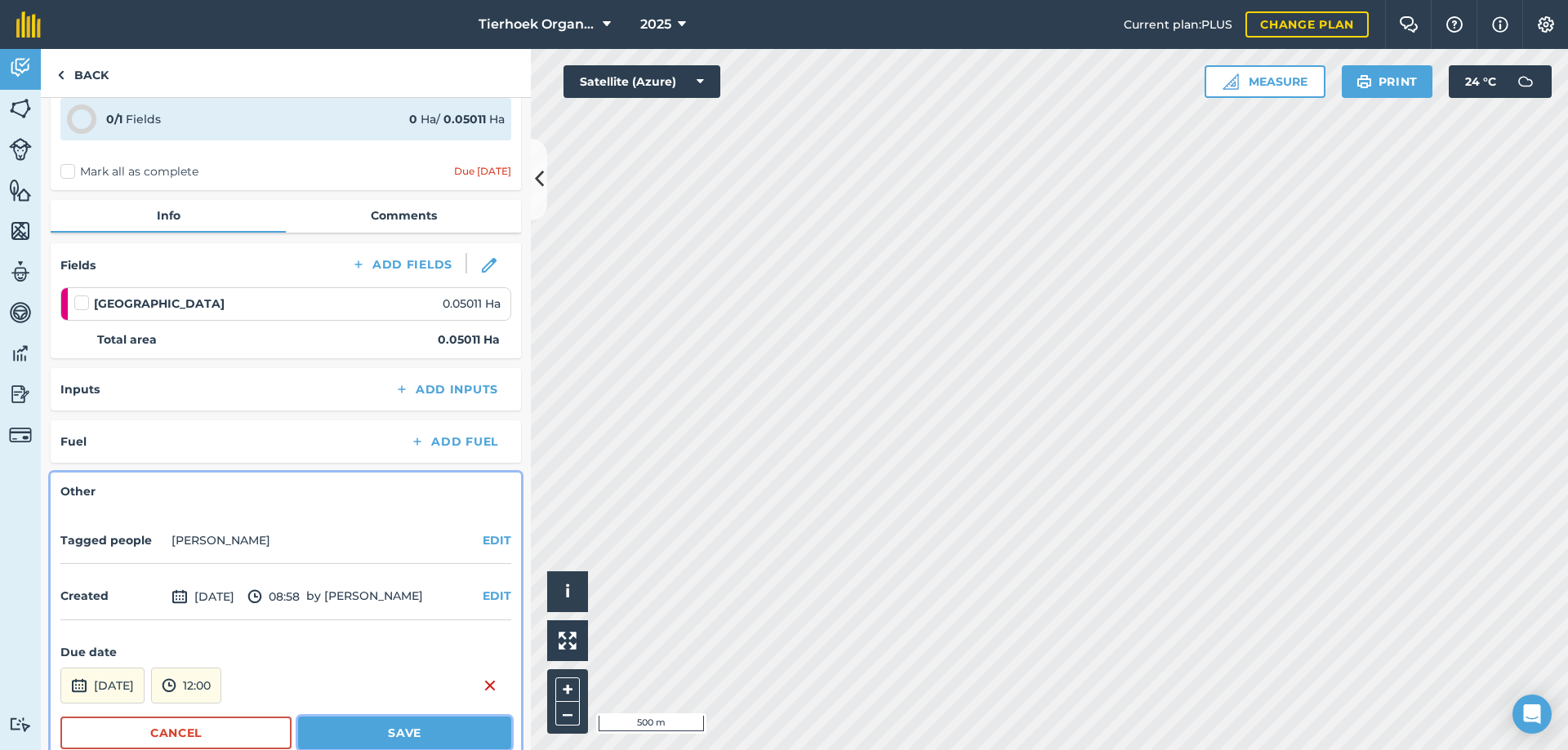
click at [330, 734] on button "Save" at bounding box center [405, 732] width 213 height 32
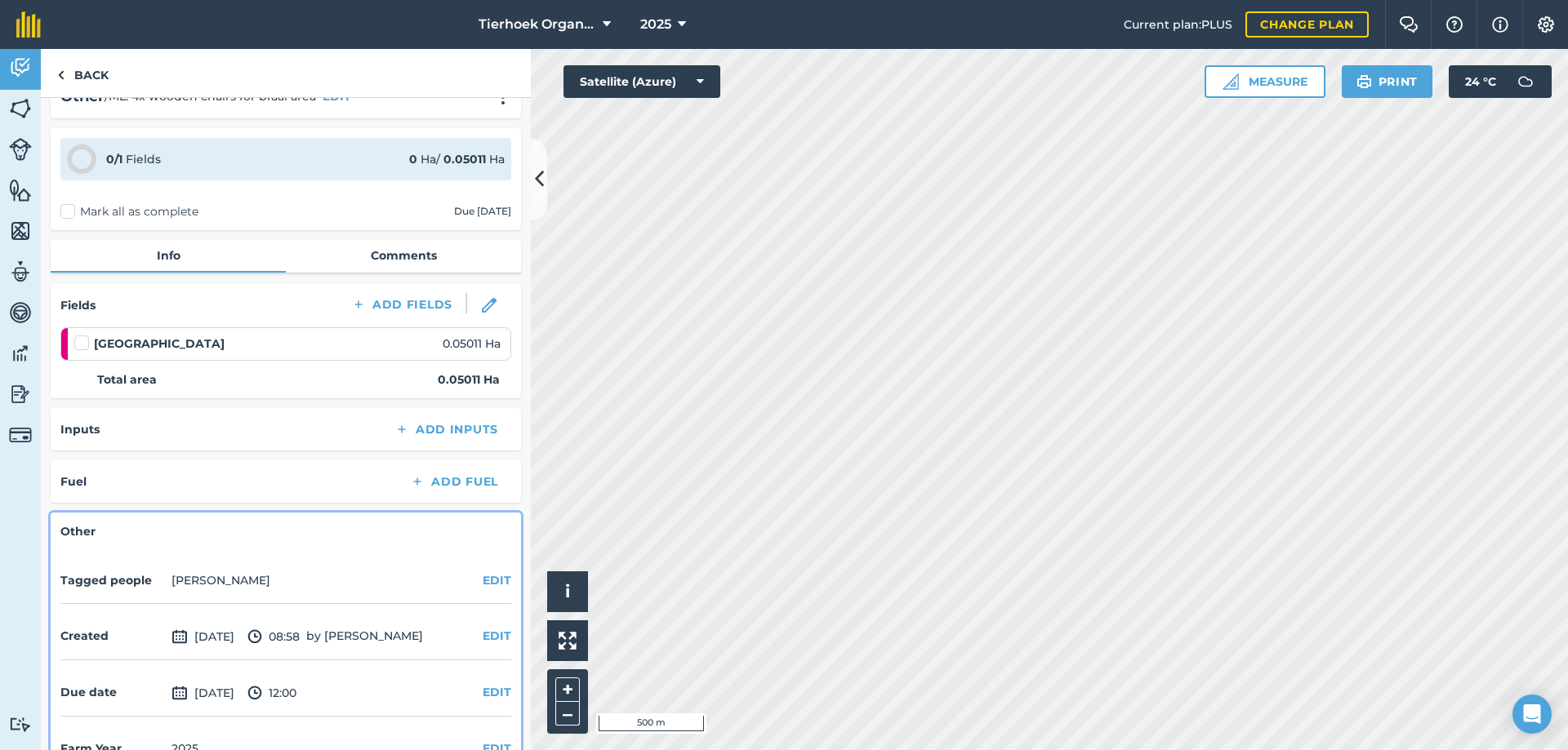
scroll to position [0, 0]
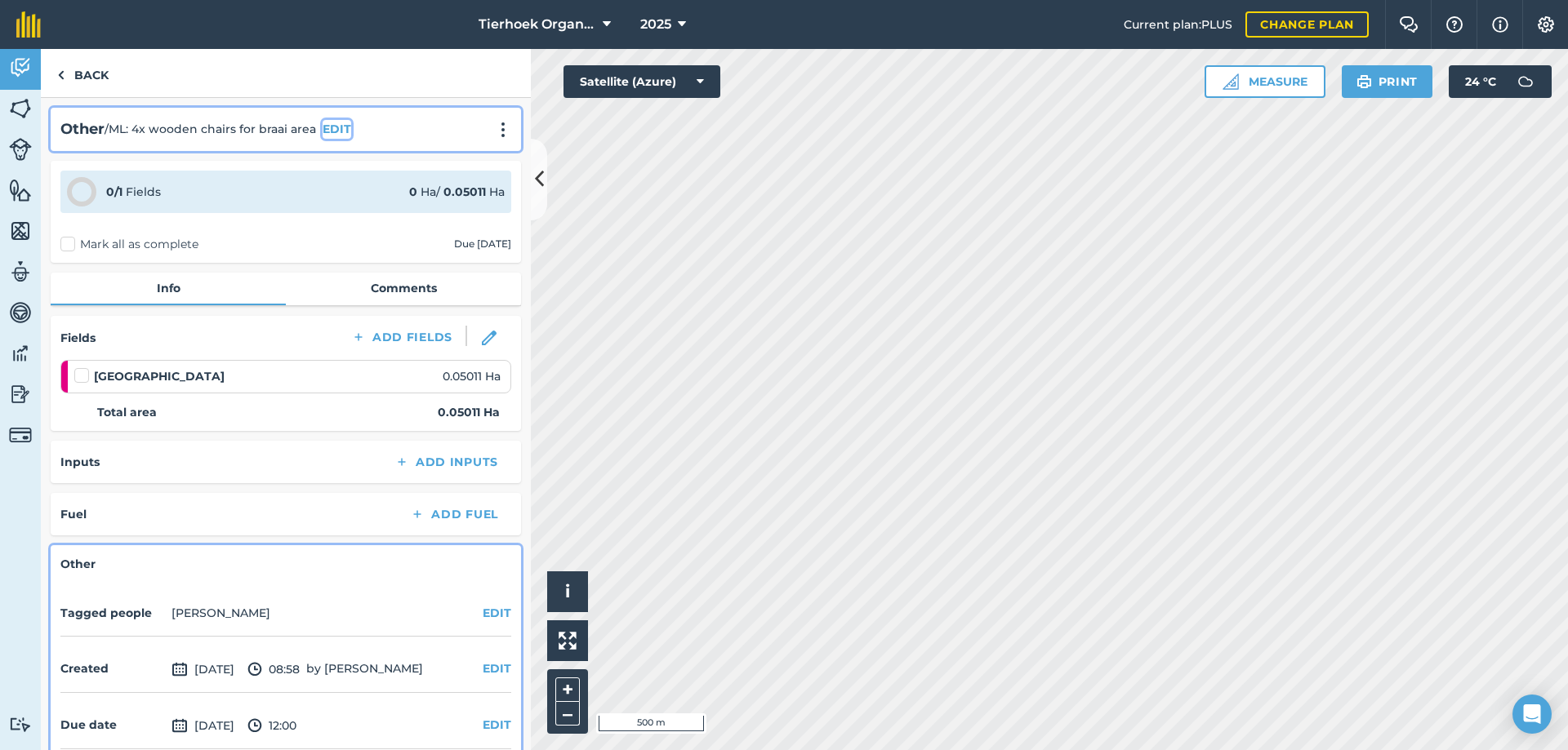
click at [343, 126] on button "EDIT" at bounding box center [336, 129] width 28 height 18
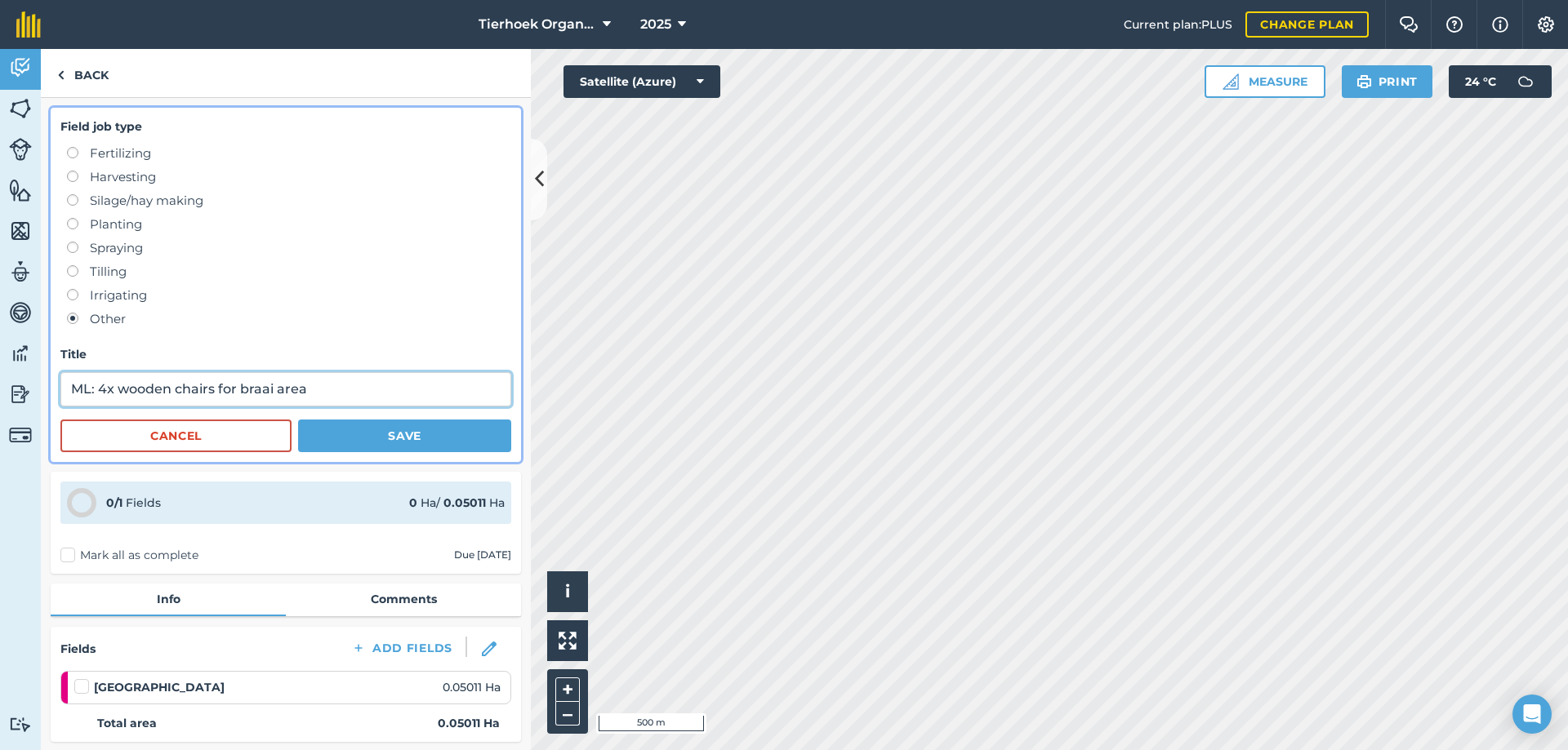
click at [170, 387] on input "ML: 4x wooden chairs for braai area" at bounding box center [286, 389] width 451 height 34
type input "ML: 4x wooden/recycled chairs for braai area"
click at [405, 432] on button "Save" at bounding box center [405, 435] width 213 height 32
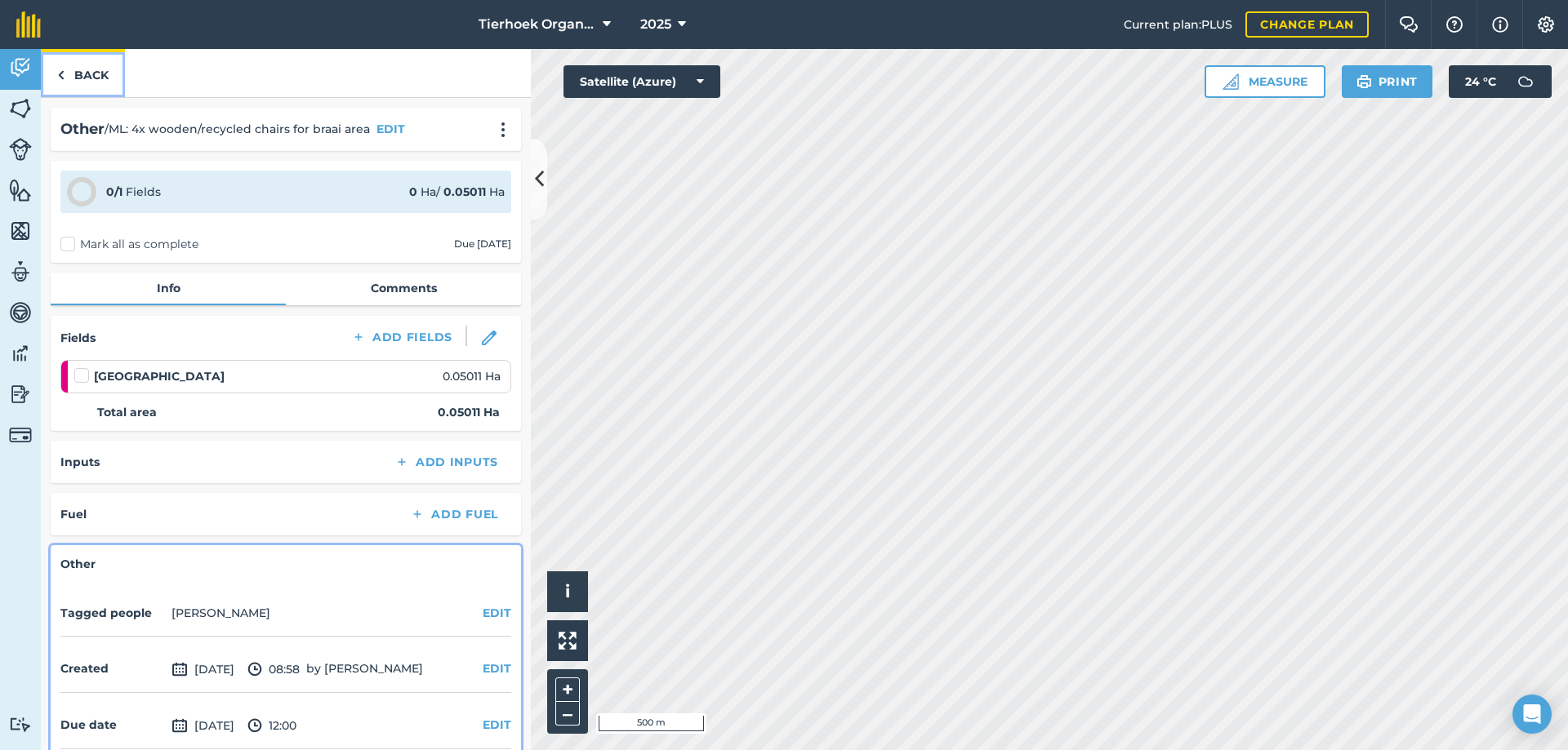
click at [83, 70] on link "Back" at bounding box center [83, 72] width 84 height 48
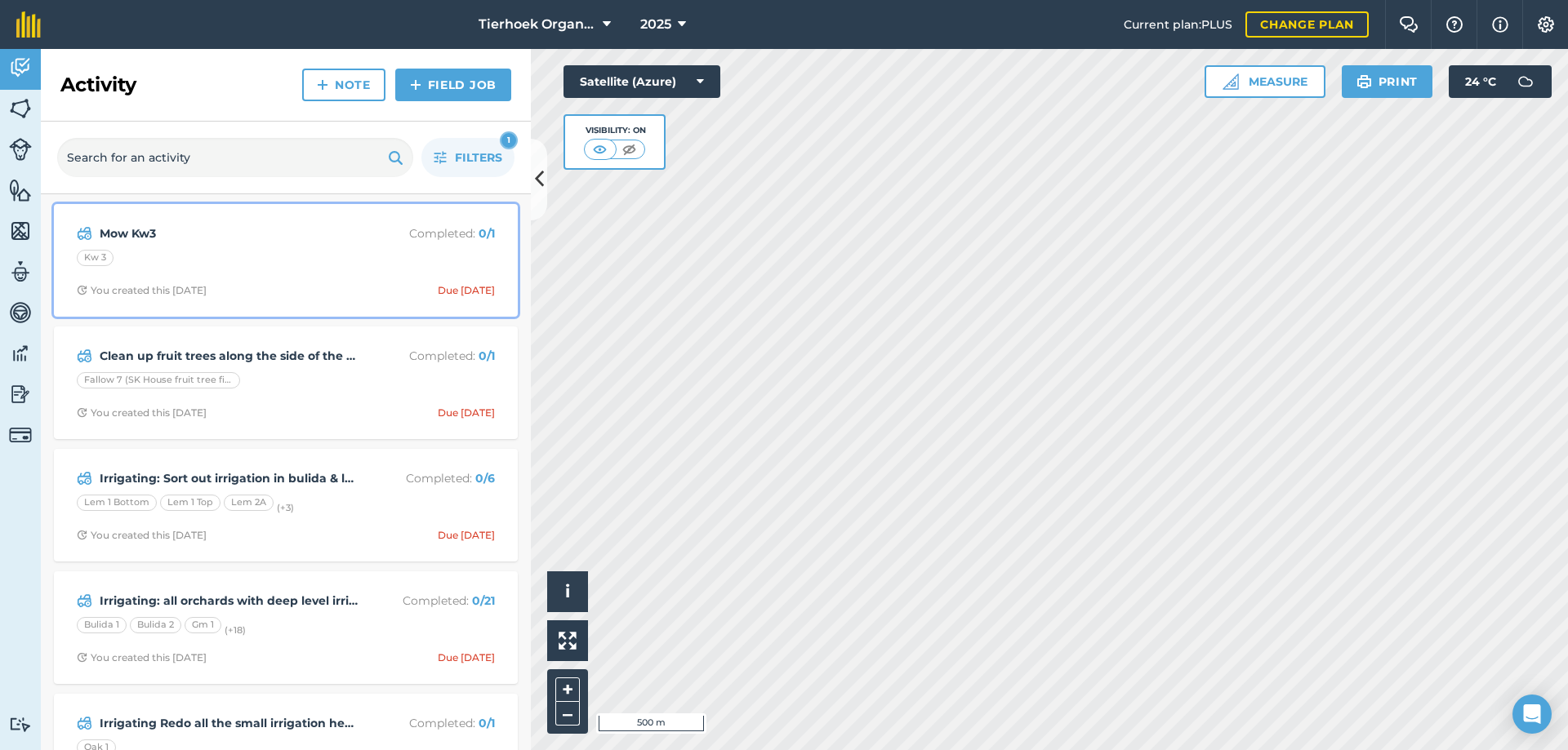
click at [327, 268] on div "Kw 3" at bounding box center [285, 260] width 418 height 22
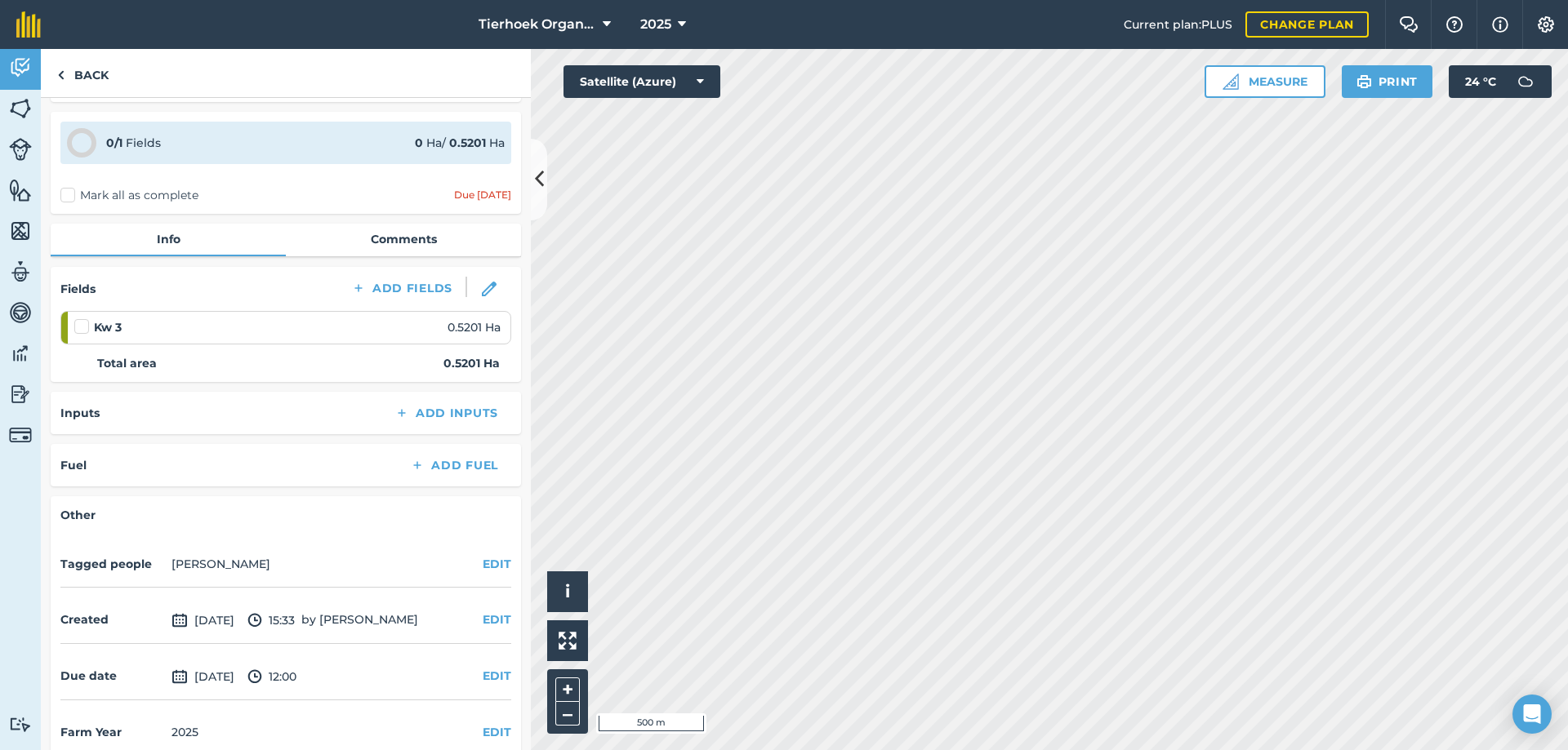
scroll to position [72, 0]
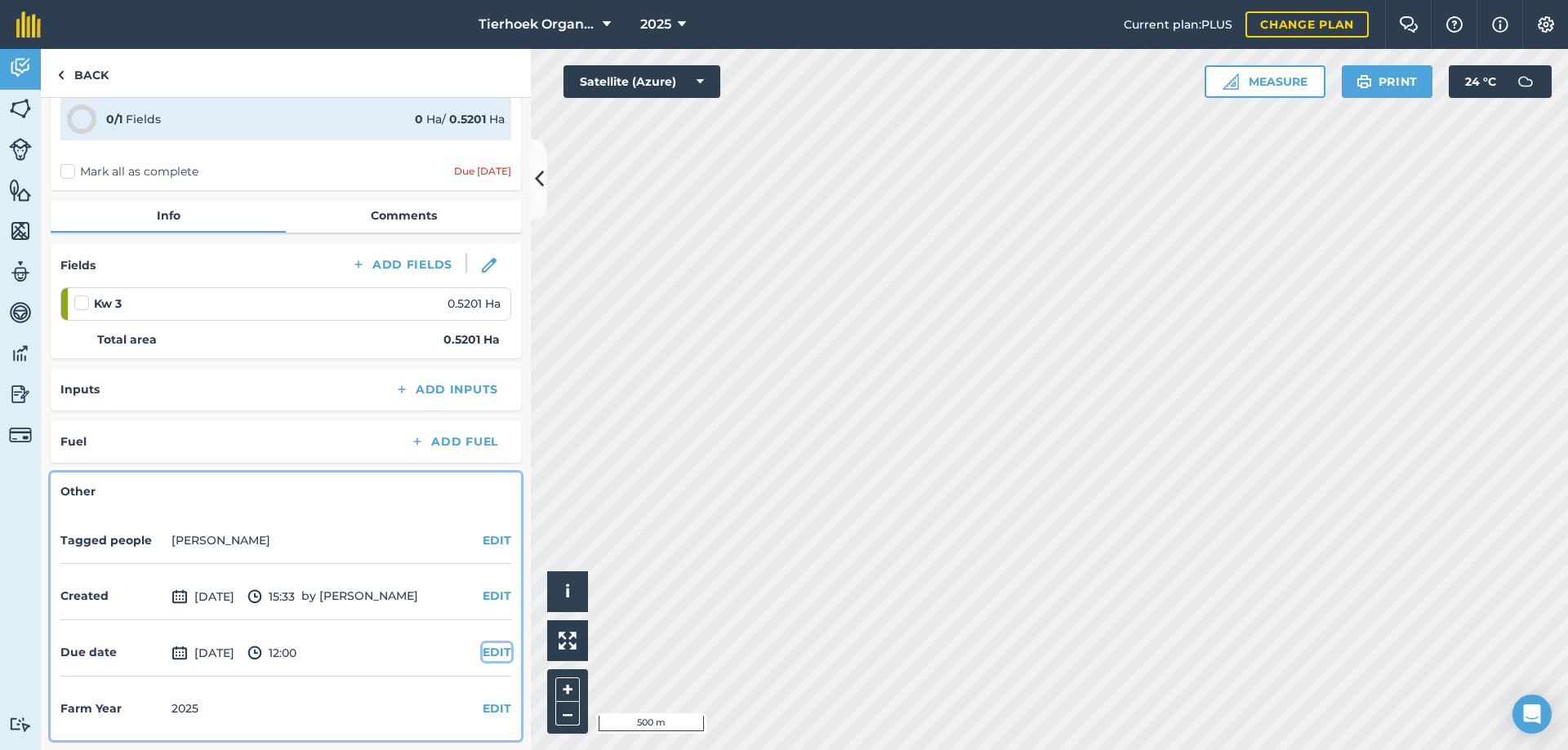
click at [483, 656] on button "EDIT" at bounding box center [496, 652] width 28 height 18
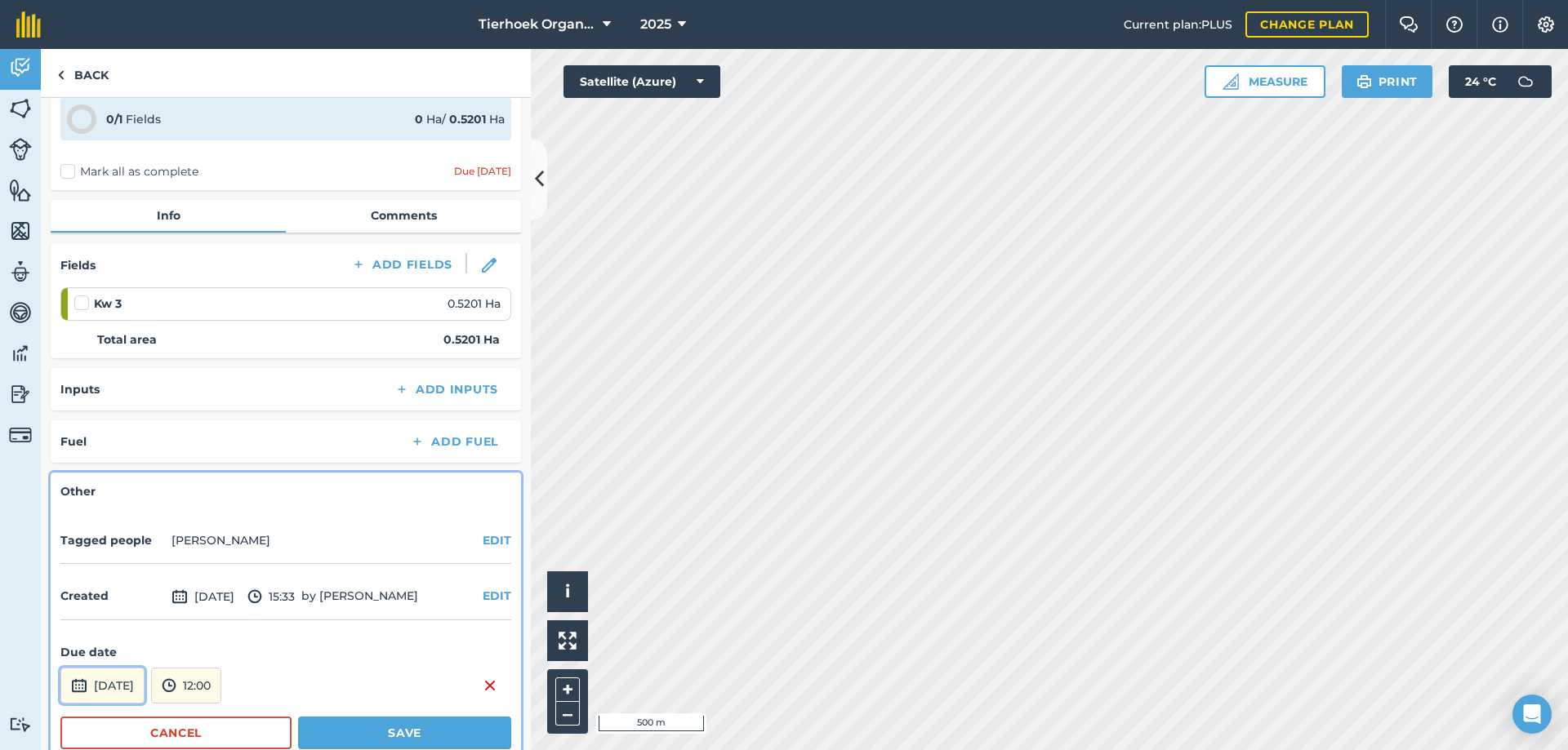
click at [145, 676] on button "[DATE]" at bounding box center [103, 685] width 84 height 36
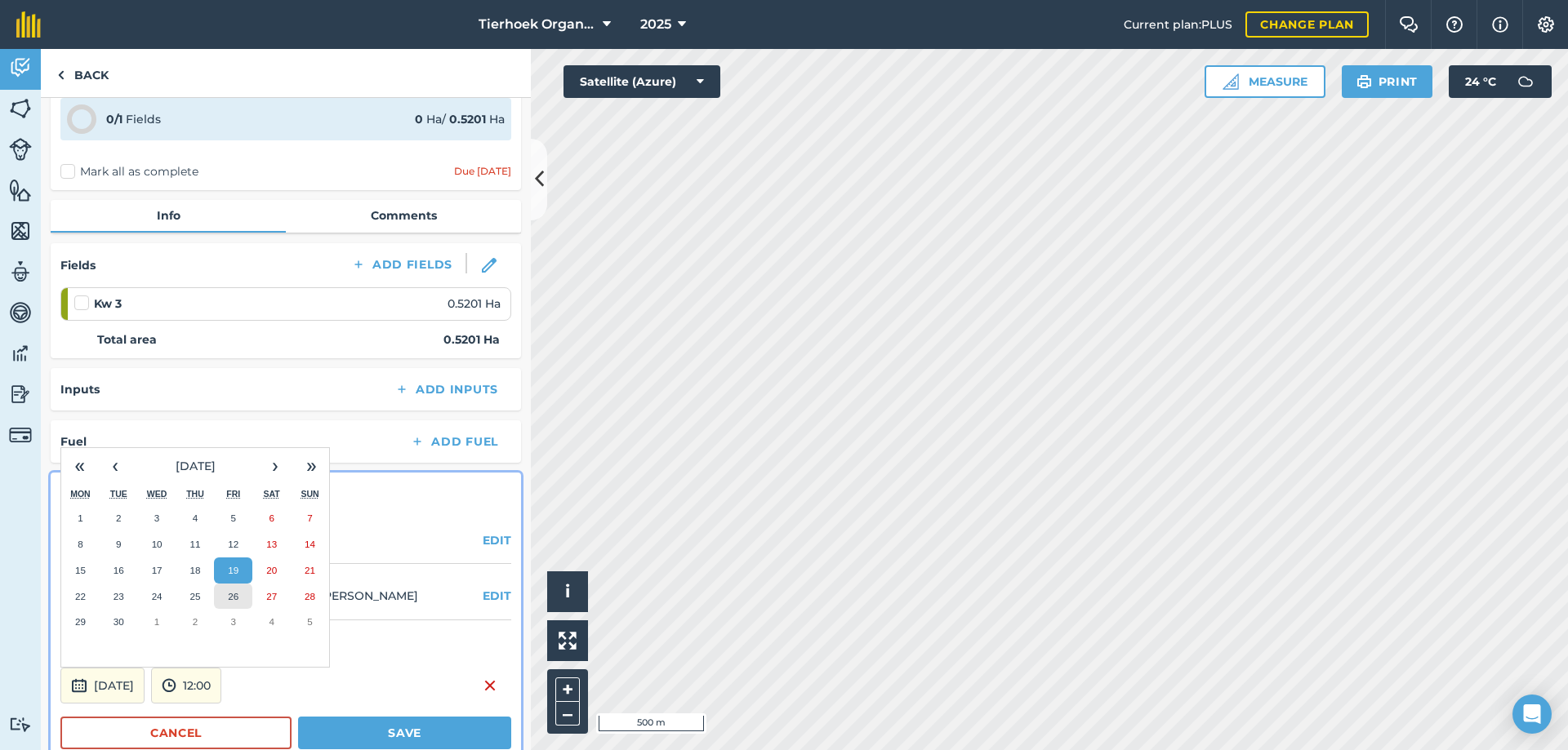
click at [237, 602] on button "26" at bounding box center [233, 596] width 38 height 26
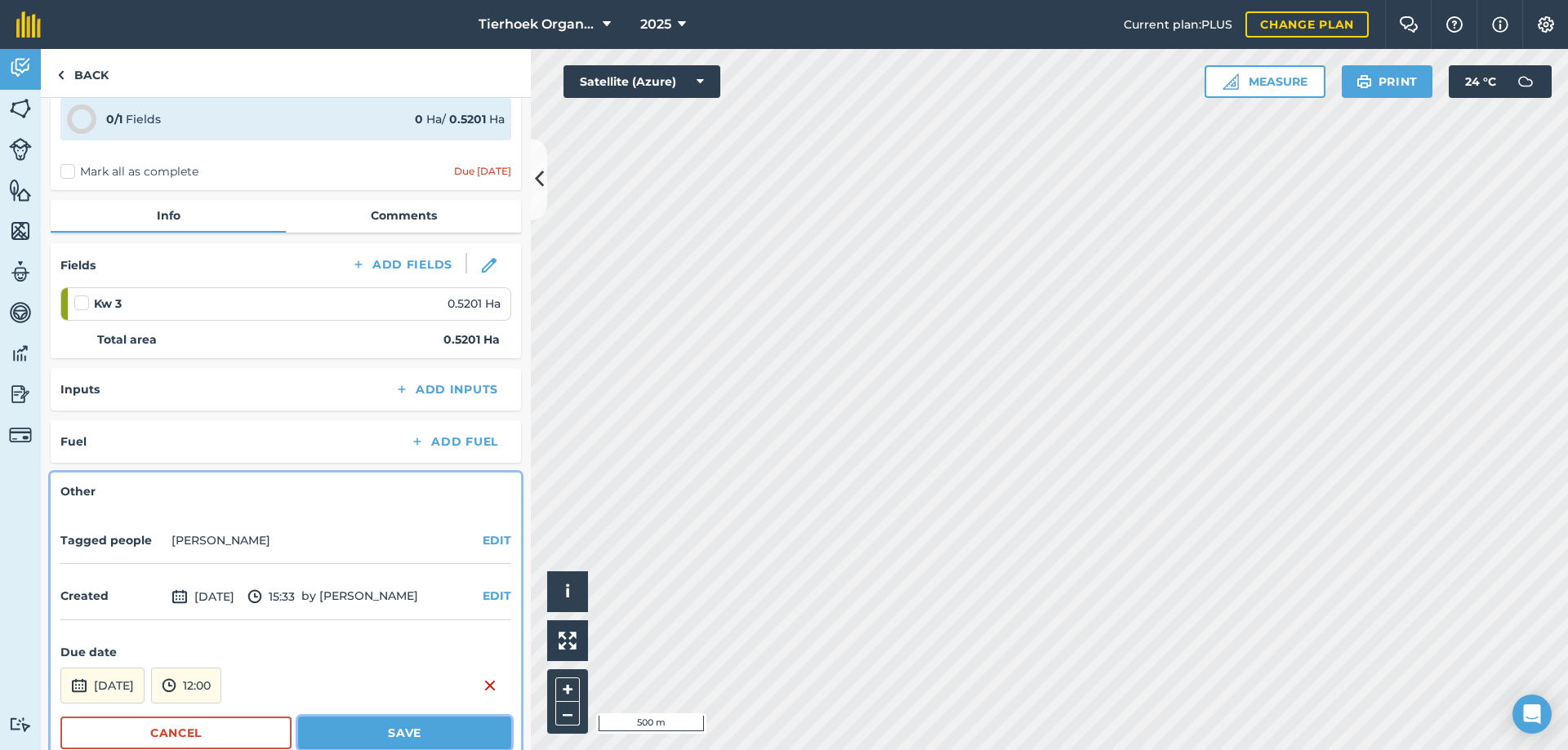
drag, startPoint x: 341, startPoint y: 725, endPoint x: 345, endPoint y: 649, distance: 76.1
click at [341, 726] on button "Save" at bounding box center [405, 732] width 213 height 32
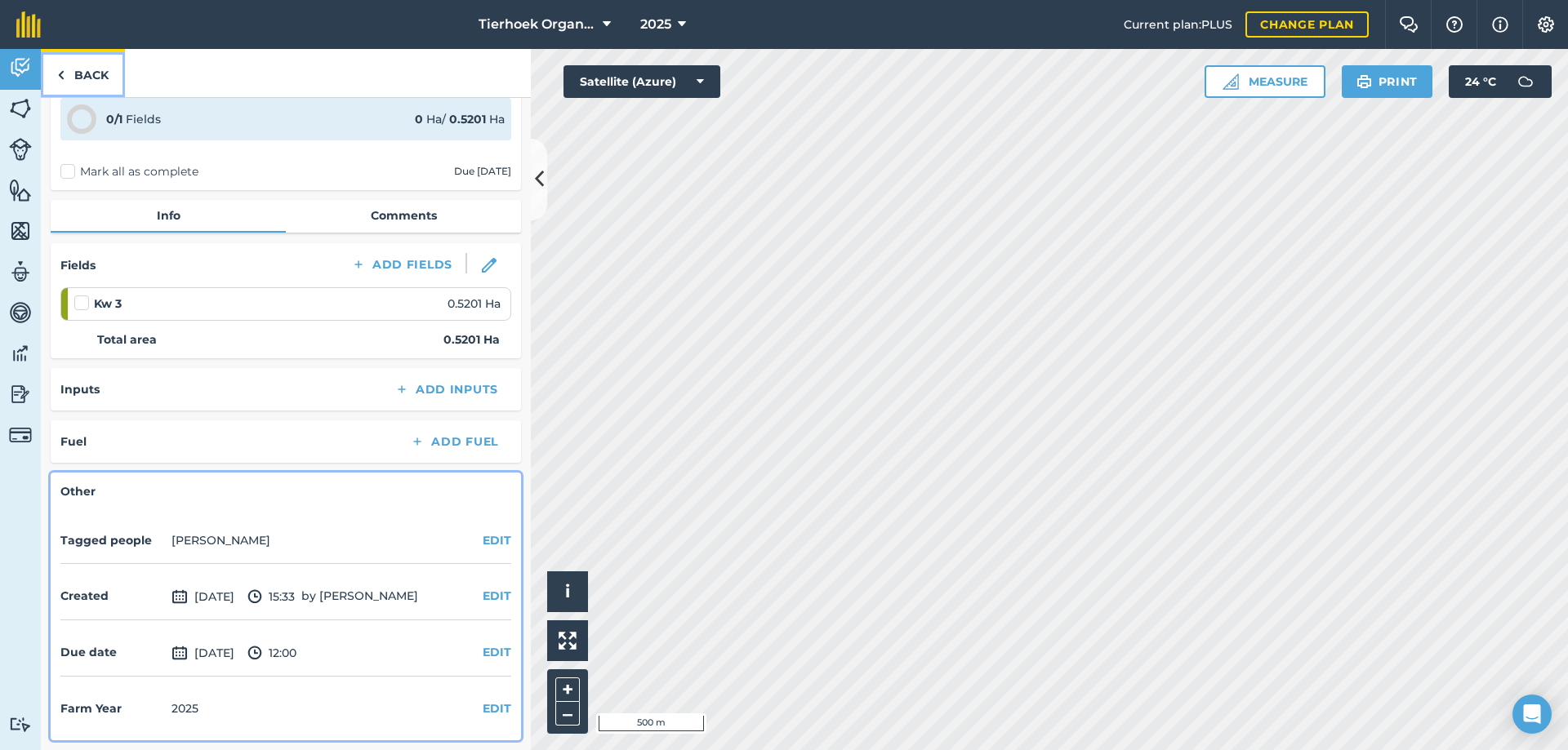
click at [100, 70] on link "Back" at bounding box center [83, 72] width 84 height 48
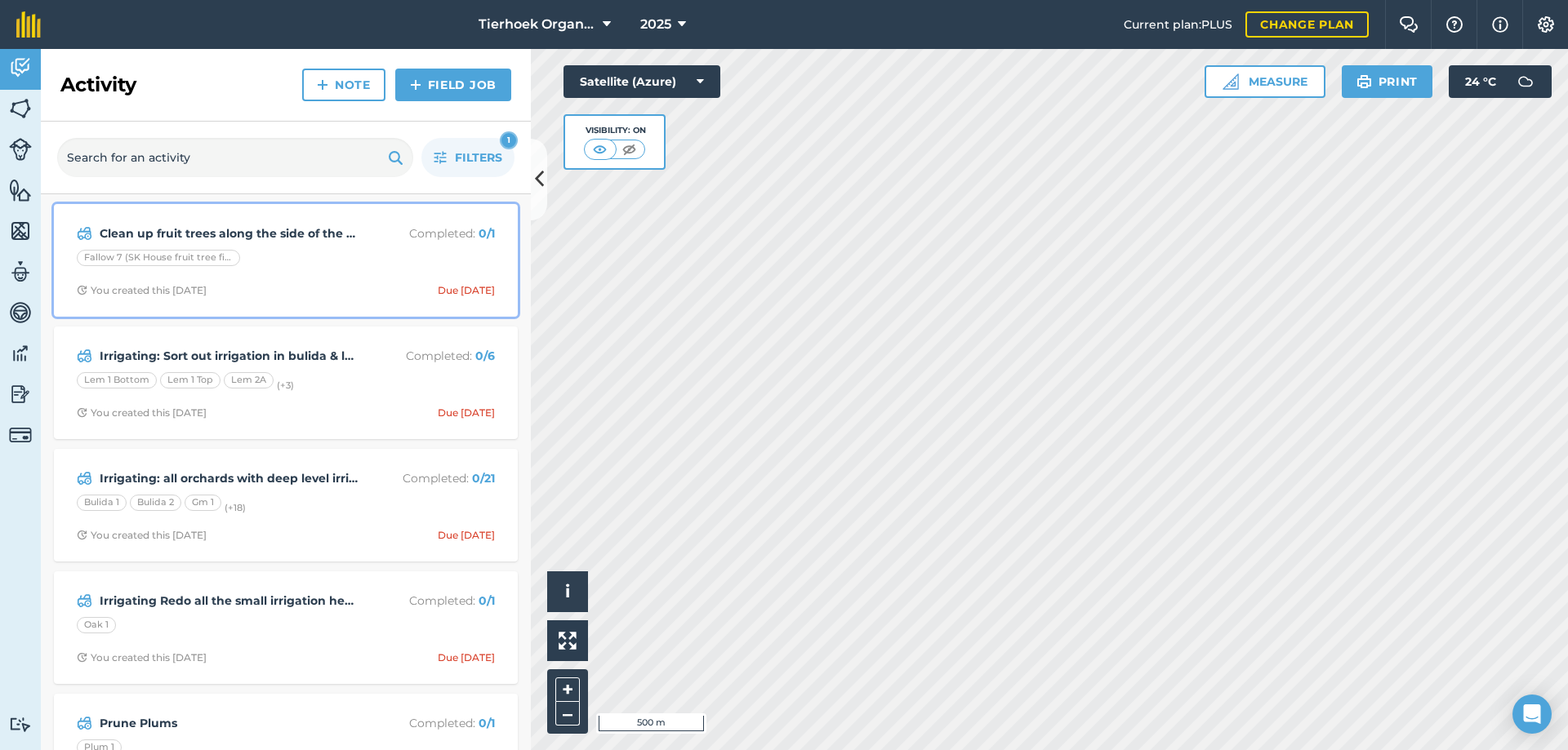
click at [348, 272] on div "Clean up fruit trees along the side of the Vines Completed : 0 / 1 Fallow 7 (SK…" at bounding box center [286, 260] width 444 height 93
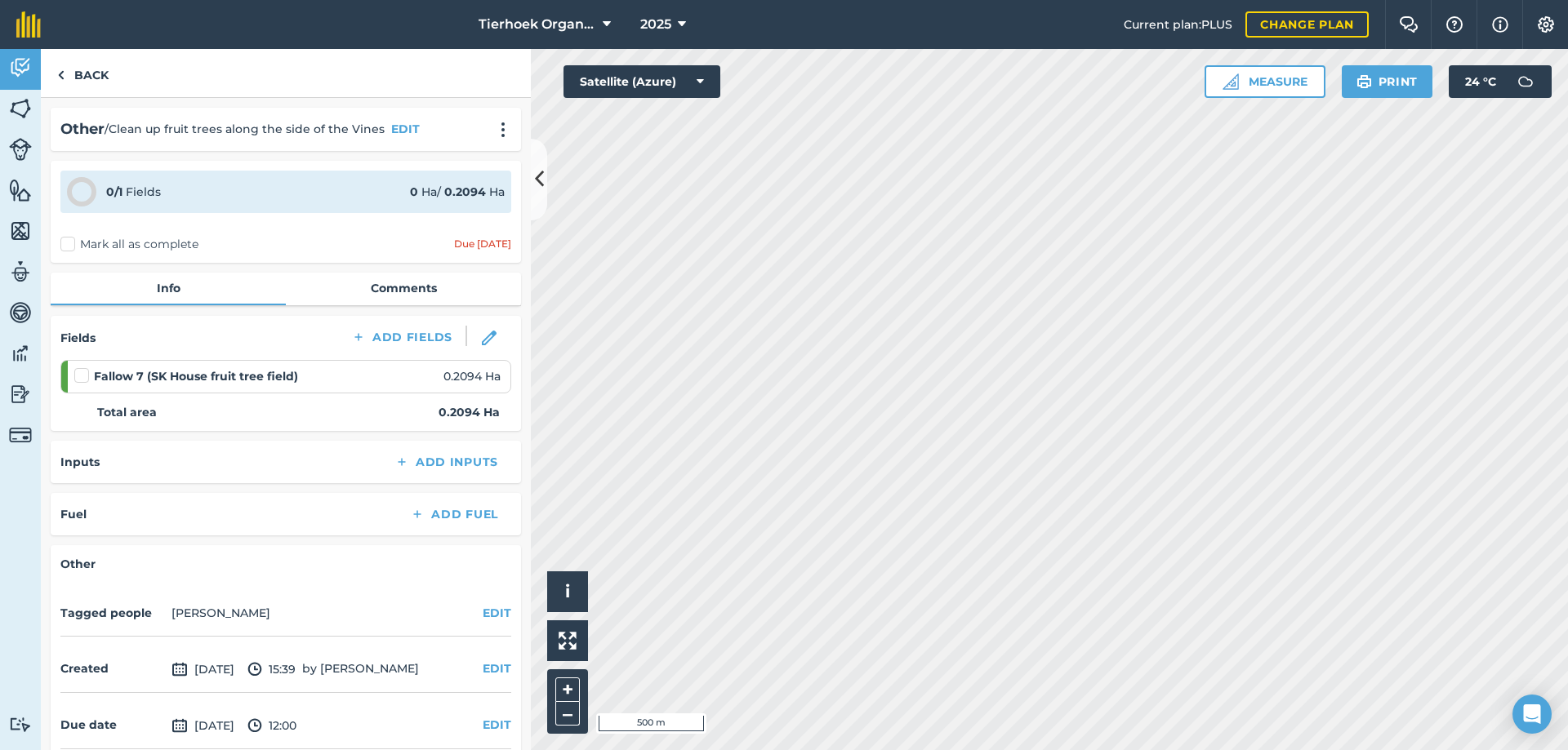
scroll to position [72, 0]
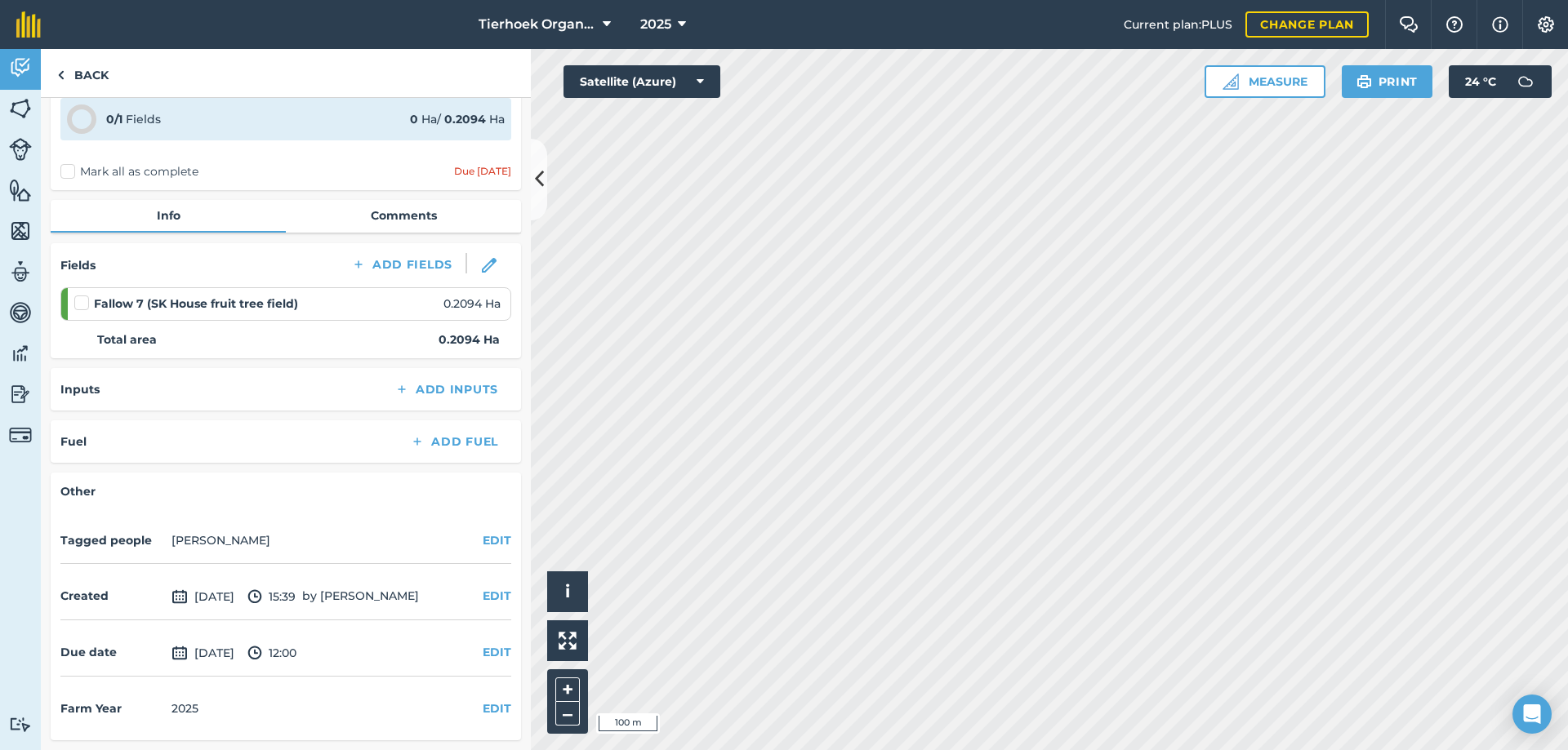
click at [71, 173] on label "Mark all as complete" at bounding box center [129, 172] width 138 height 18
click at [71, 236] on input "Mark all as complete" at bounding box center [66, 241] width 11 height 11
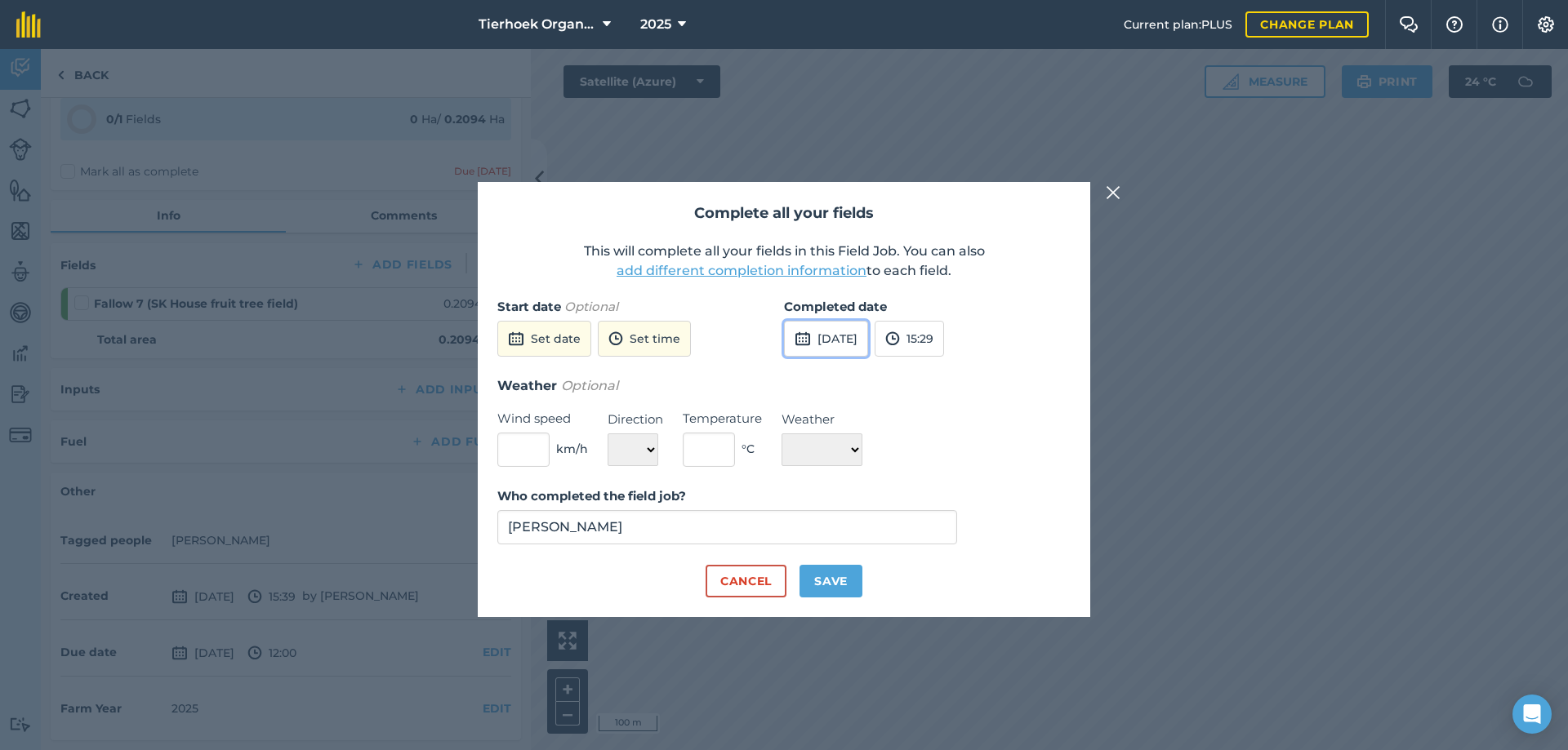
click at [868, 330] on button "[DATE]" at bounding box center [826, 338] width 84 height 36
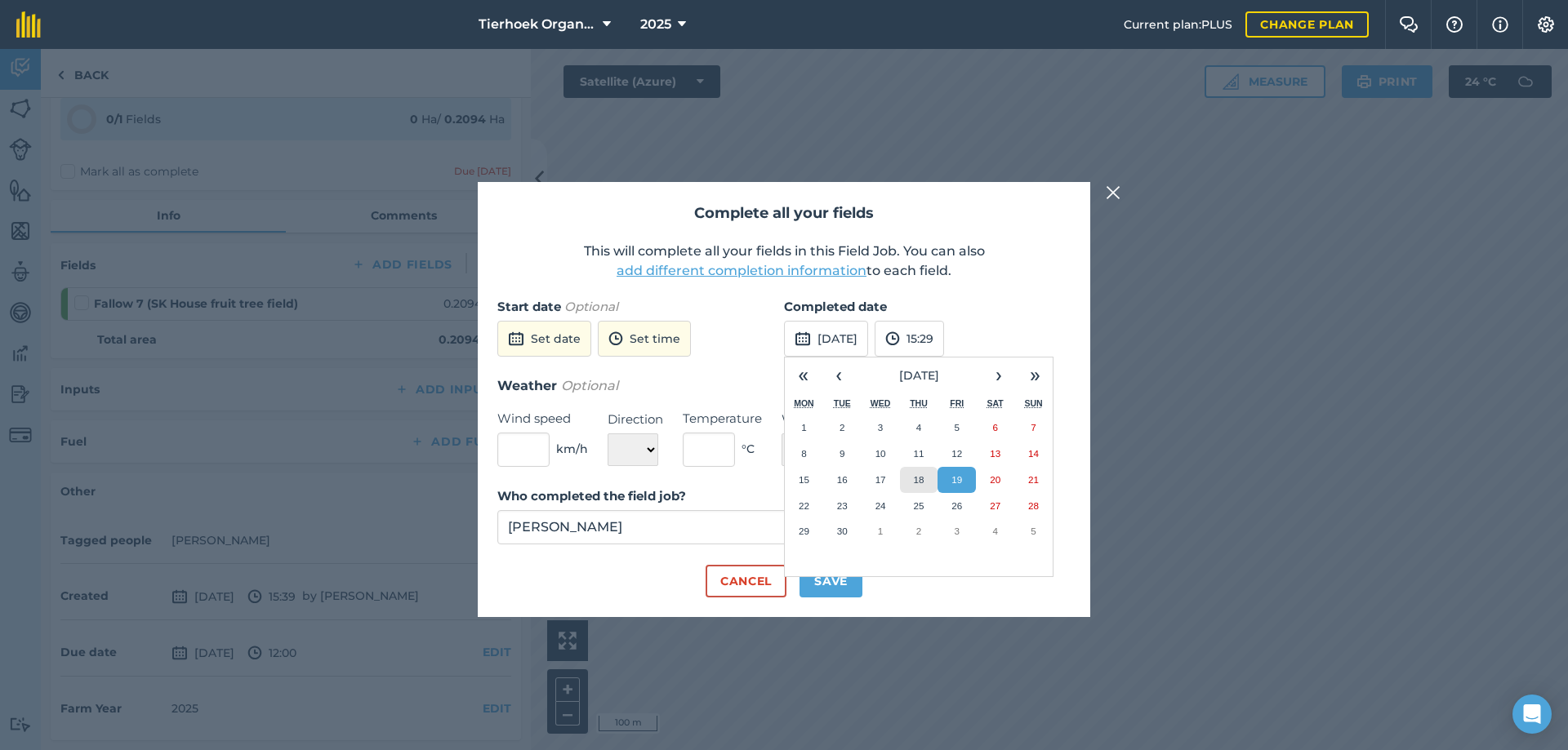
click at [924, 476] on button "18" at bounding box center [918, 479] width 38 height 26
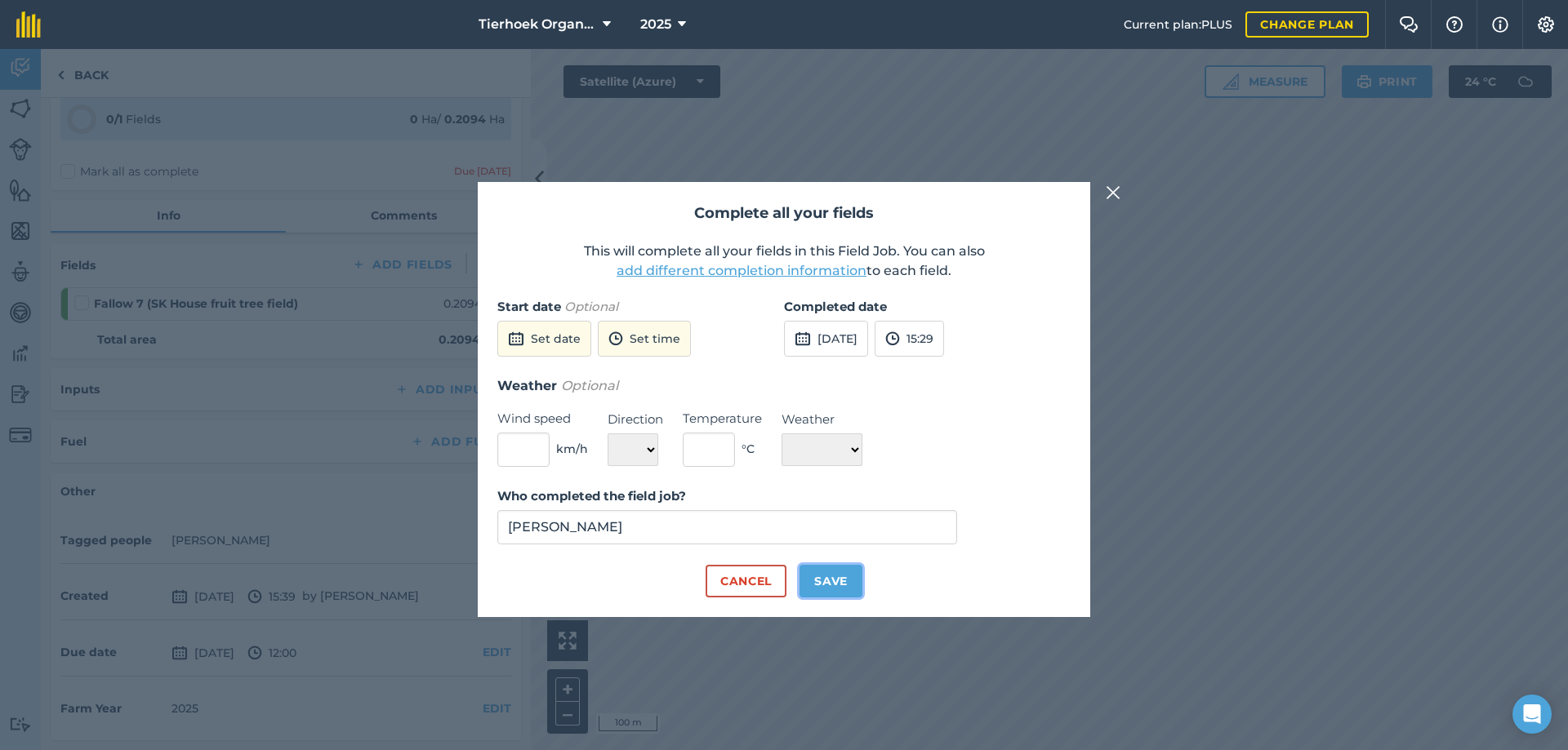
click at [829, 583] on button "Save" at bounding box center [830, 581] width 63 height 32
checkbox input "true"
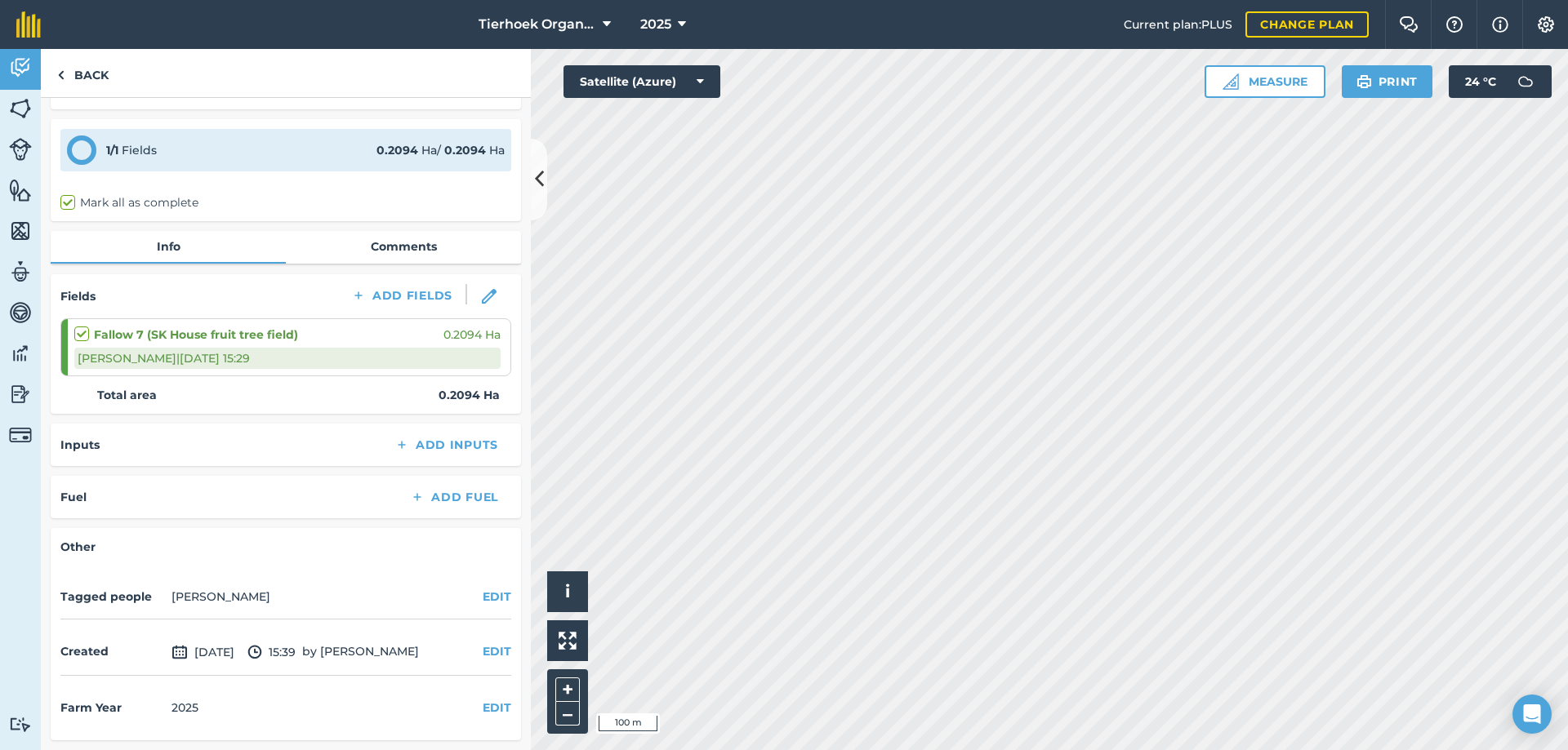
scroll to position [42, 0]
click at [74, 72] on link "Back" at bounding box center [83, 72] width 84 height 48
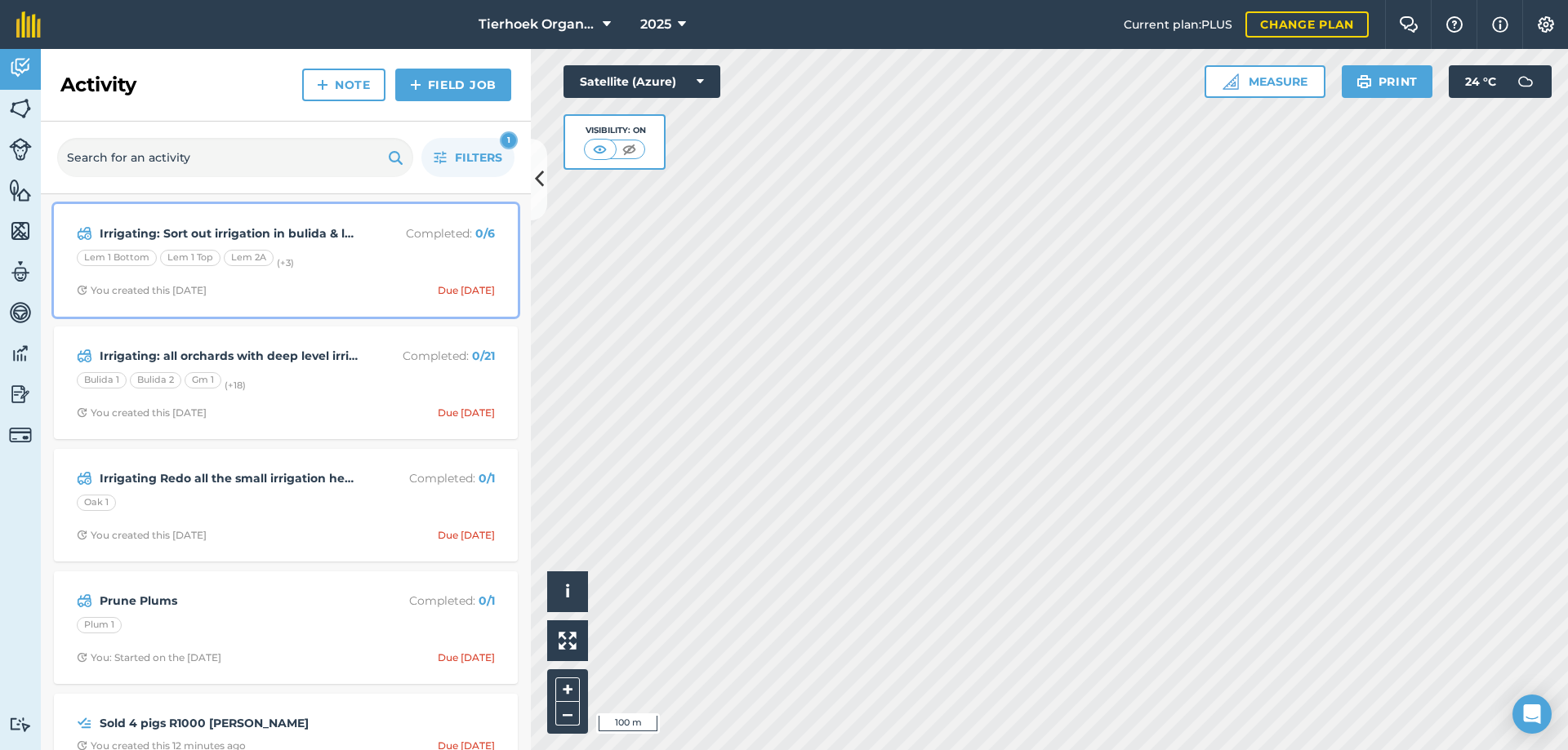
click at [354, 280] on div "Irrigating: Sort out irrigation in bulida & lemons Completed : 0 / 6 Lem 1 Bott…" at bounding box center [286, 260] width 444 height 93
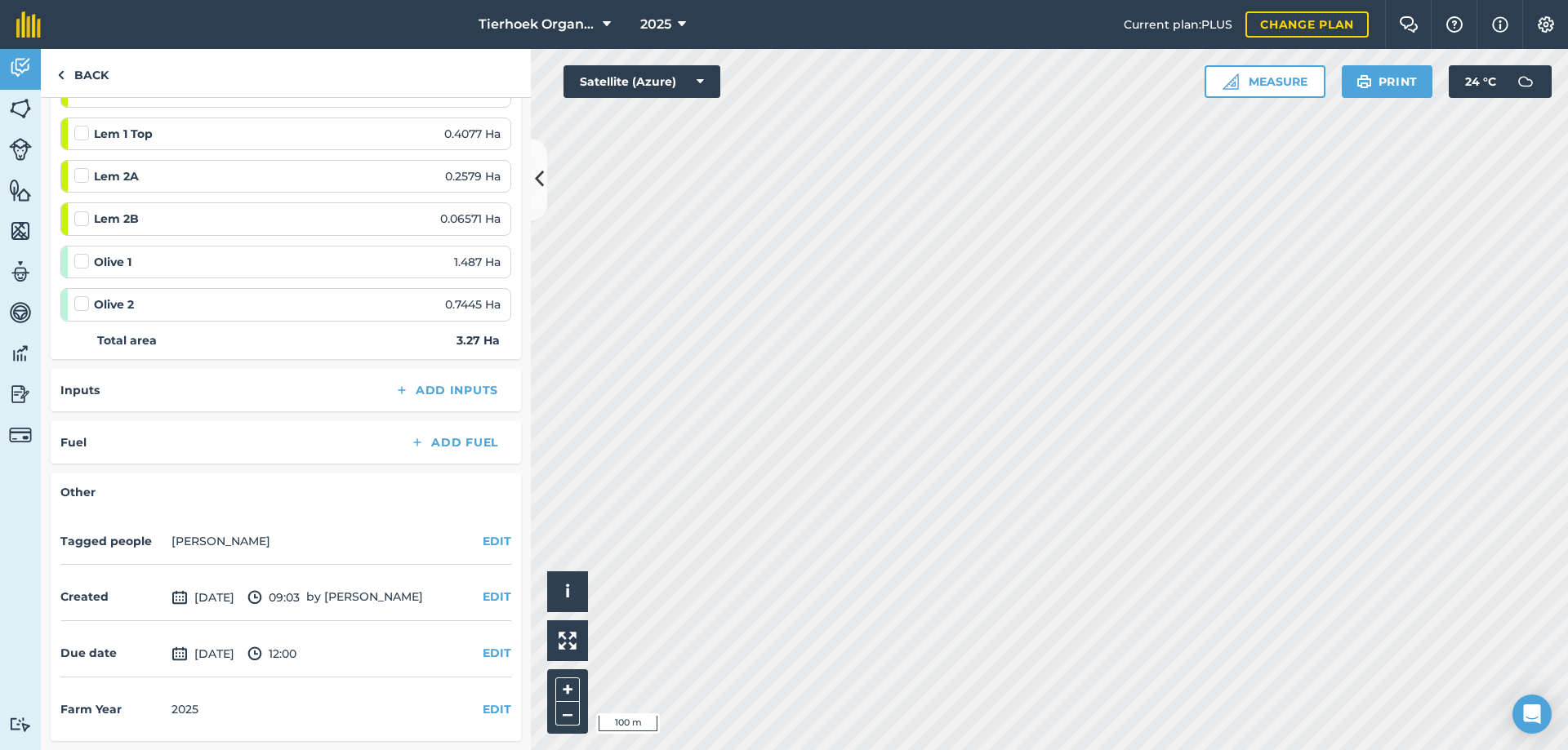
scroll to position [287, 0]
click at [491, 653] on button "EDIT" at bounding box center [496, 652] width 28 height 18
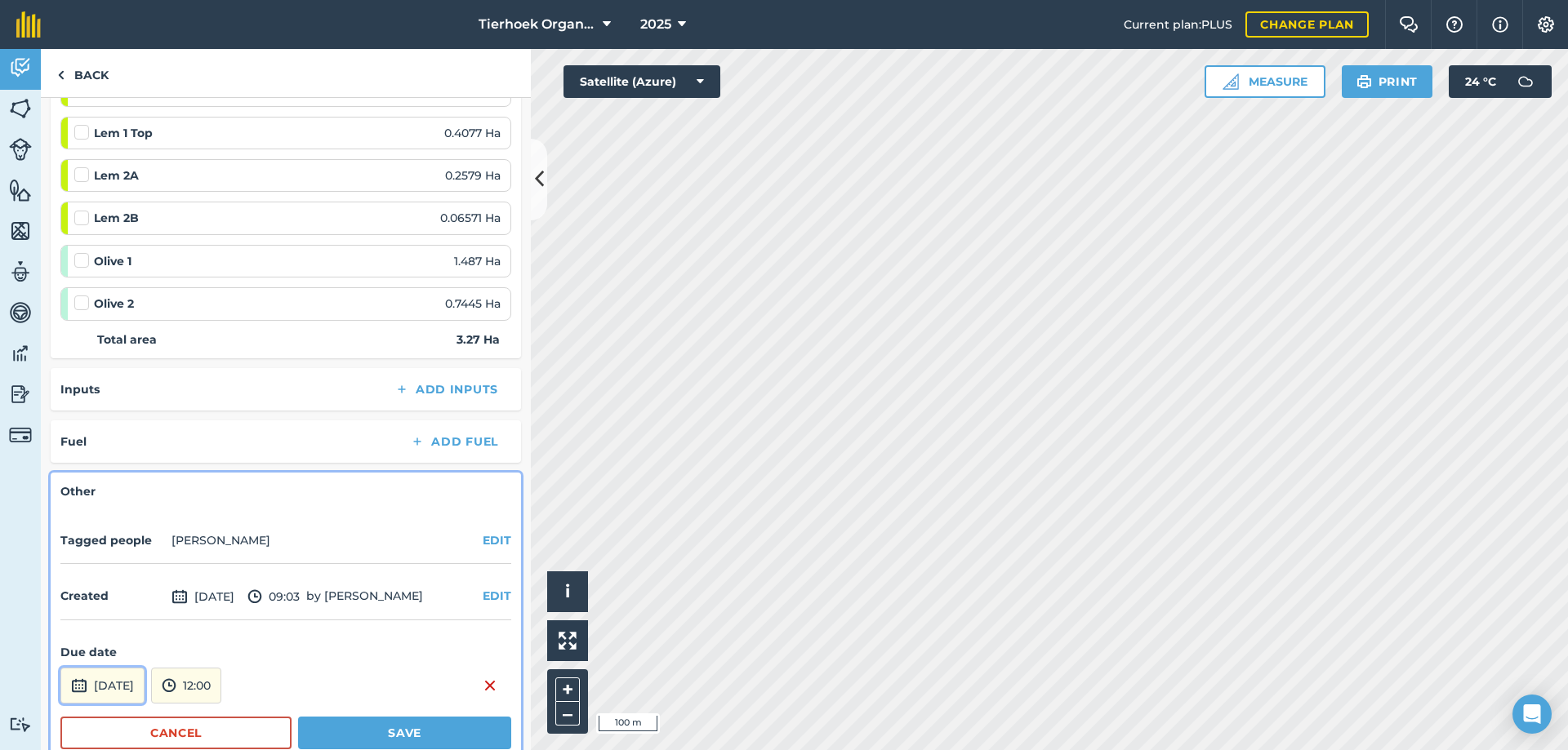
click at [145, 675] on button "[DATE]" at bounding box center [103, 685] width 84 height 36
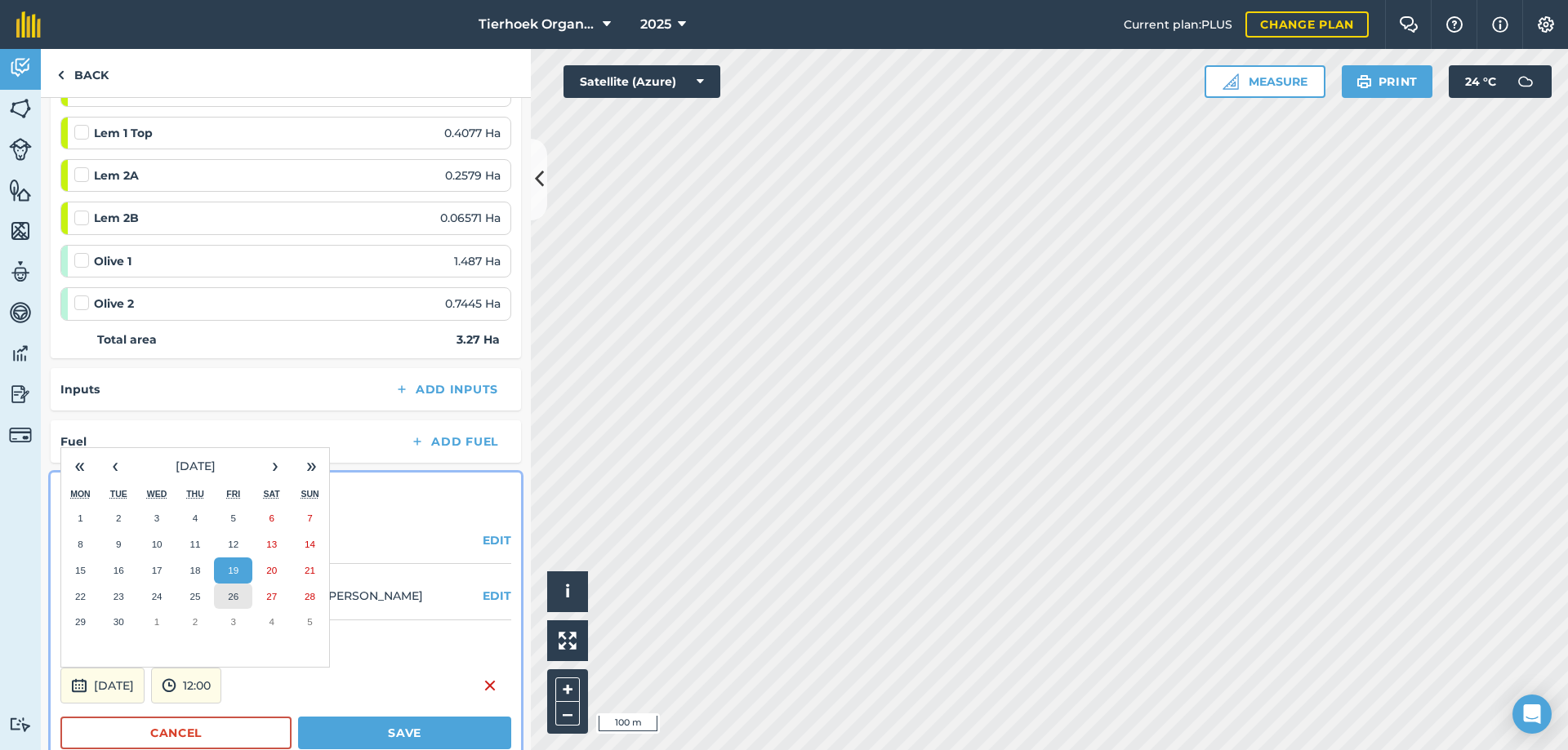
click at [232, 602] on button "26" at bounding box center [233, 596] width 38 height 26
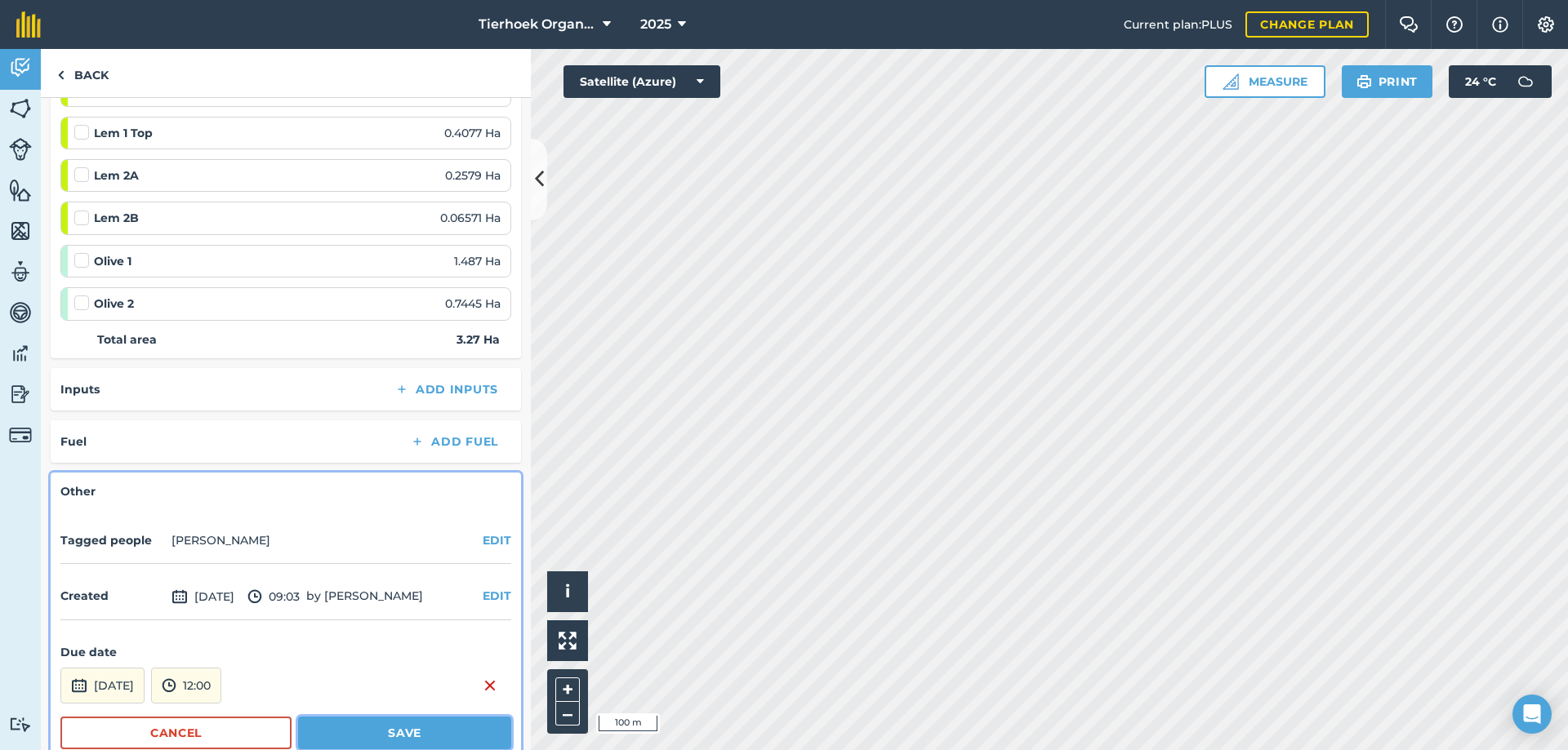
click at [361, 728] on button "Save" at bounding box center [405, 732] width 213 height 32
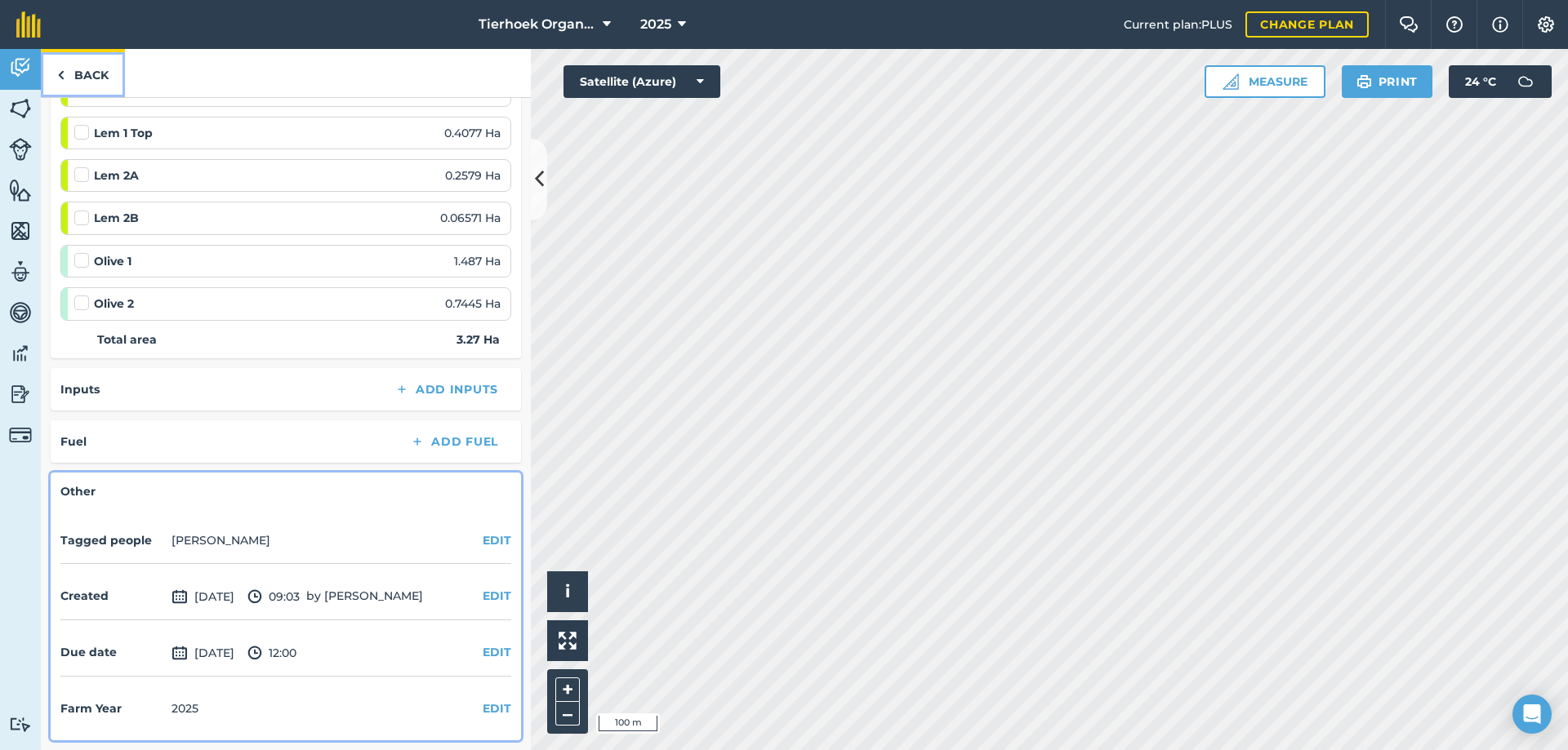
click at [83, 72] on link "Back" at bounding box center [83, 72] width 84 height 48
